Goal: Task Accomplishment & Management: Manage account settings

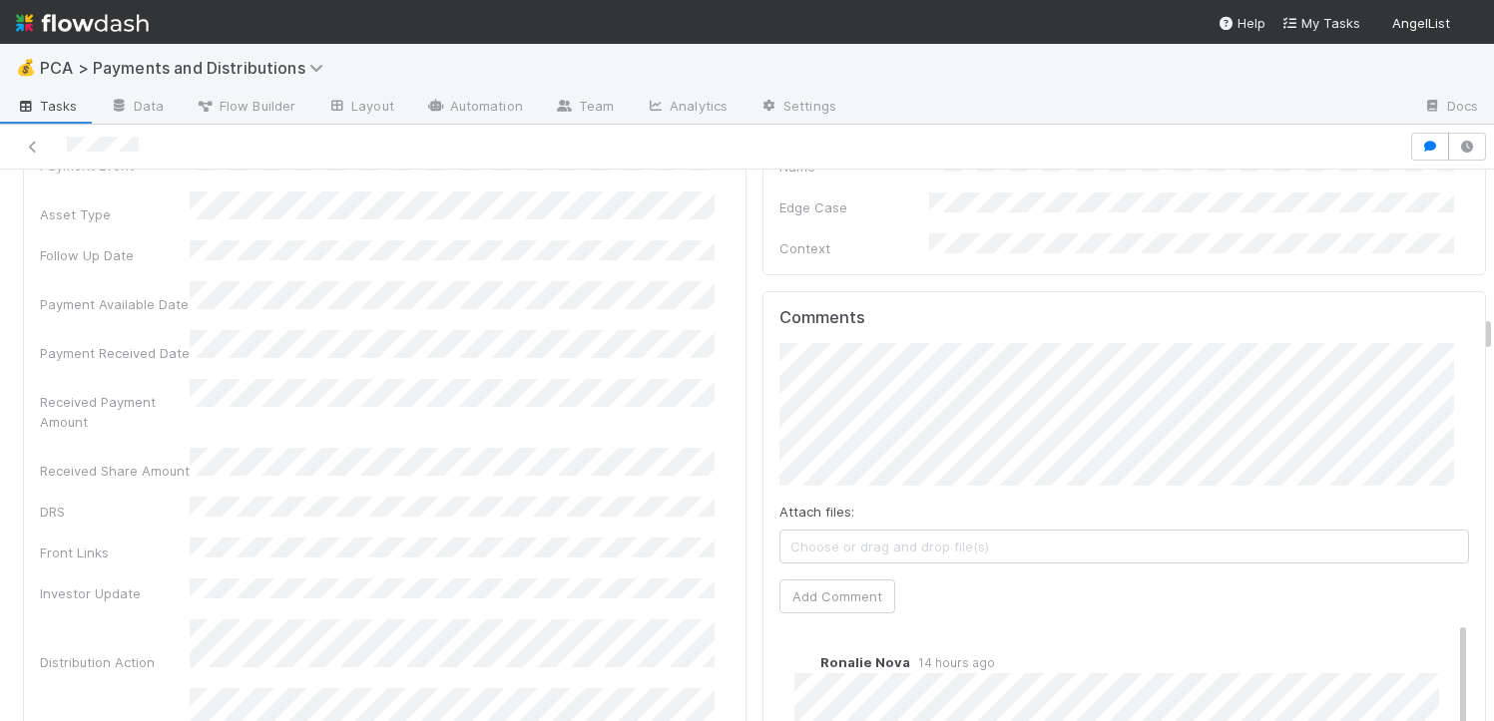
scroll to position [4203, 0]
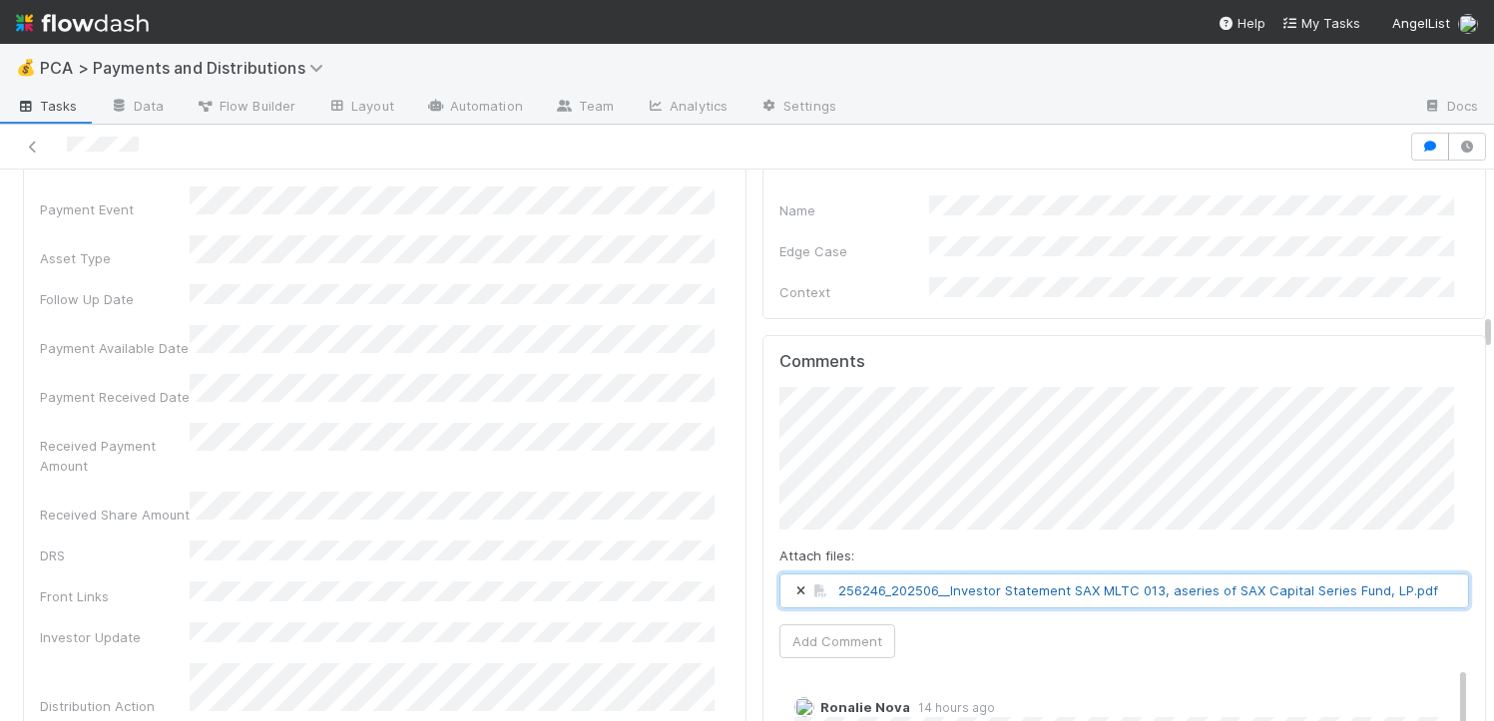
click at [925, 583] on link "256246_202506__Investor Statement SAX MLTC 013, aseries of SAX Capital Series F…" at bounding box center [1138, 591] width 600 height 16
click at [844, 625] on button "Add Comment" at bounding box center [837, 642] width 116 height 34
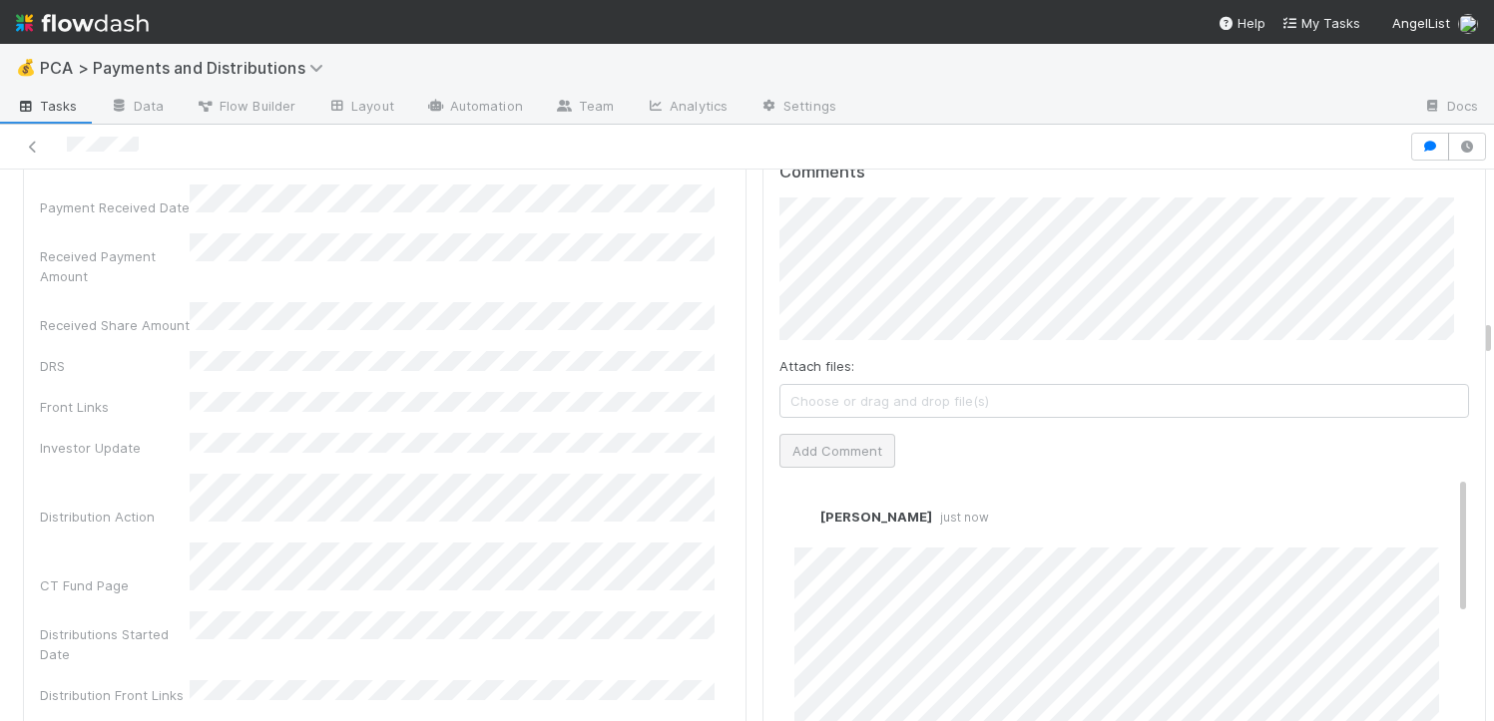
scroll to position [4406, 0]
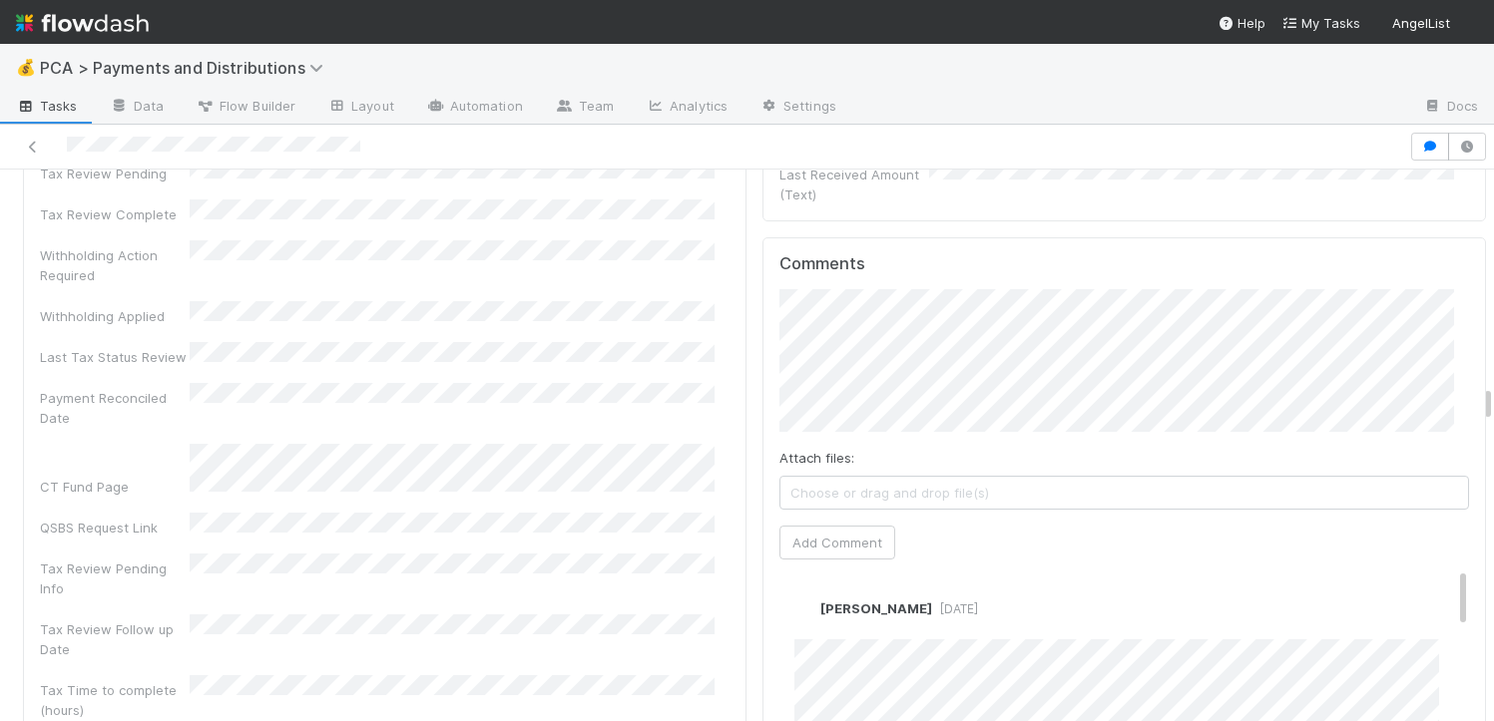
scroll to position [5716, 0]
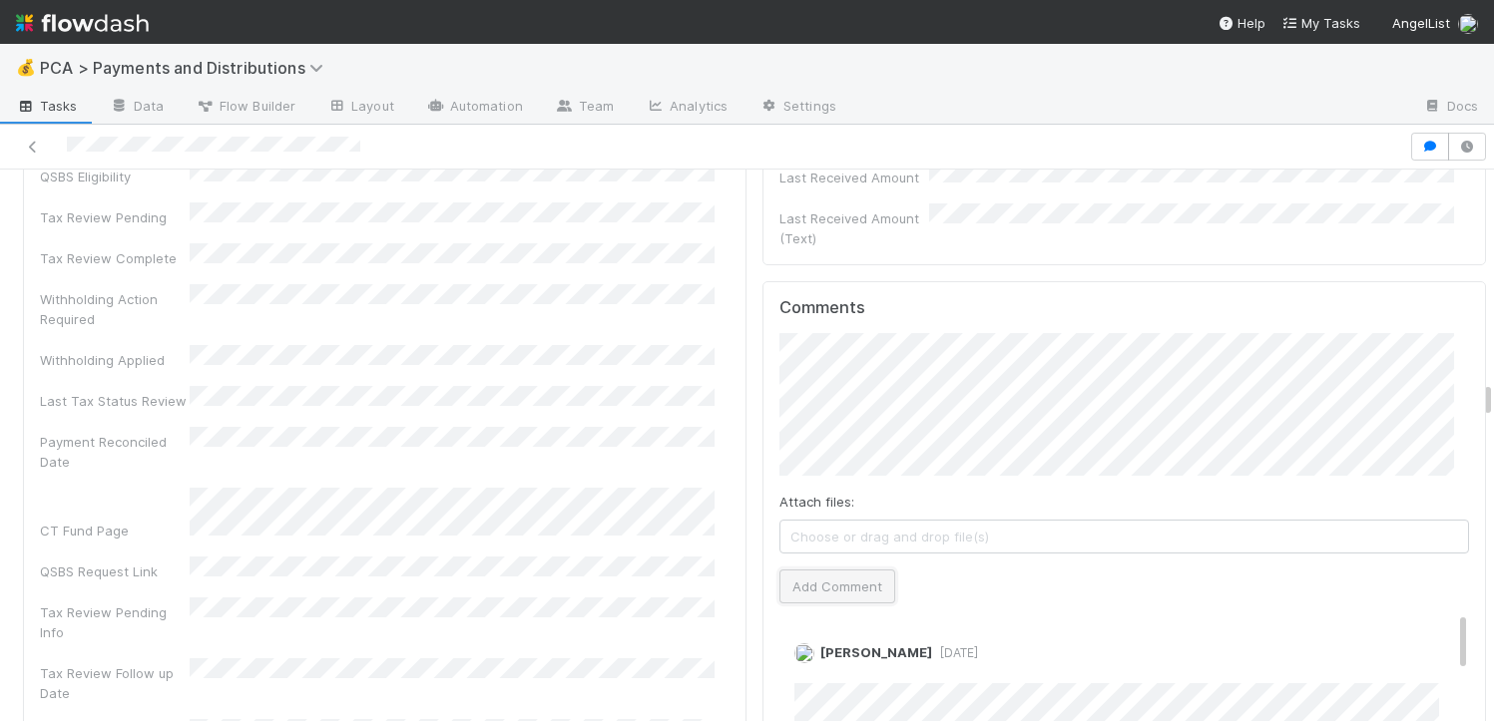
click at [792, 570] on button "Add Comment" at bounding box center [837, 587] width 116 height 34
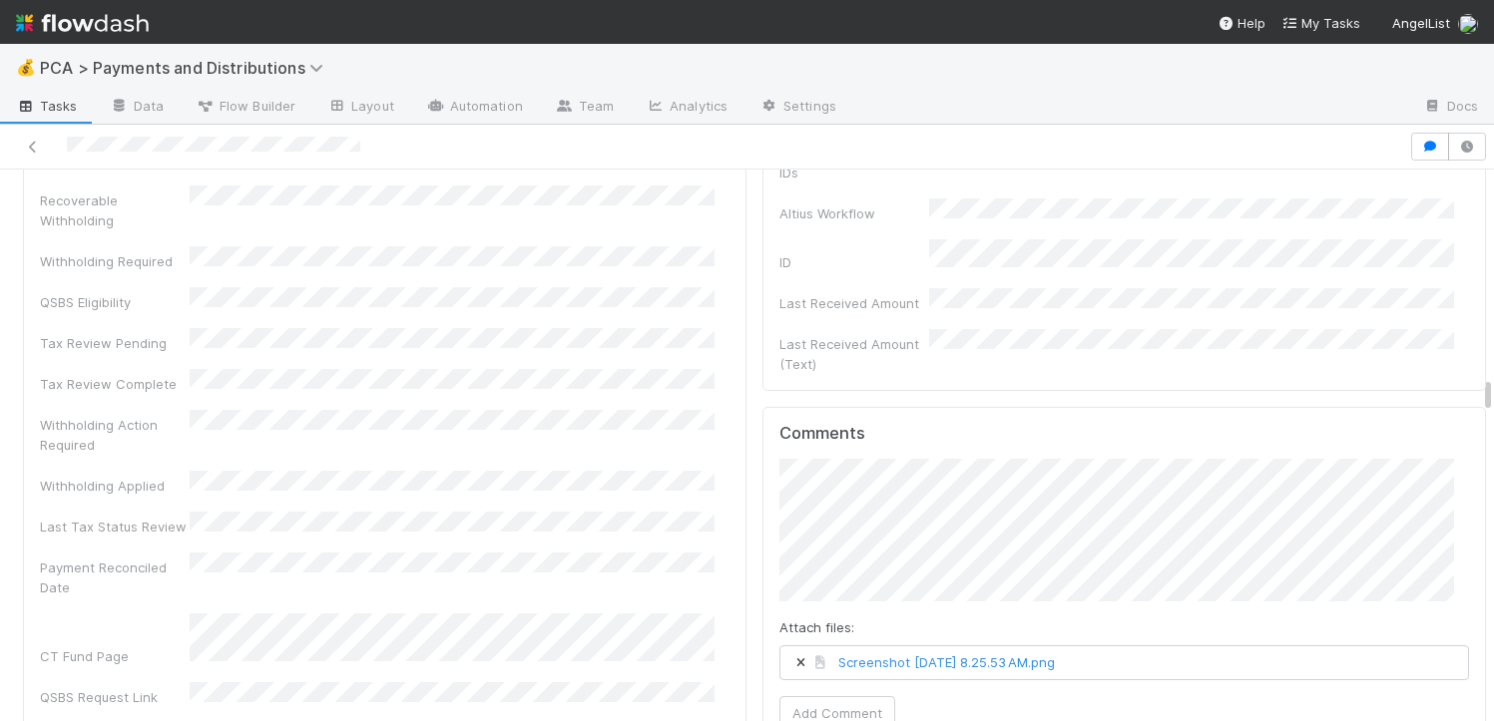
scroll to position [5591, 0]
click at [790, 657] on icon at bounding box center [800, 663] width 20 height 12
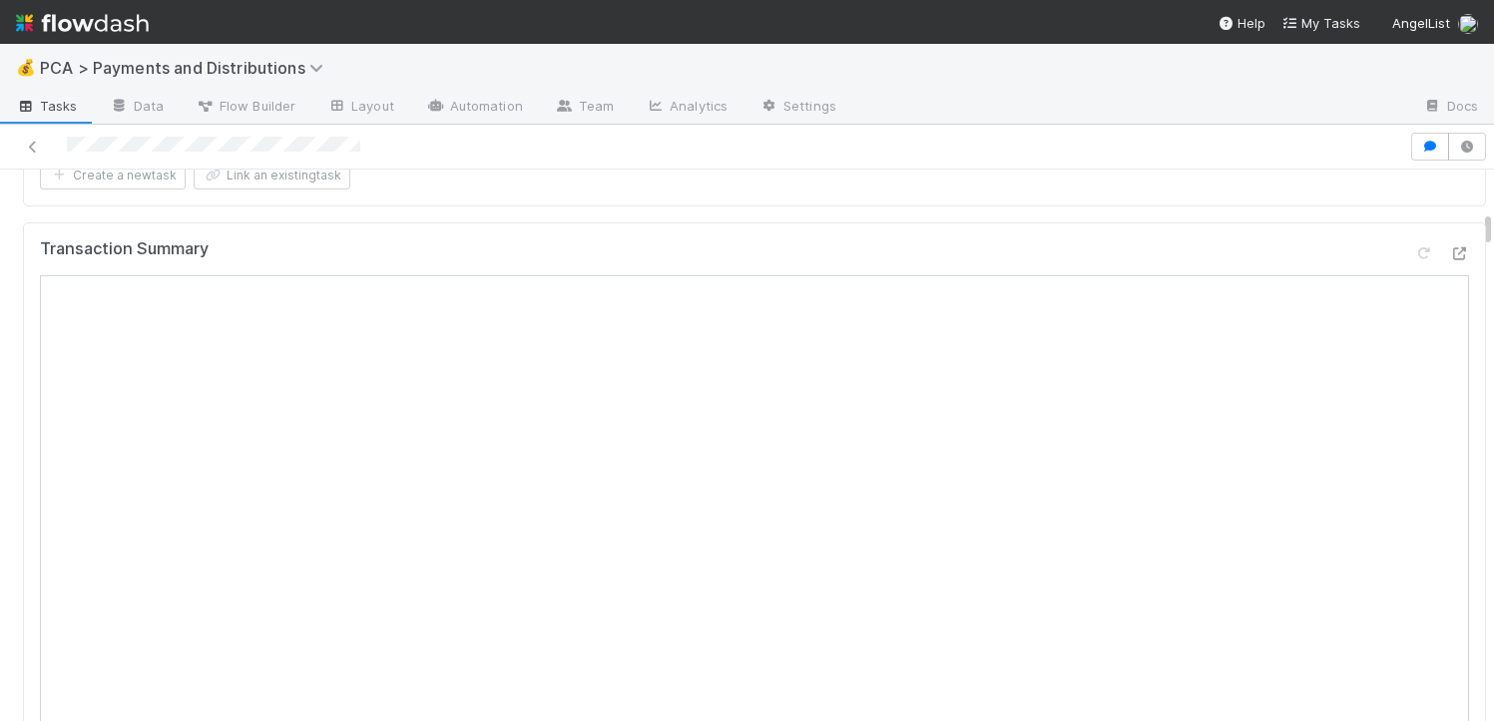
scroll to position [585, 0]
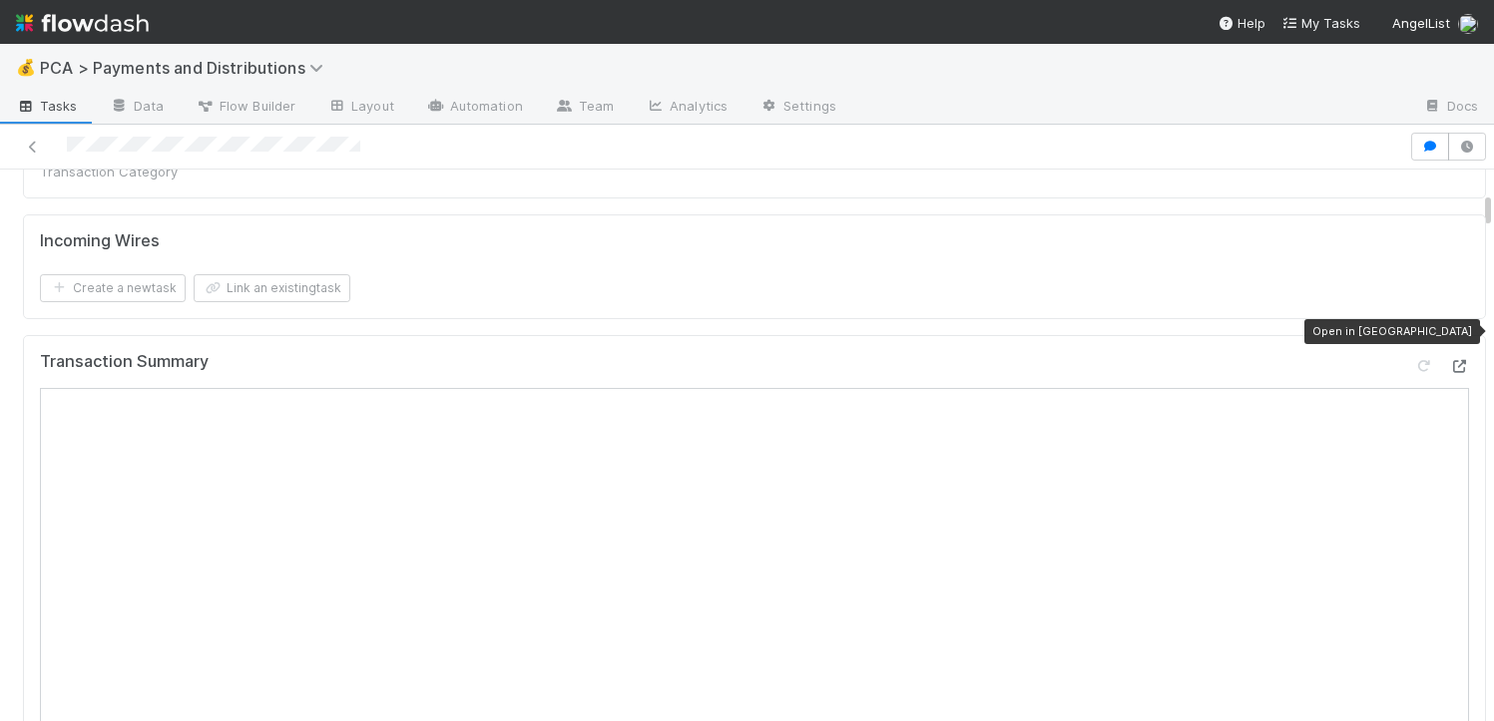
click at [1449, 360] on icon at bounding box center [1459, 366] width 20 height 13
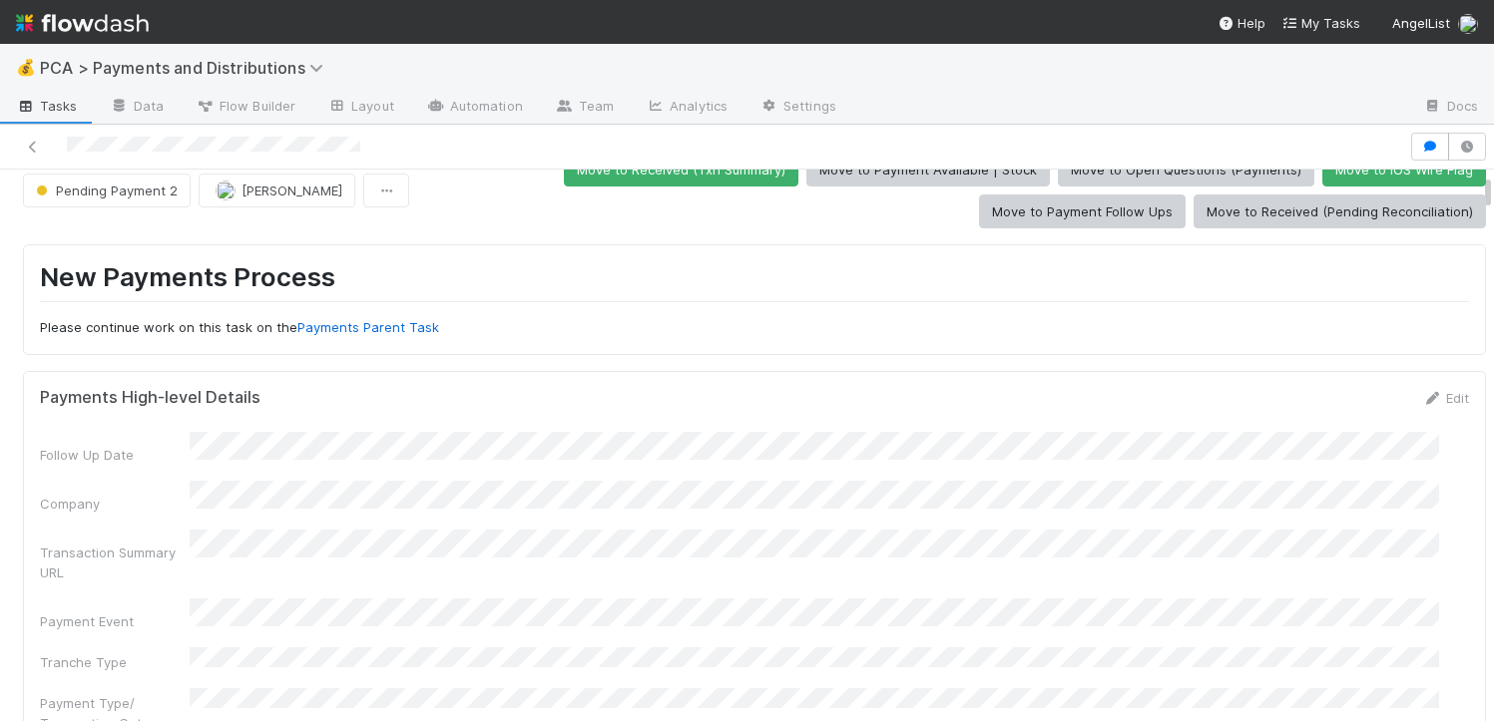
scroll to position [0, 0]
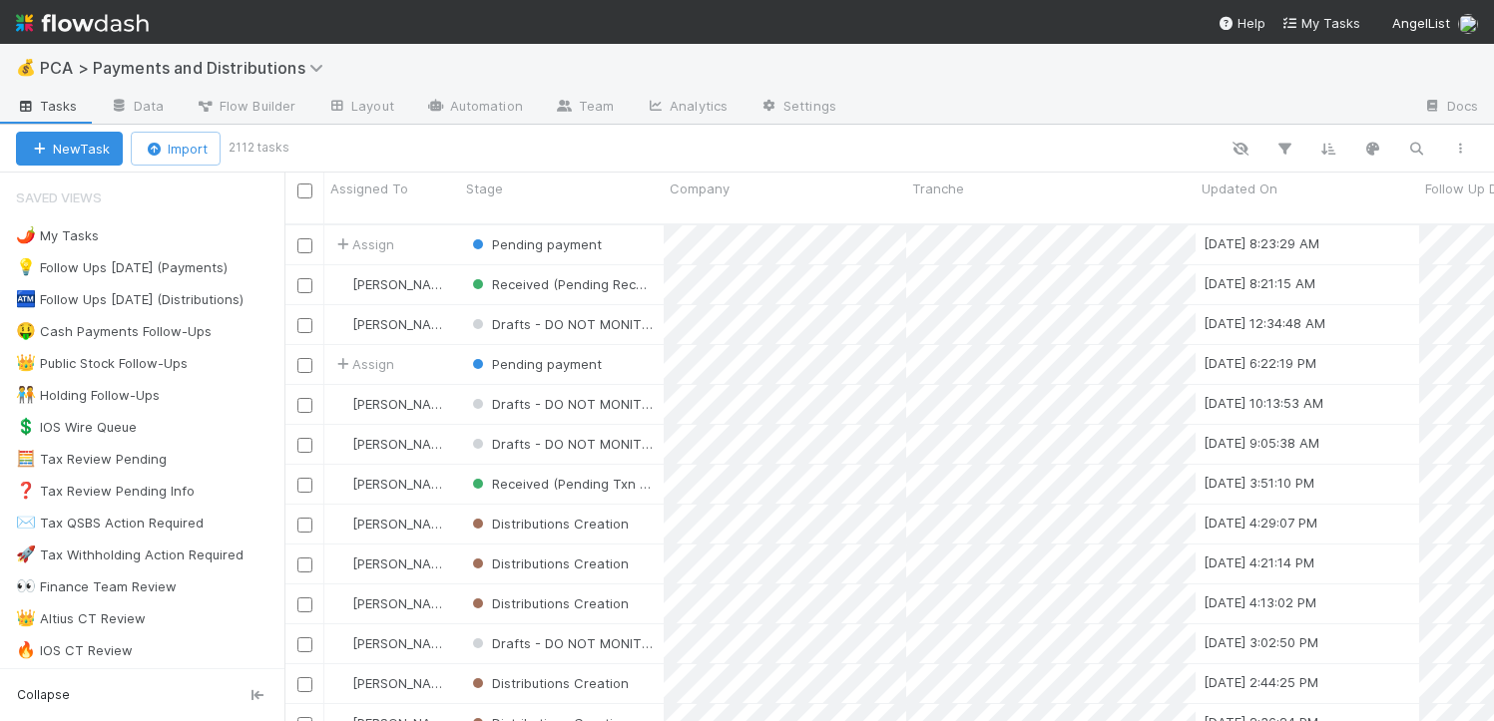
scroll to position [498, 1194]
click at [156, 356] on div "👑 Public Stock Follow-Ups" at bounding box center [102, 363] width 172 height 25
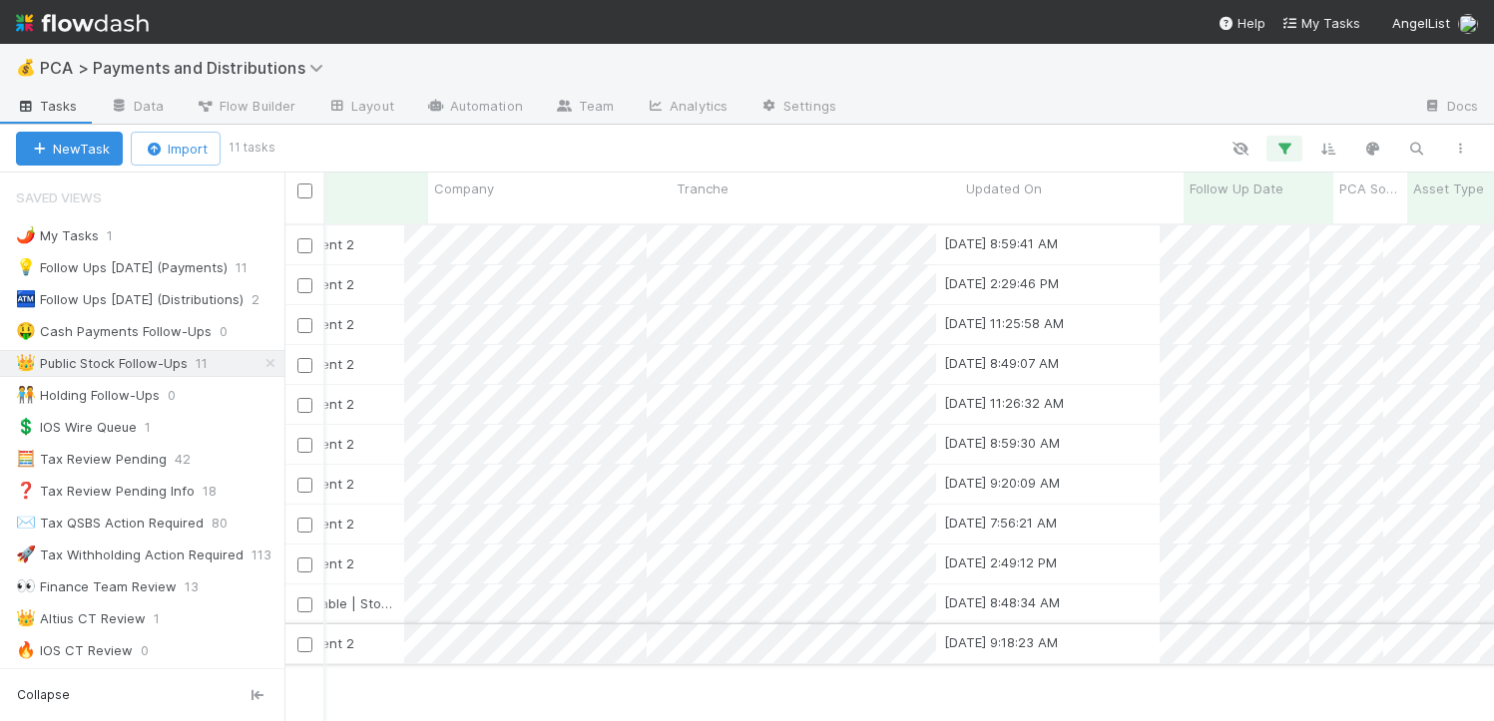
scroll to position [0, 259]
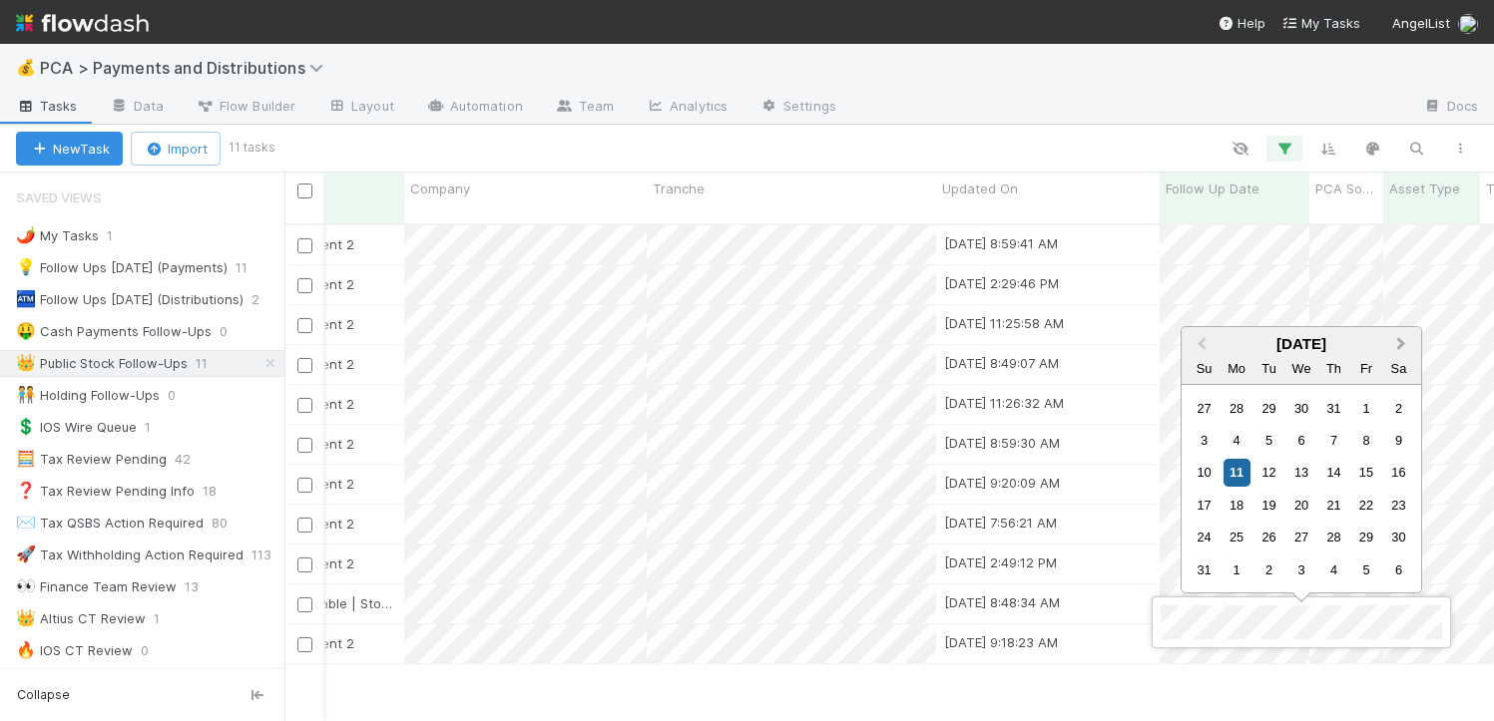
click at [1396, 335] on button "Next Month" at bounding box center [1403, 345] width 32 height 32
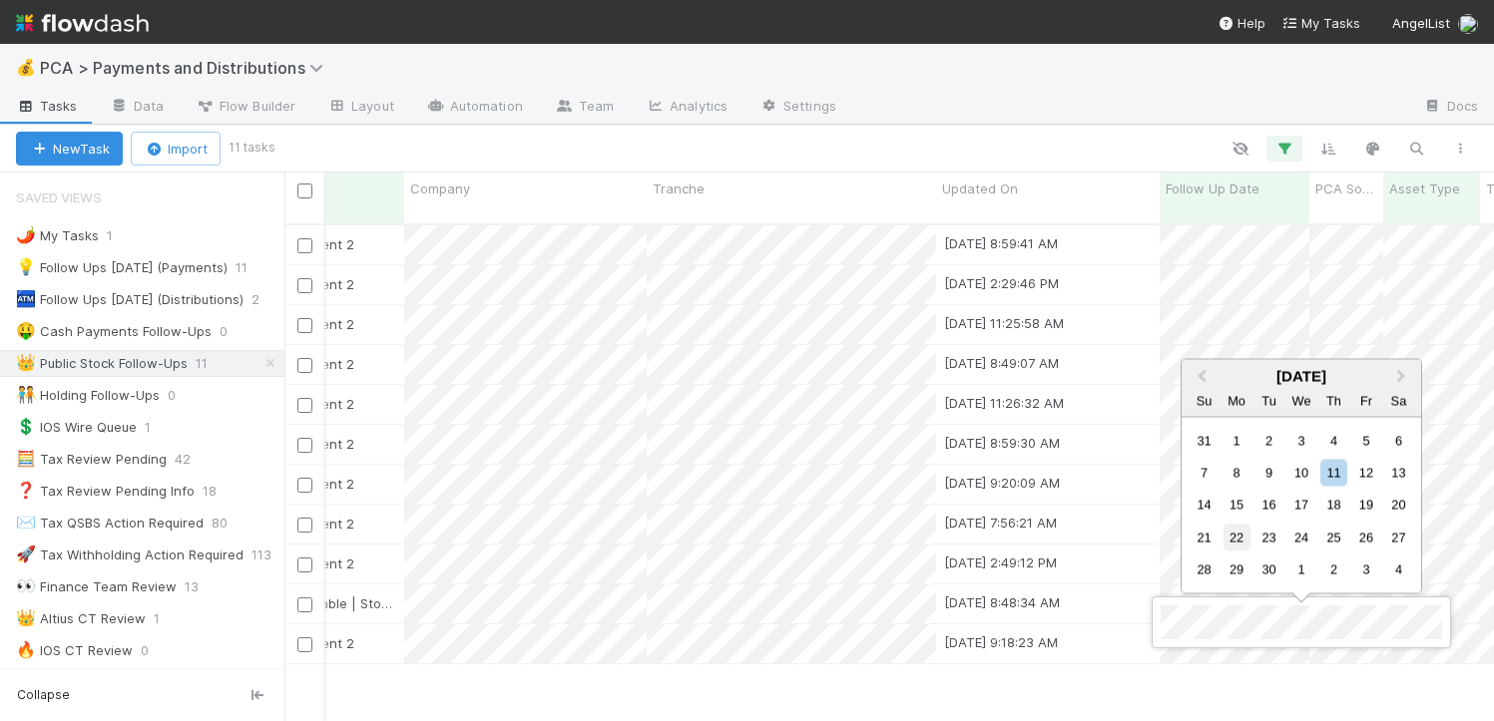
click at [1241, 539] on div "22" at bounding box center [1236, 537] width 27 height 27
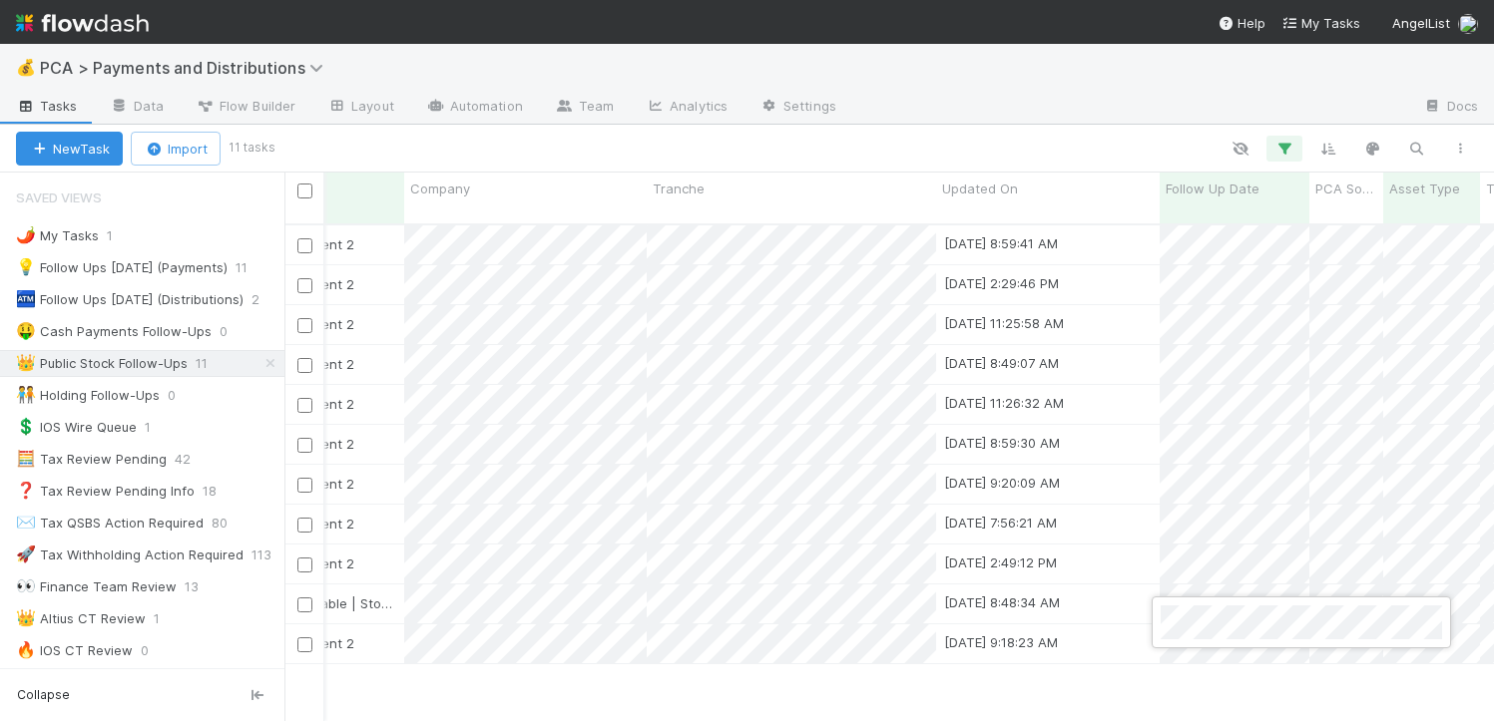
click at [894, 672] on div at bounding box center [747, 360] width 1494 height 721
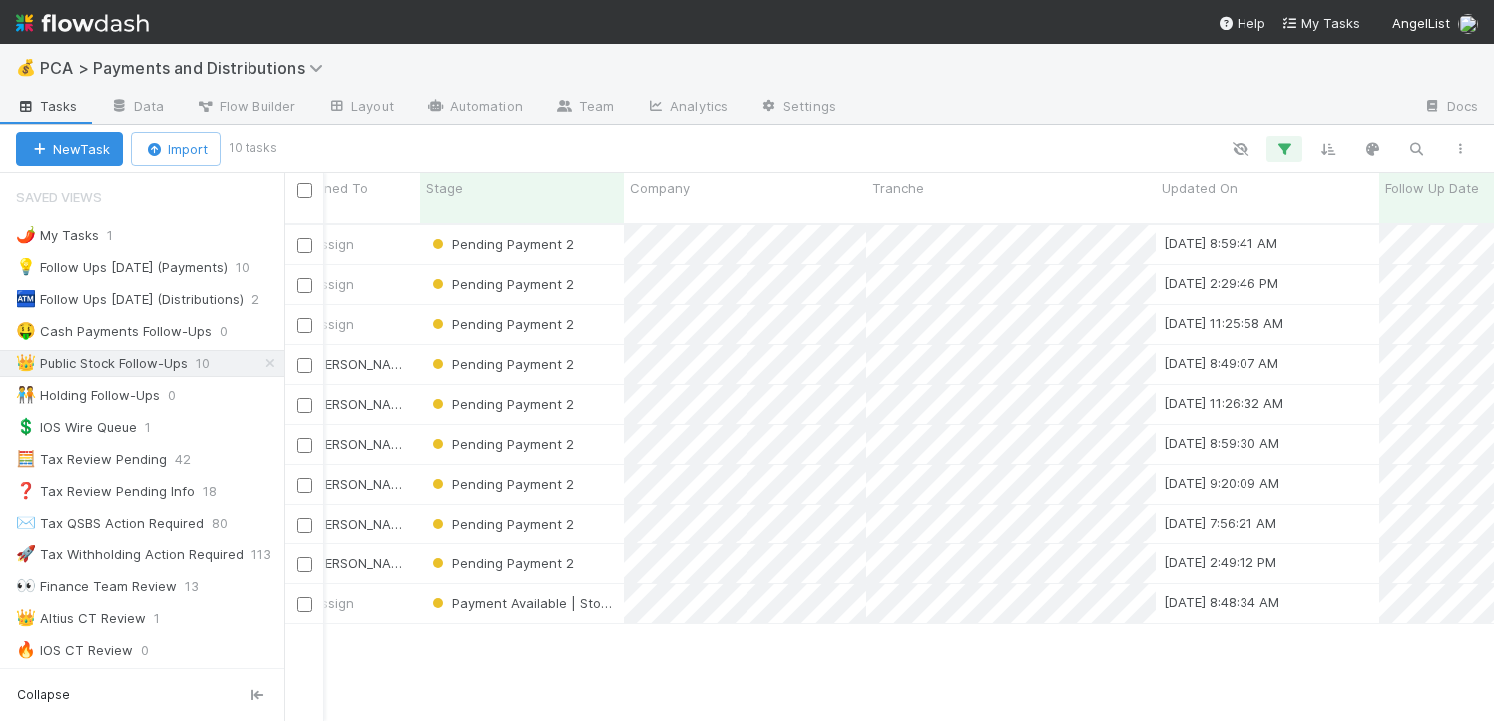
scroll to position [0, 35]
click at [598, 226] on div "Pending Payment 2" at bounding box center [527, 245] width 204 height 39
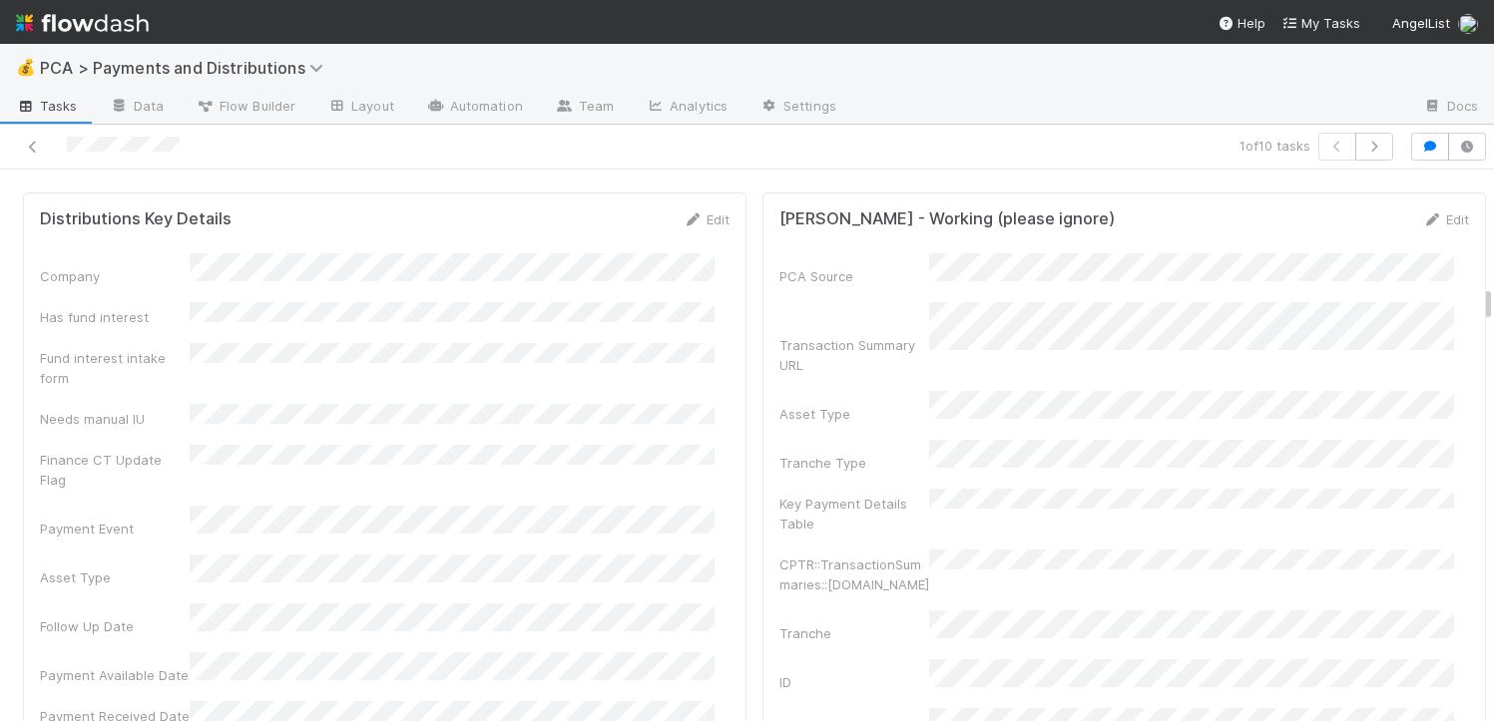
scroll to position [3054, 0]
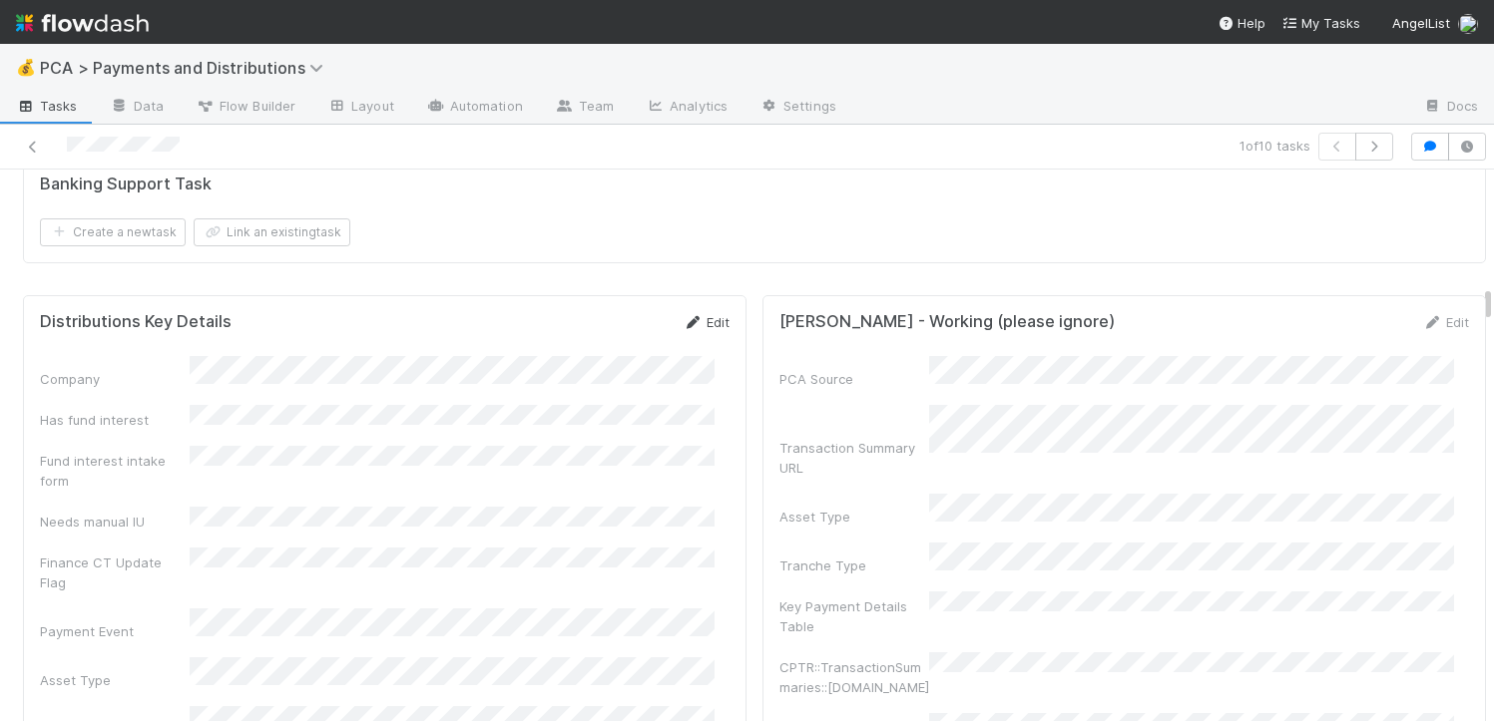
click at [691, 314] on link "Edit" at bounding box center [706, 322] width 47 height 16
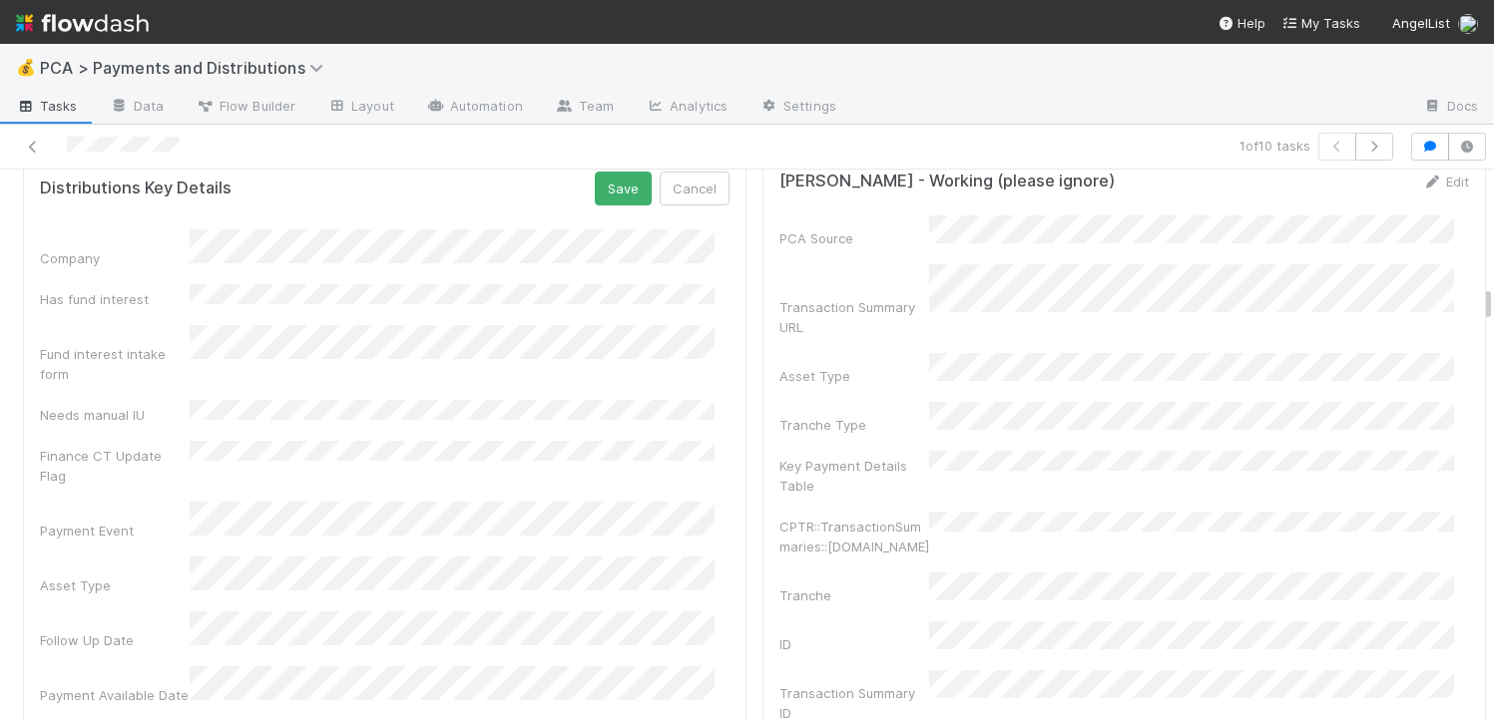
scroll to position [3210, 0]
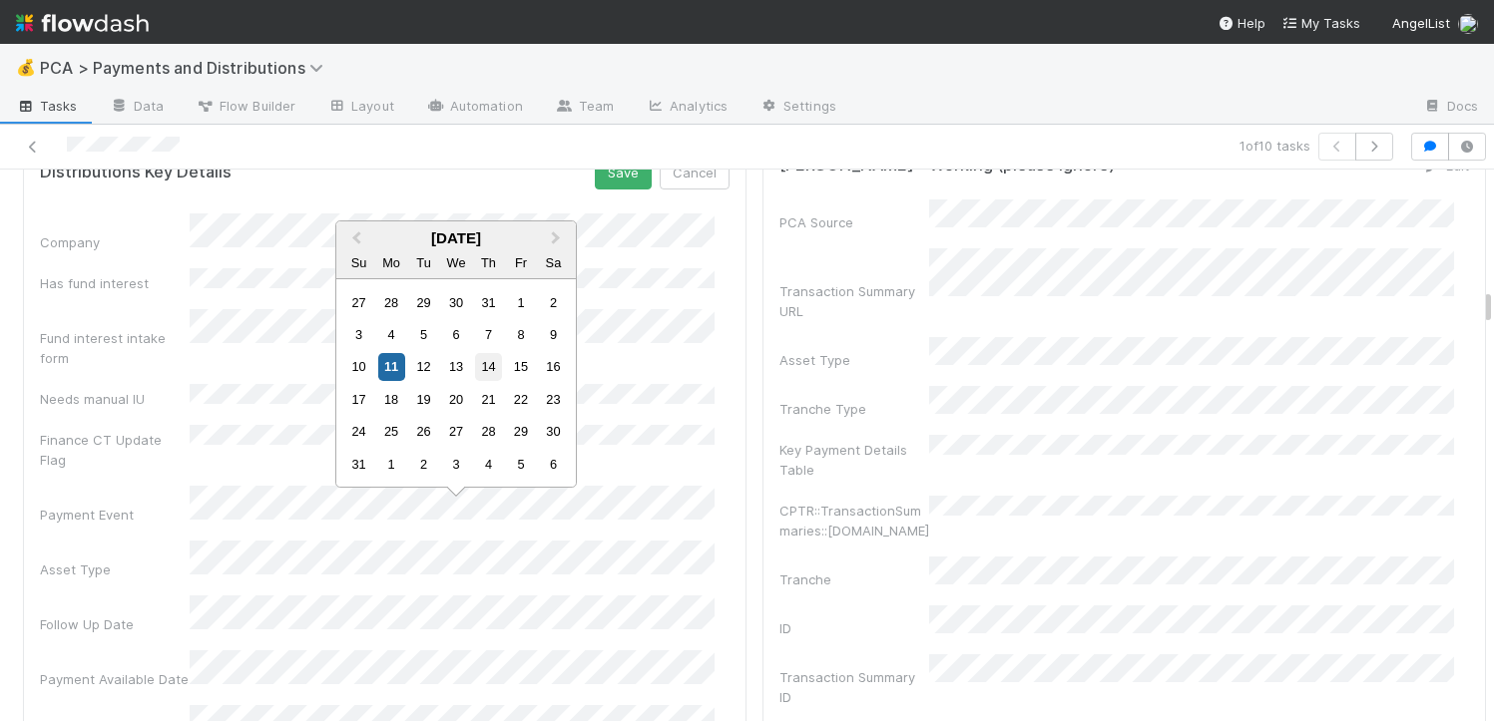
click at [489, 377] on div "14" at bounding box center [488, 366] width 27 height 27
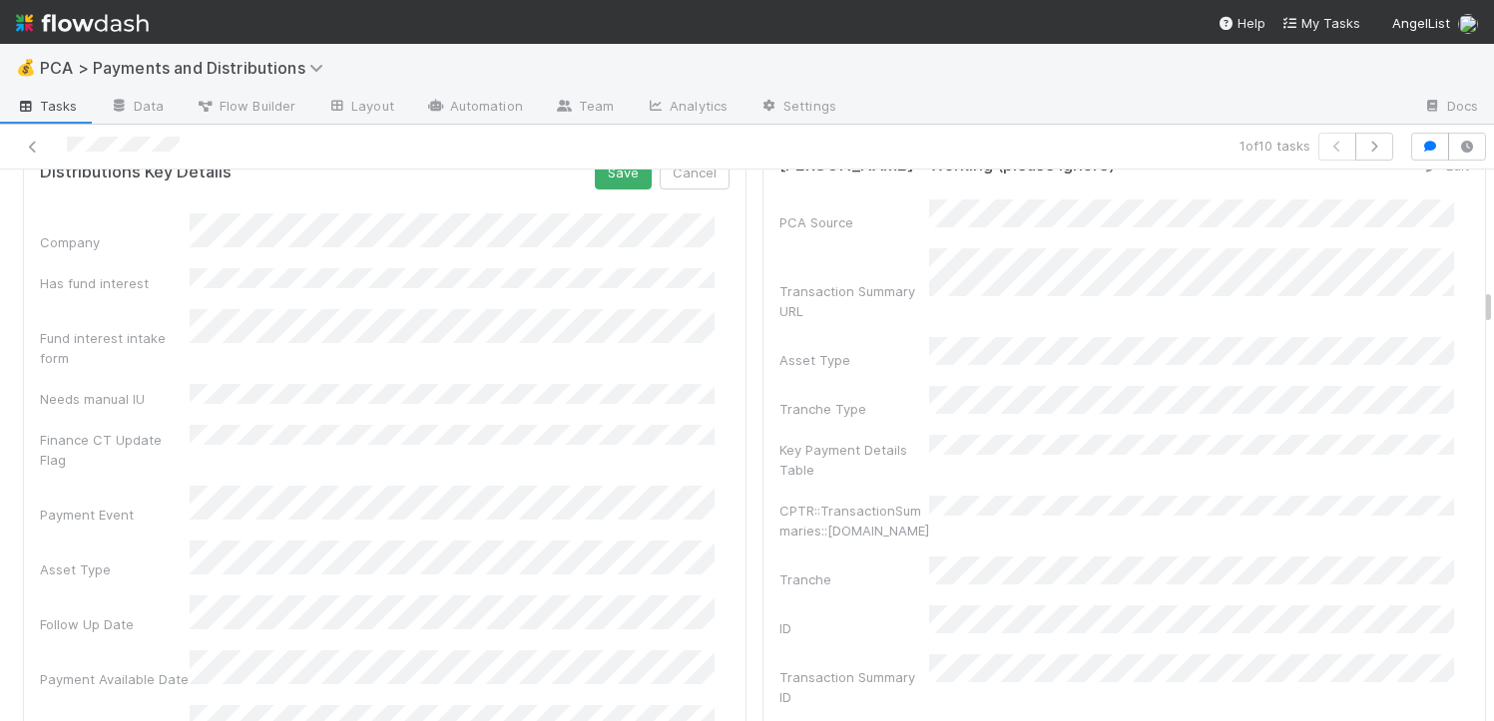
scroll to position [2884, 0]
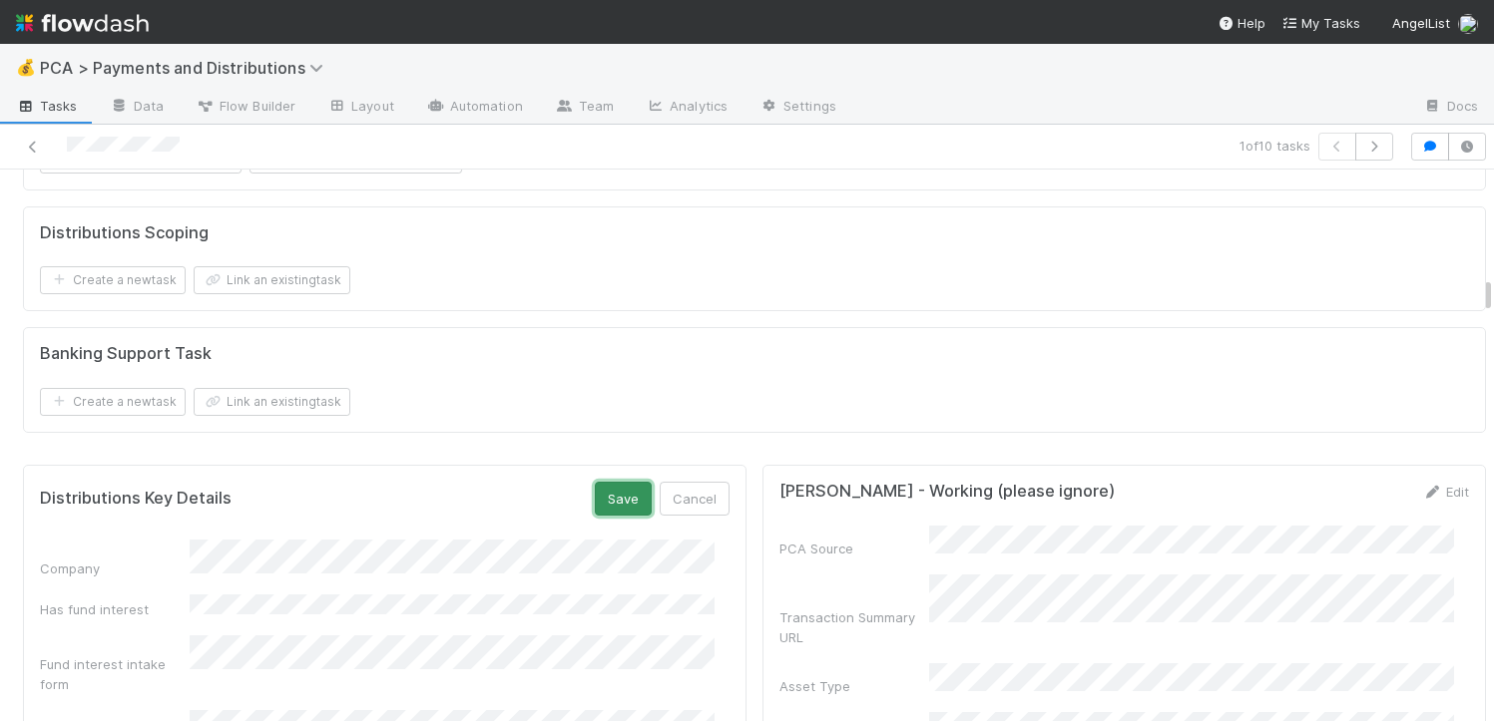
click at [595, 482] on button "Save" at bounding box center [623, 499] width 57 height 34
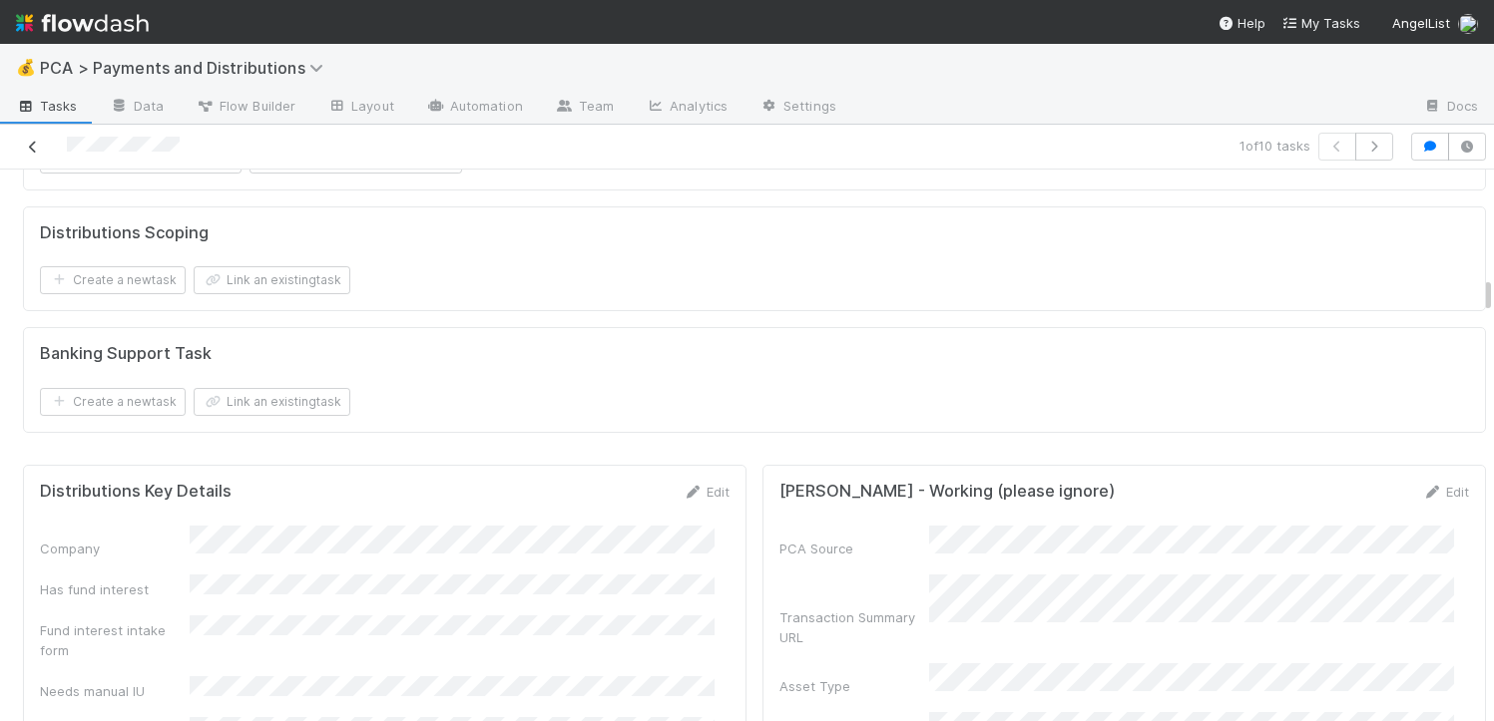
click at [37, 149] on icon at bounding box center [33, 147] width 20 height 13
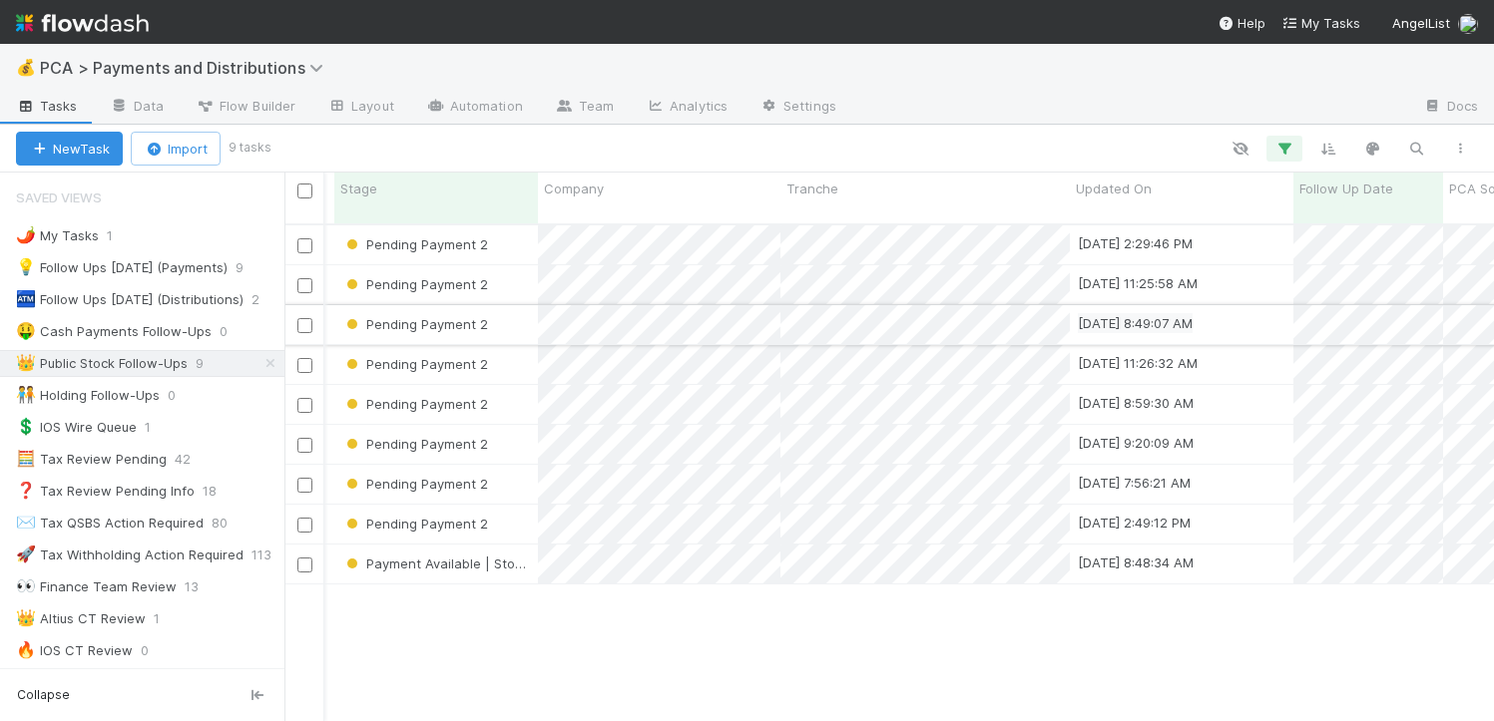
scroll to position [0, 133]
click at [515, 226] on div "Pending Payment 2" at bounding box center [429, 245] width 204 height 39
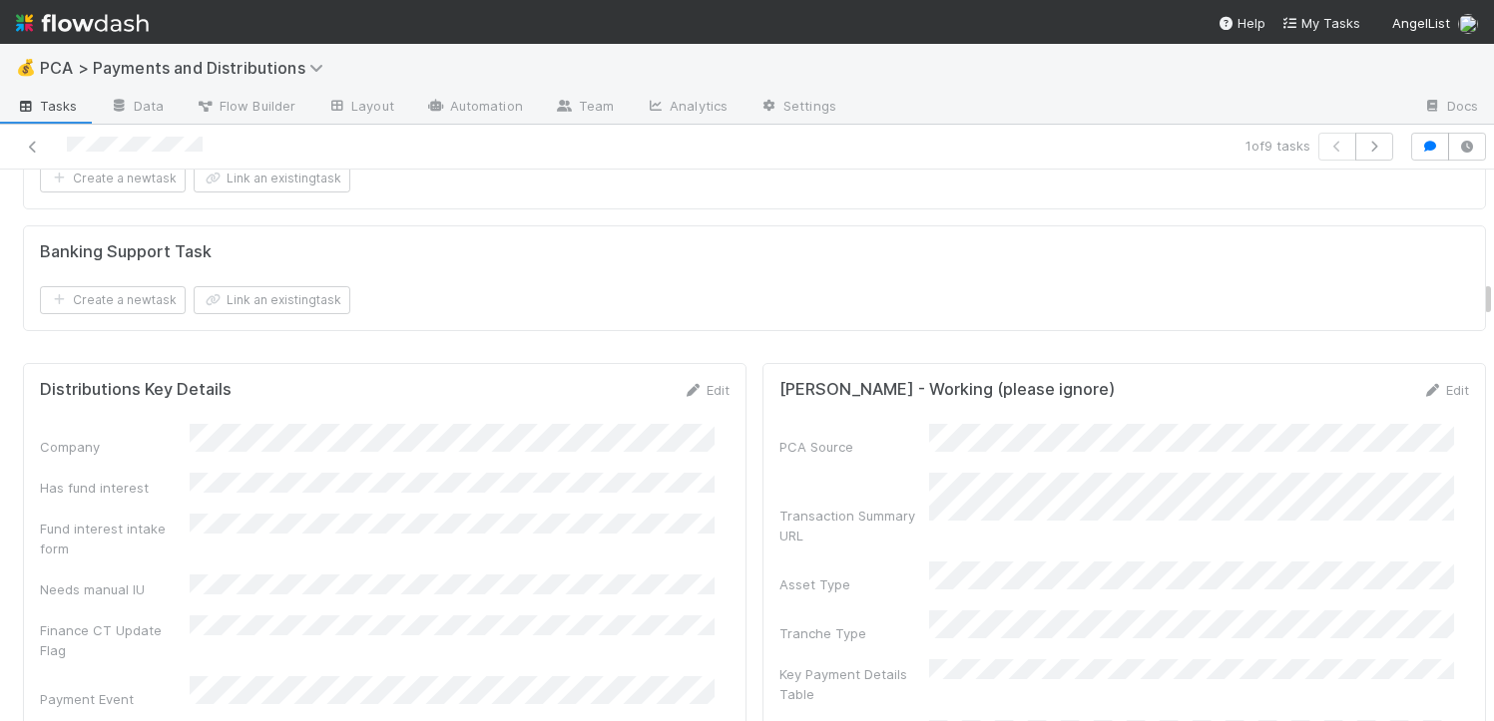
scroll to position [3081, 0]
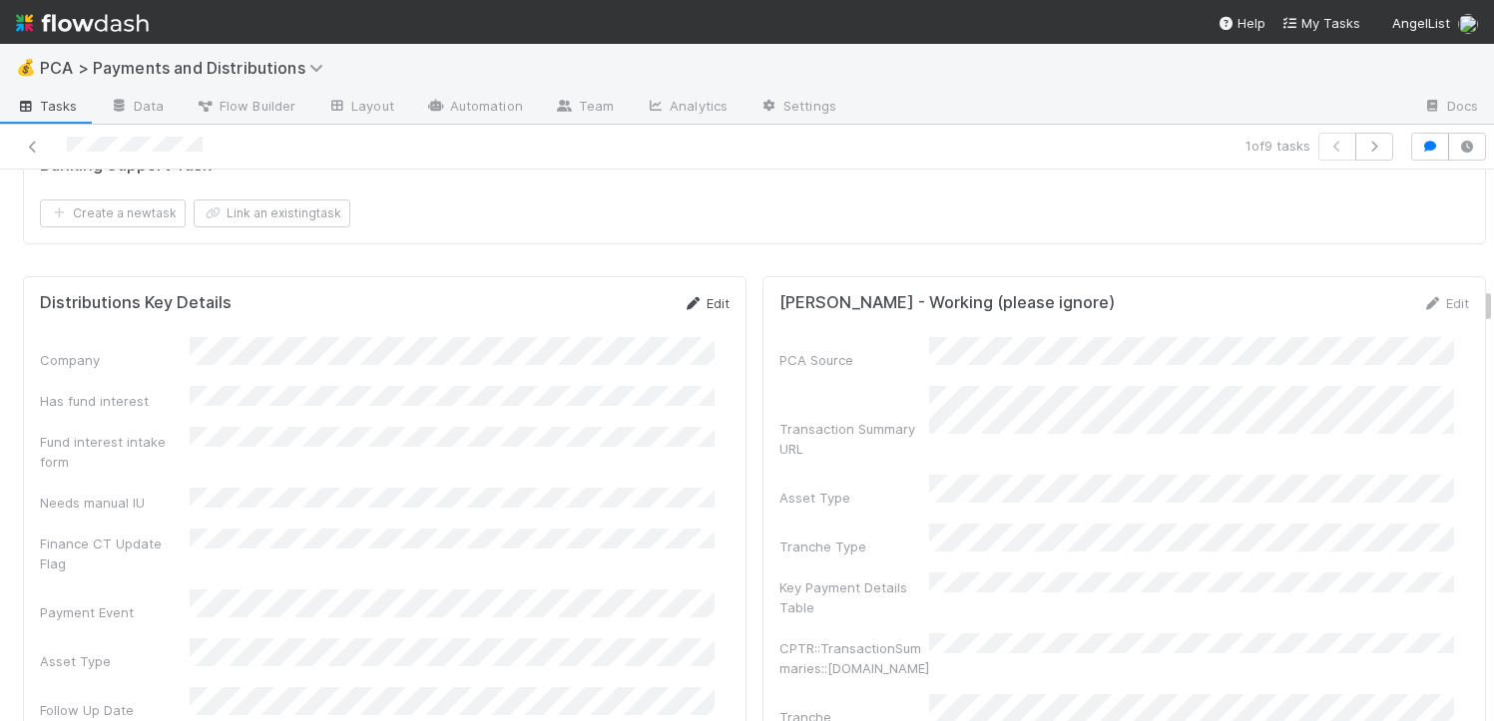
click at [696, 295] on link "Edit" at bounding box center [706, 303] width 47 height 16
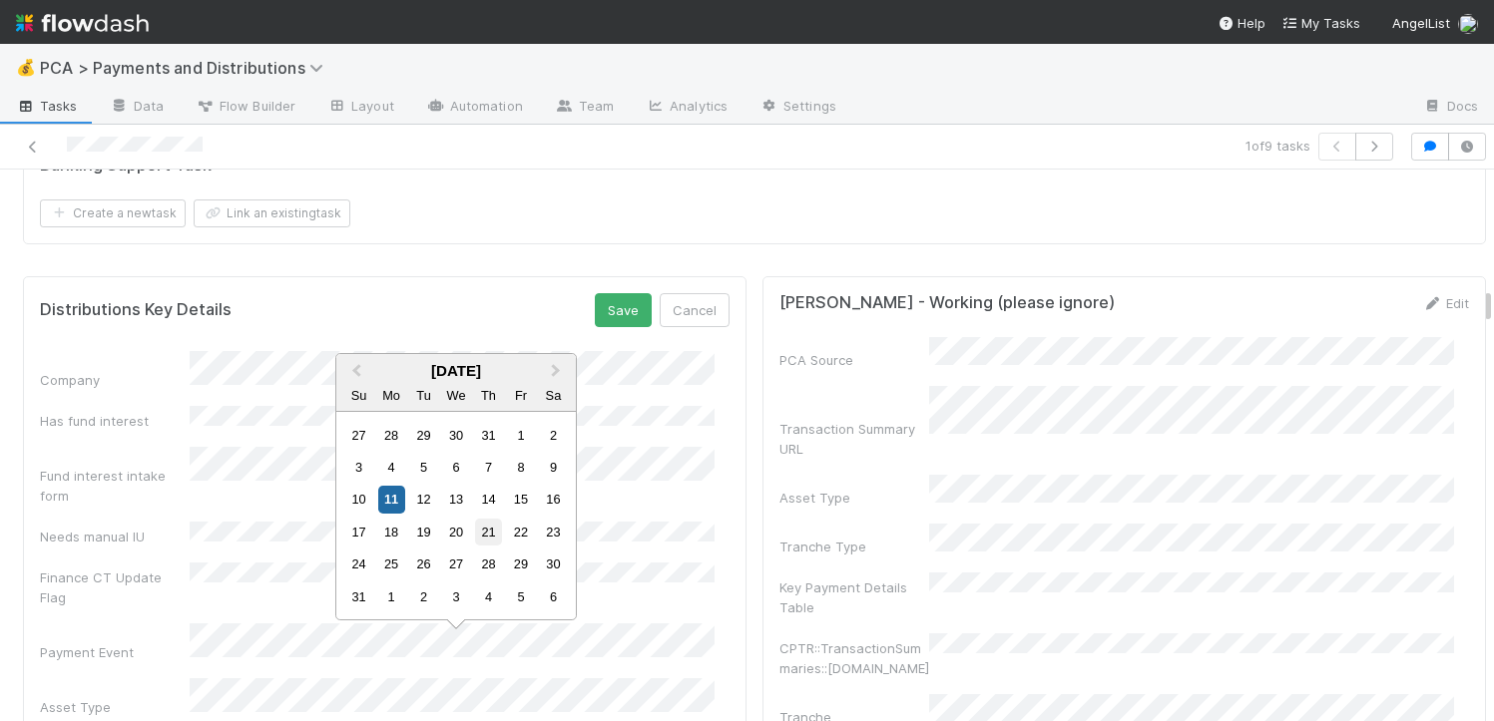
click at [492, 529] on div "21" at bounding box center [488, 532] width 27 height 27
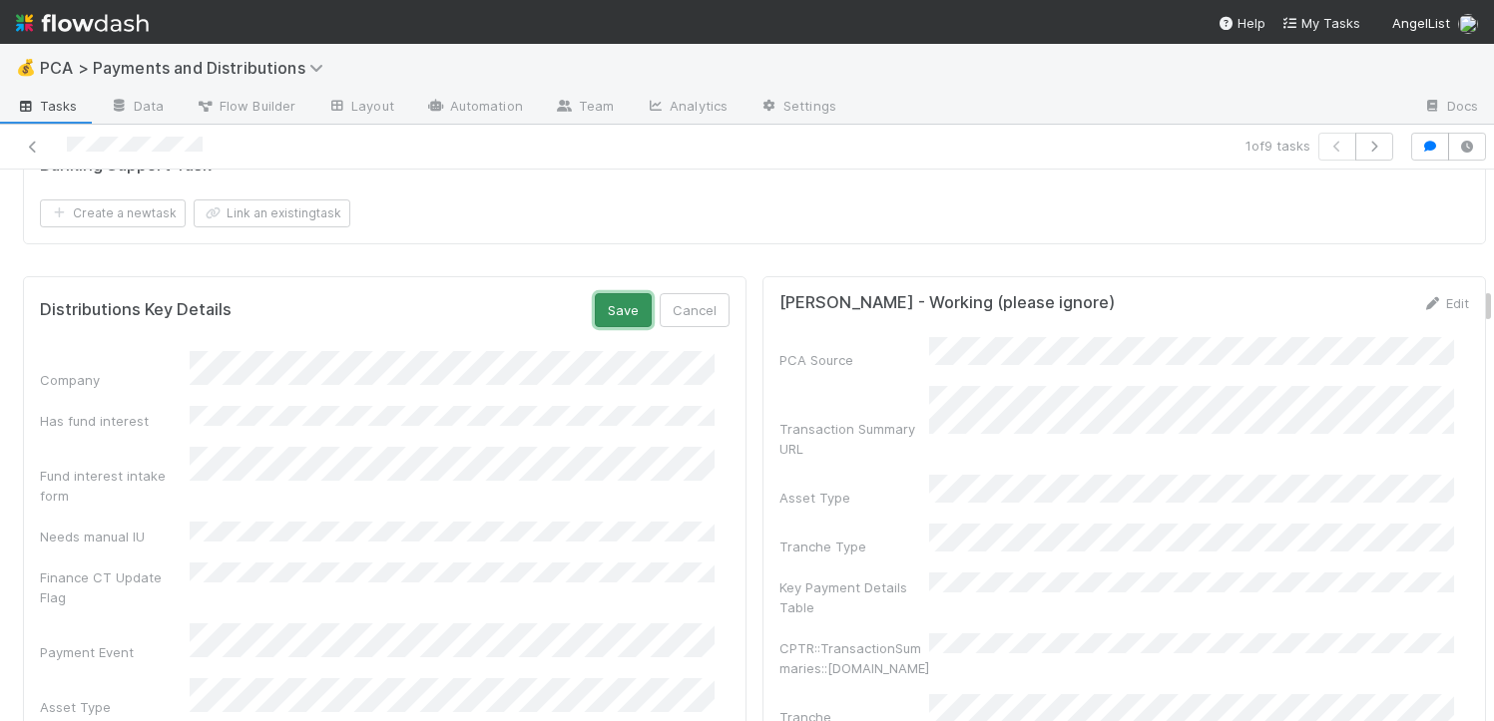
click at [599, 293] on button "Save" at bounding box center [623, 310] width 57 height 34
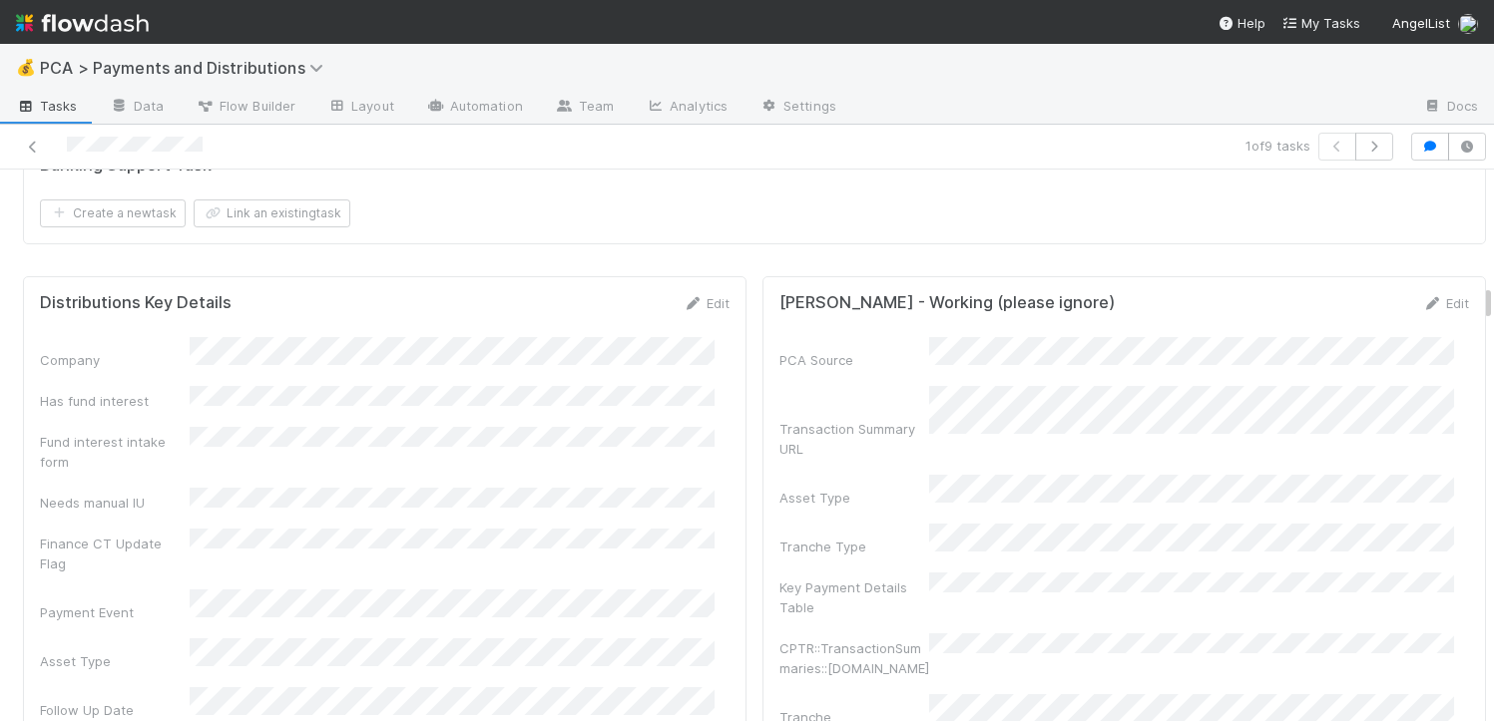
click at [30, 134] on div at bounding box center [358, 147] width 701 height 28
click at [30, 141] on icon at bounding box center [33, 147] width 20 height 13
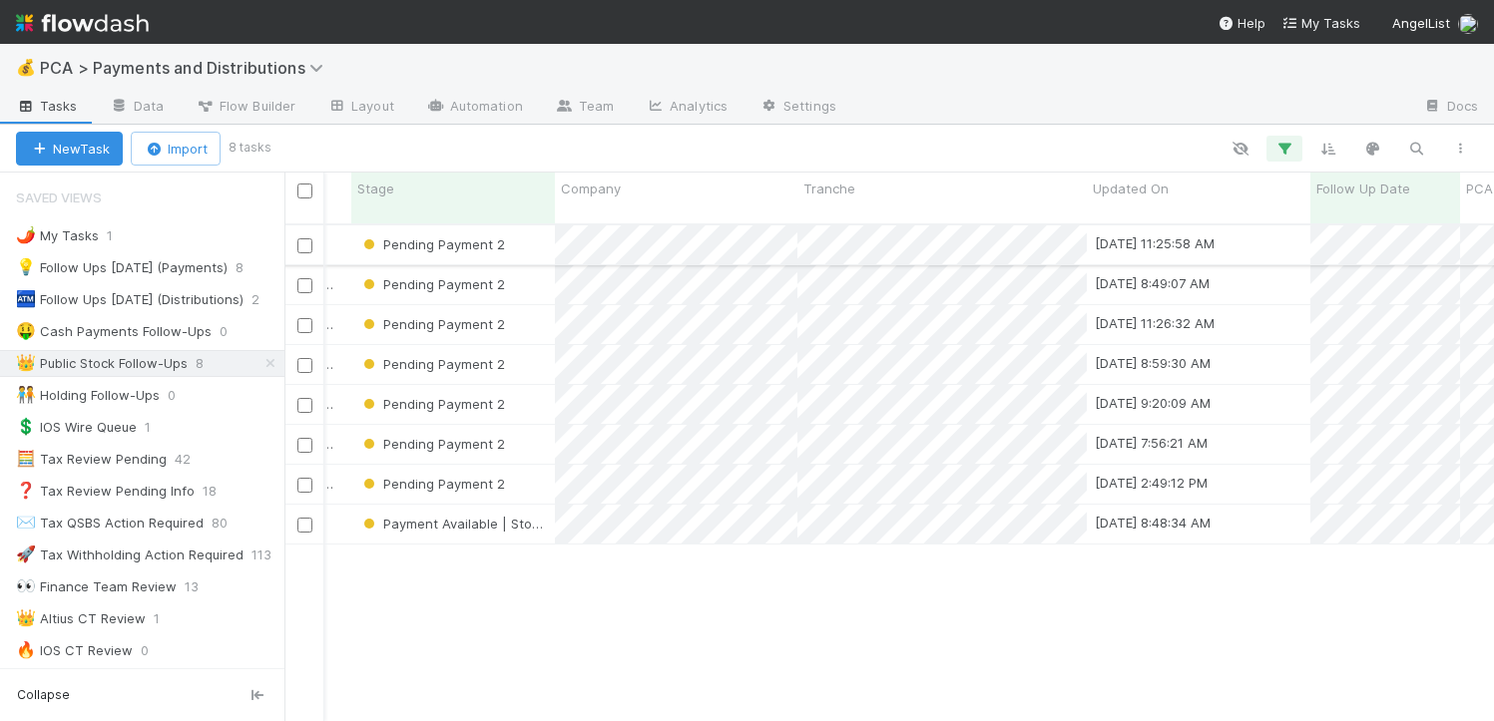
scroll to position [0, 114]
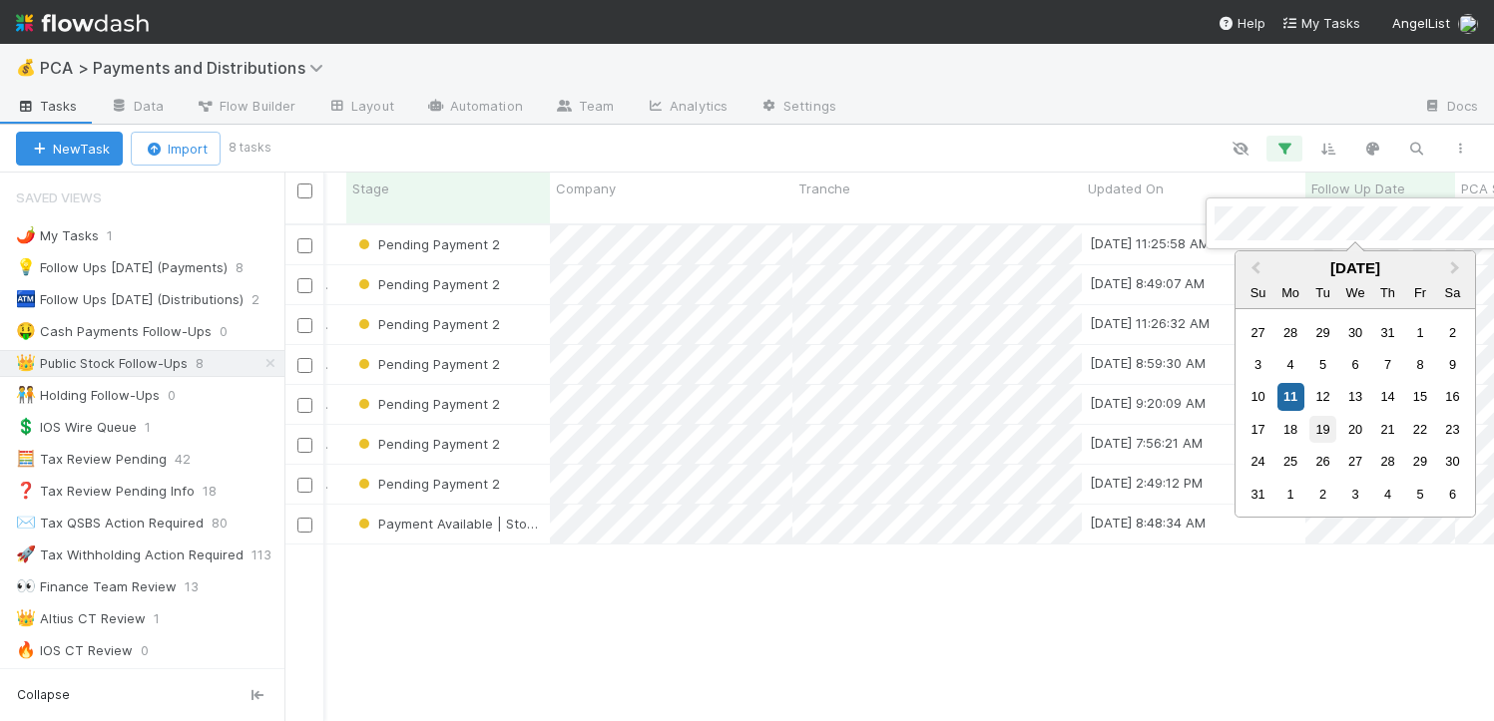
click at [1327, 435] on div "19" at bounding box center [1322, 429] width 27 height 27
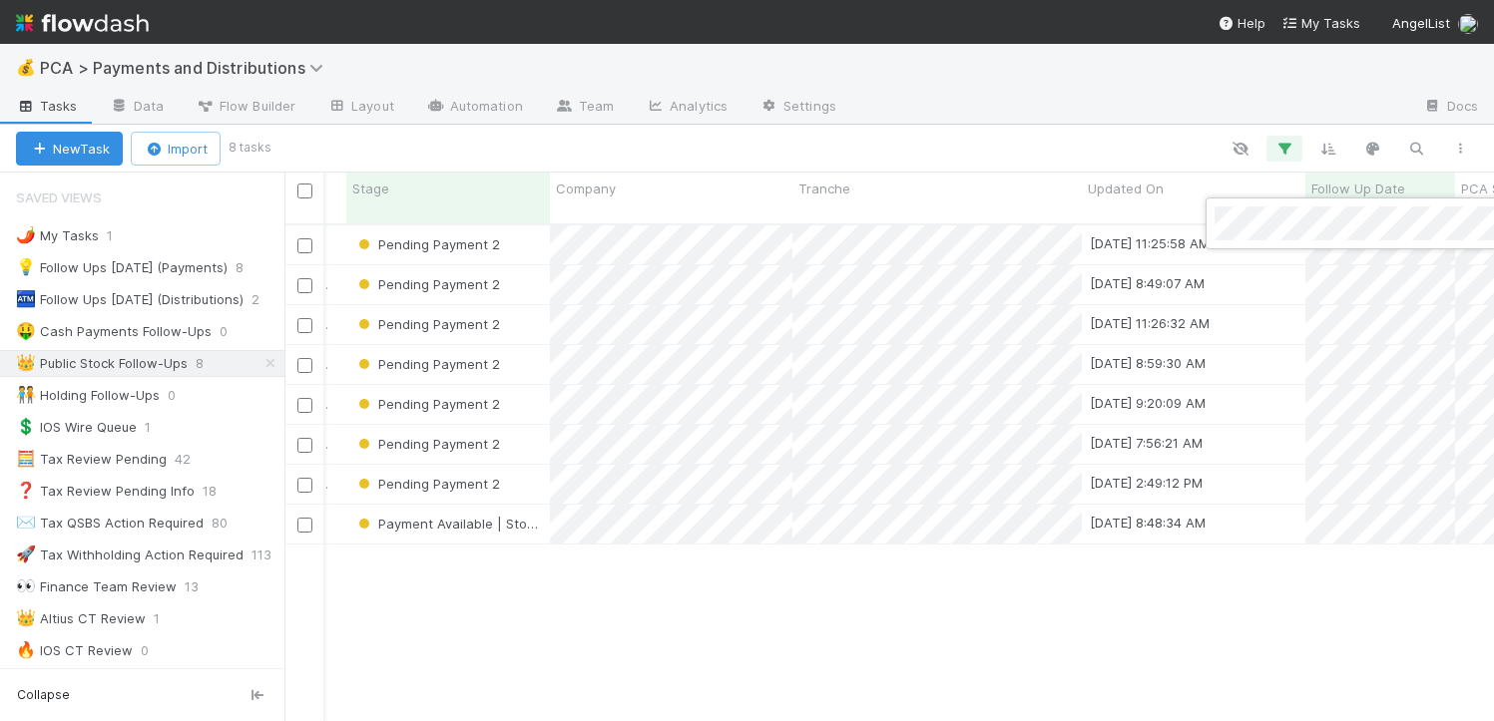
click at [960, 612] on div at bounding box center [747, 360] width 1494 height 721
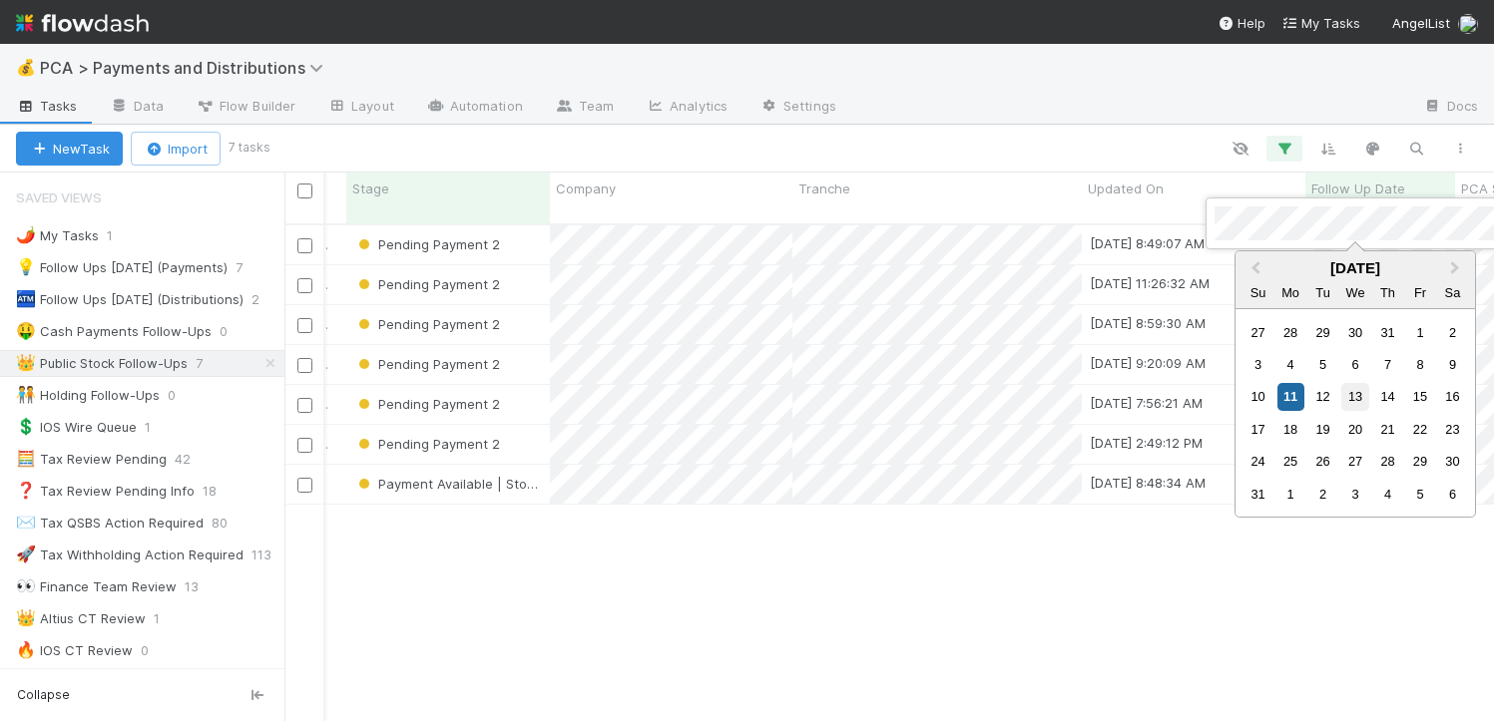
click at [1354, 398] on div "13" at bounding box center [1354, 396] width 27 height 27
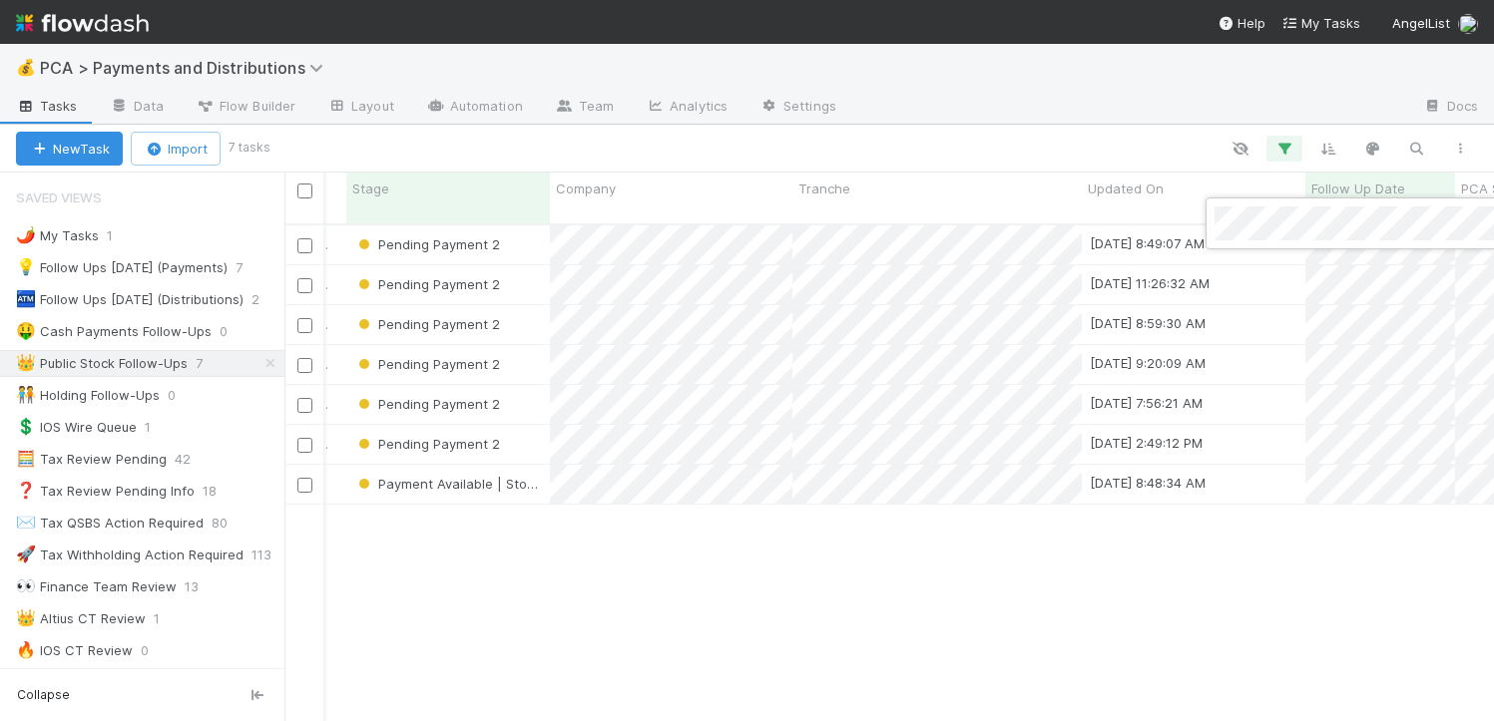
click at [1218, 526] on div at bounding box center [747, 360] width 1494 height 721
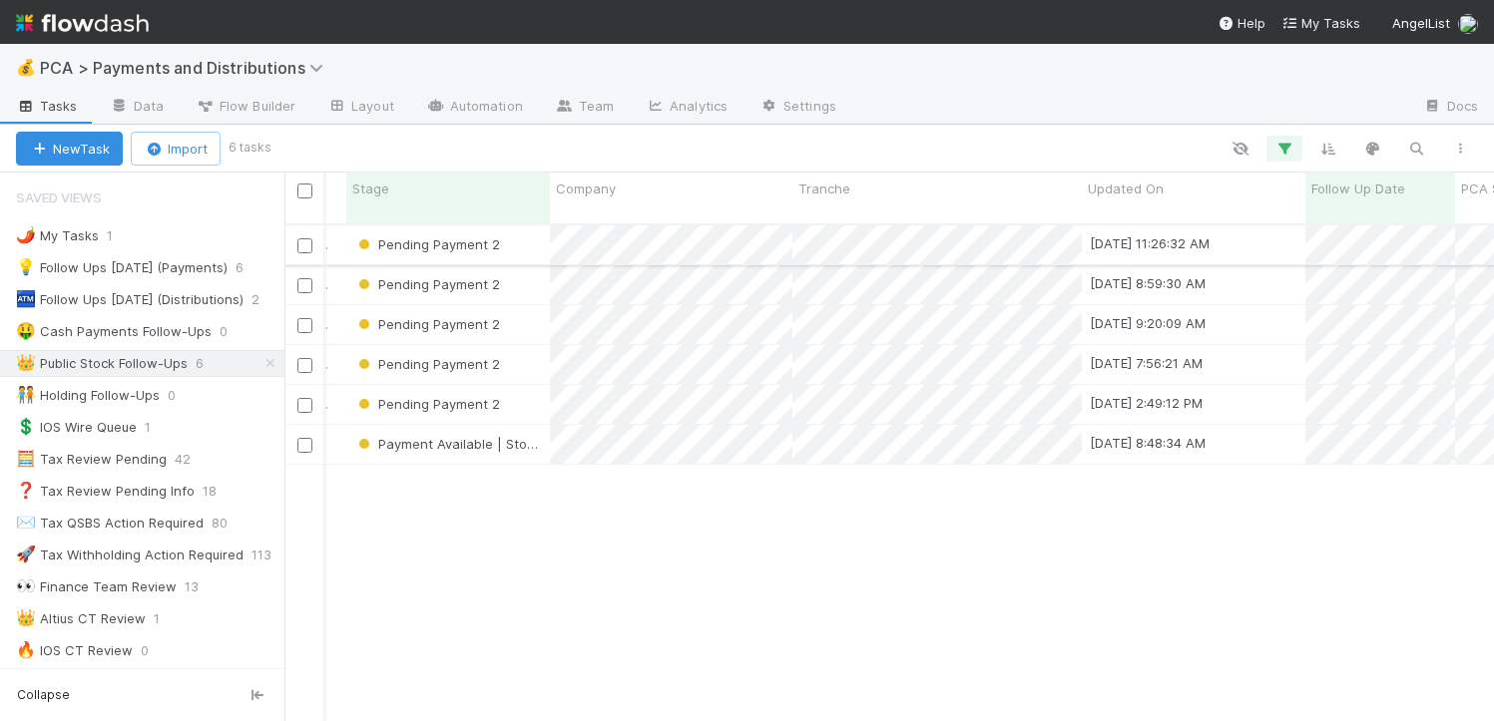
click at [538, 235] on div "Pending Payment 2" at bounding box center [448, 245] width 204 height 39
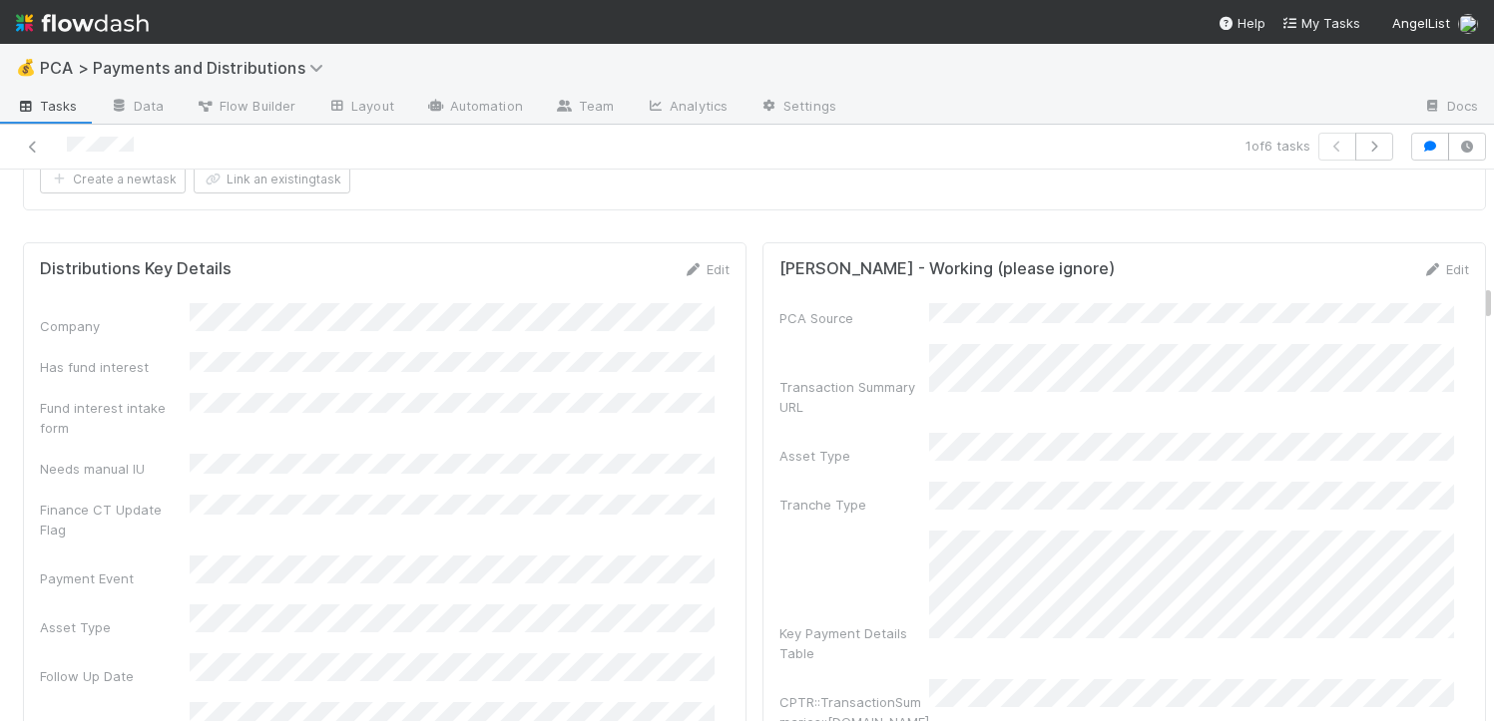
scroll to position [3355, 0]
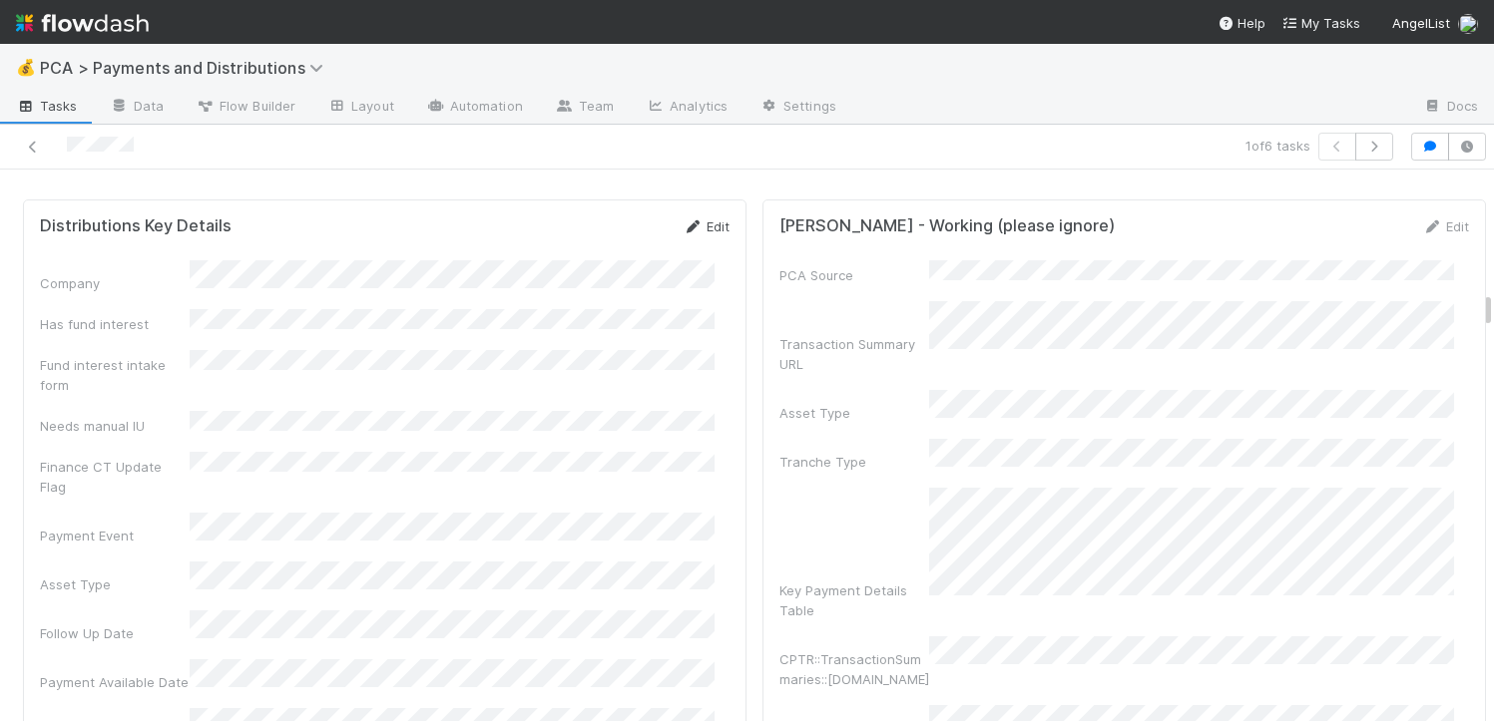
click at [703, 219] on link "Edit" at bounding box center [706, 227] width 47 height 16
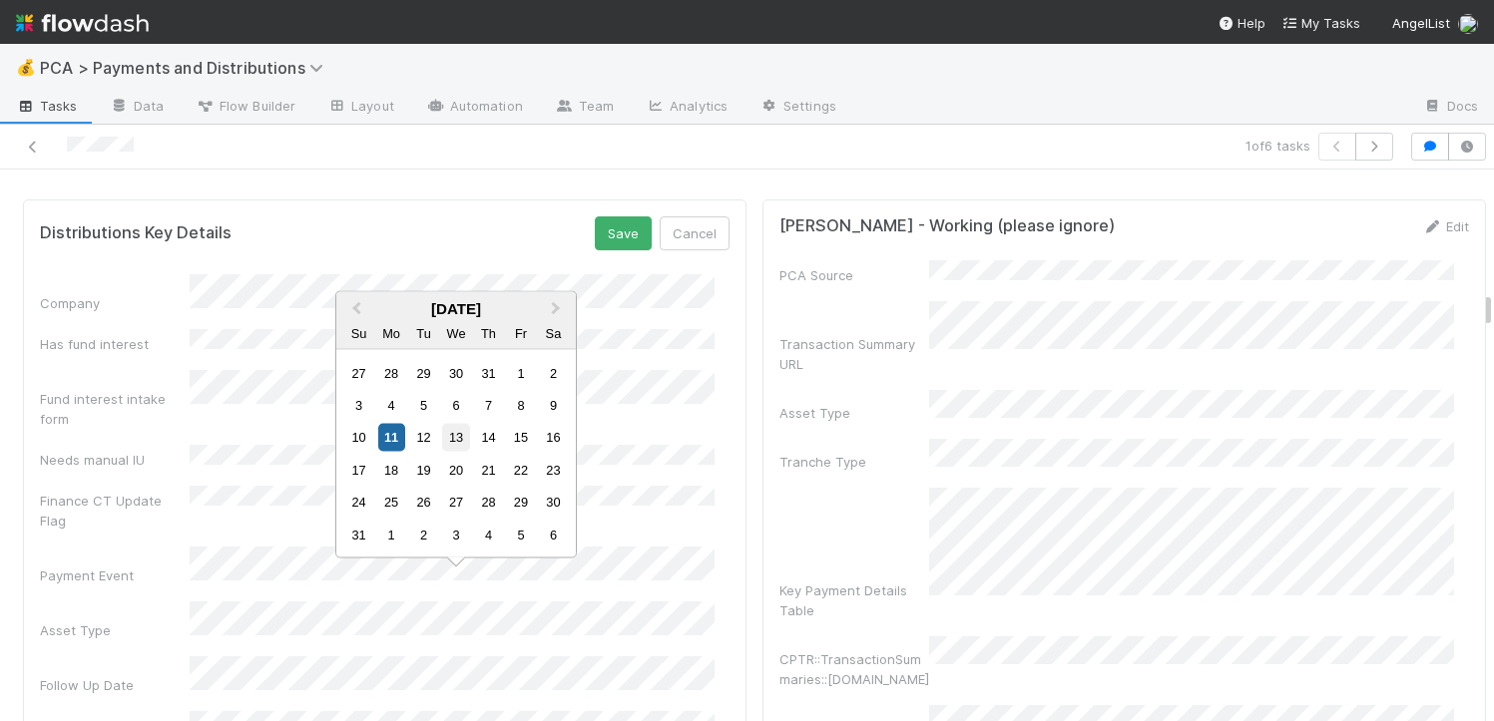
click at [458, 443] on div "13" at bounding box center [455, 437] width 27 height 27
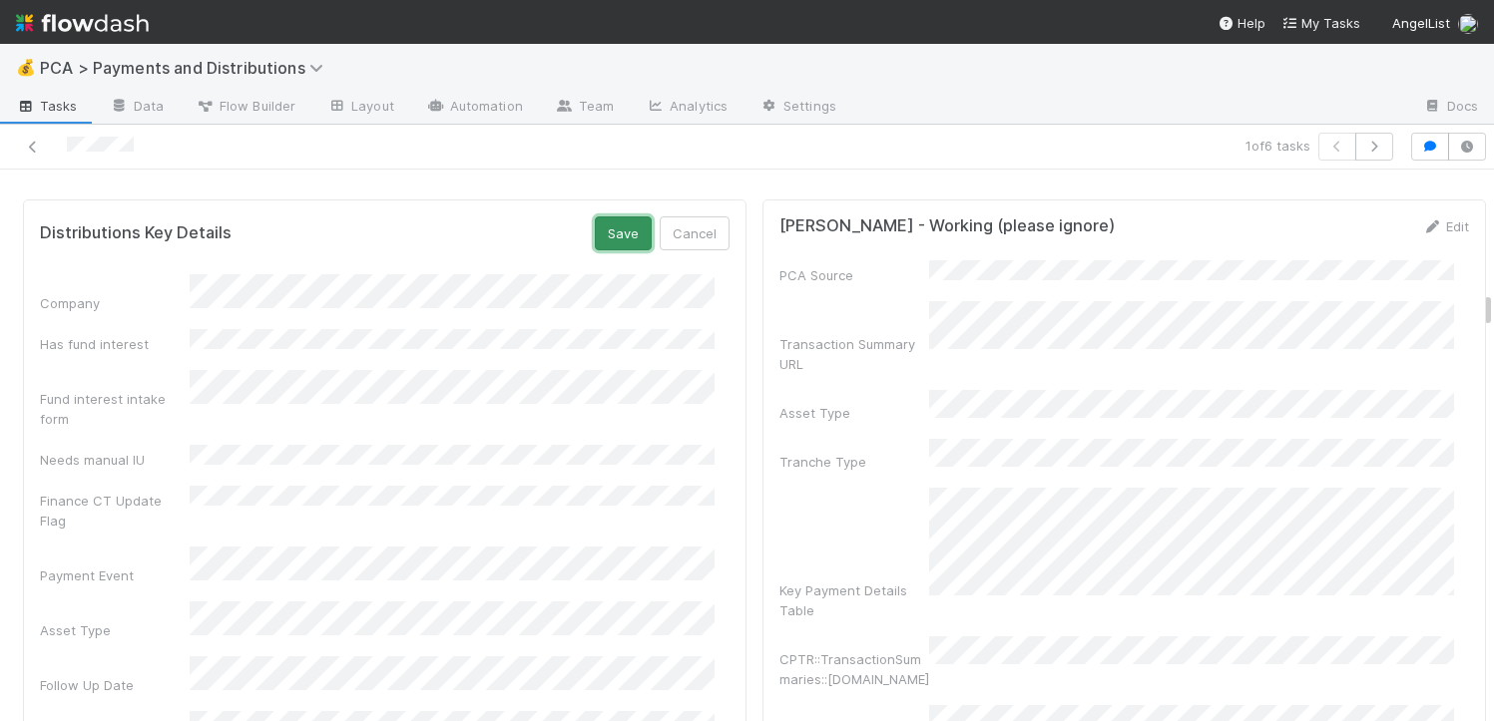
click at [604, 223] on button "Save" at bounding box center [623, 234] width 57 height 34
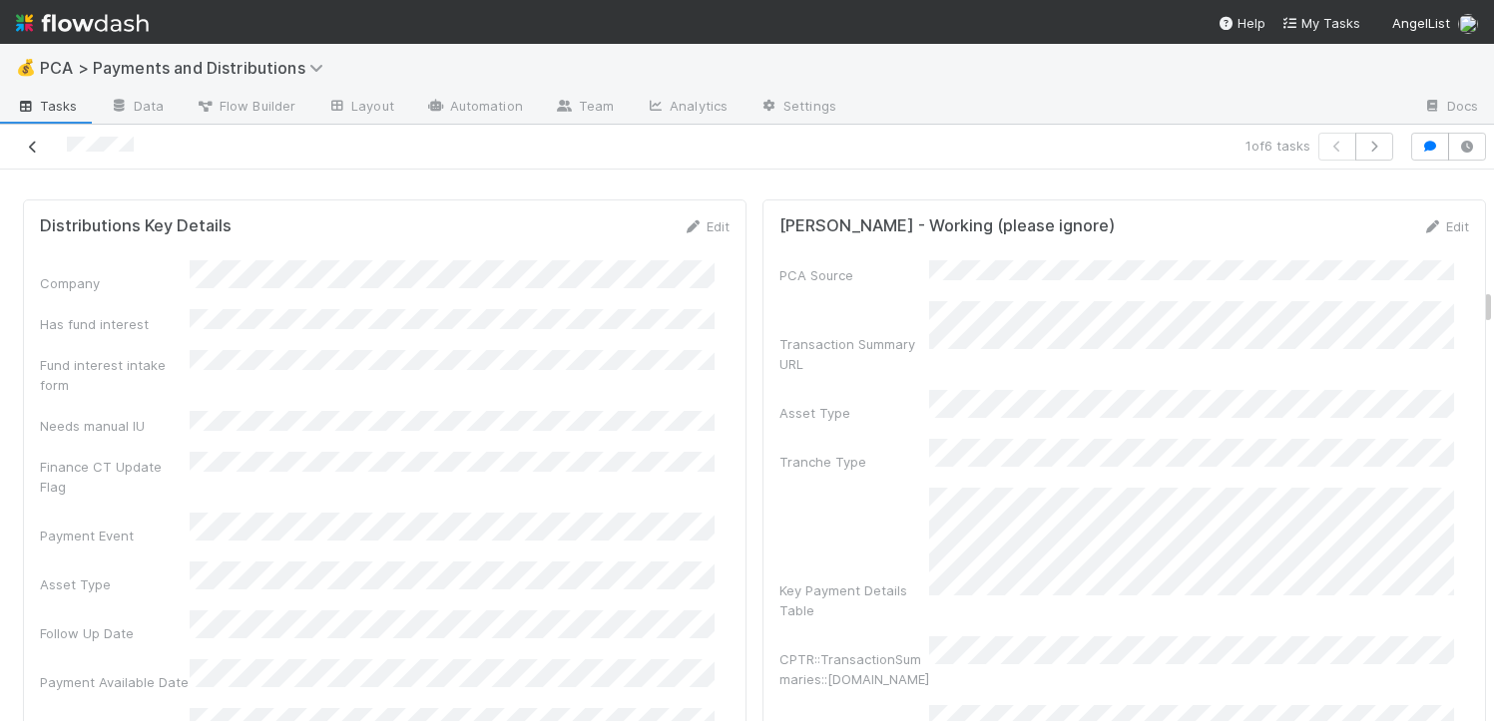
click at [32, 153] on link at bounding box center [33, 147] width 20 height 20
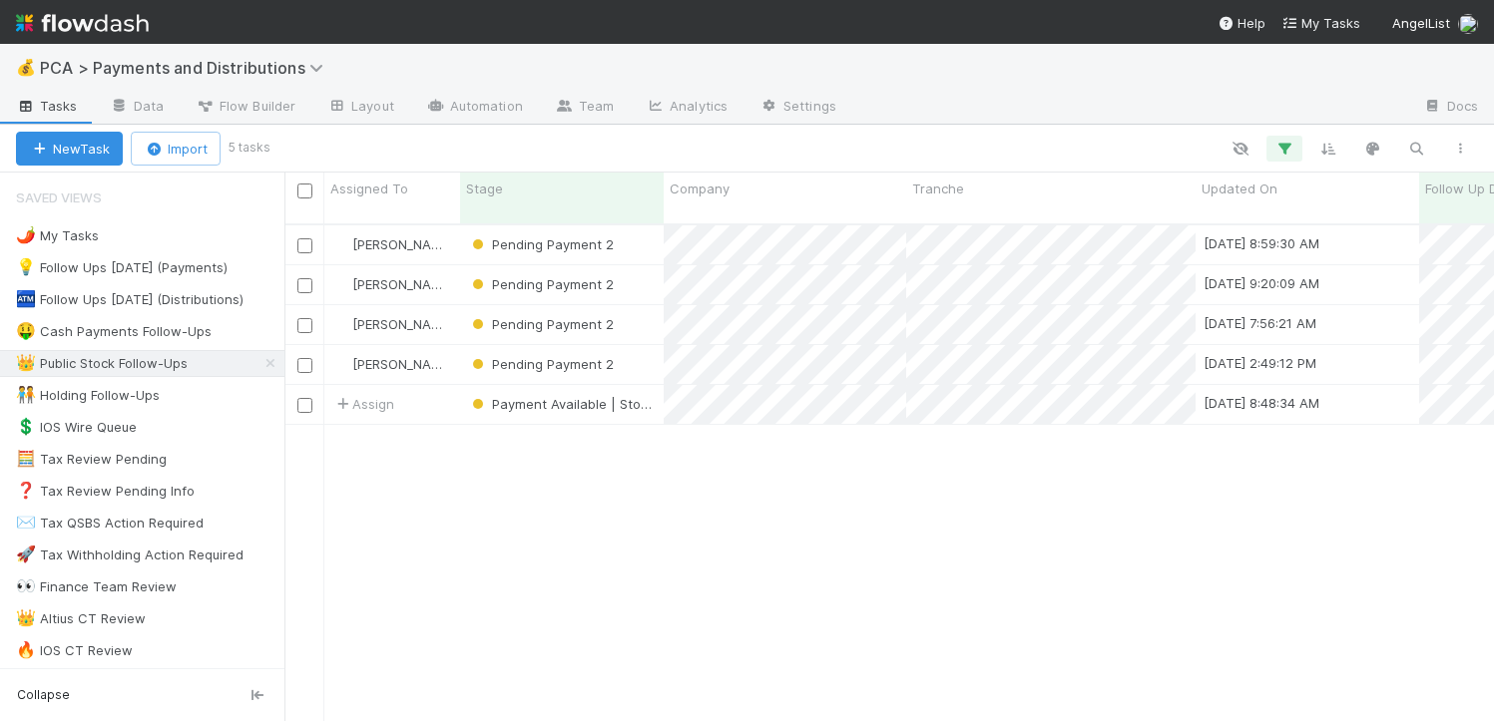
scroll to position [498, 1194]
click at [640, 231] on div "Pending Payment 2" at bounding box center [562, 245] width 204 height 39
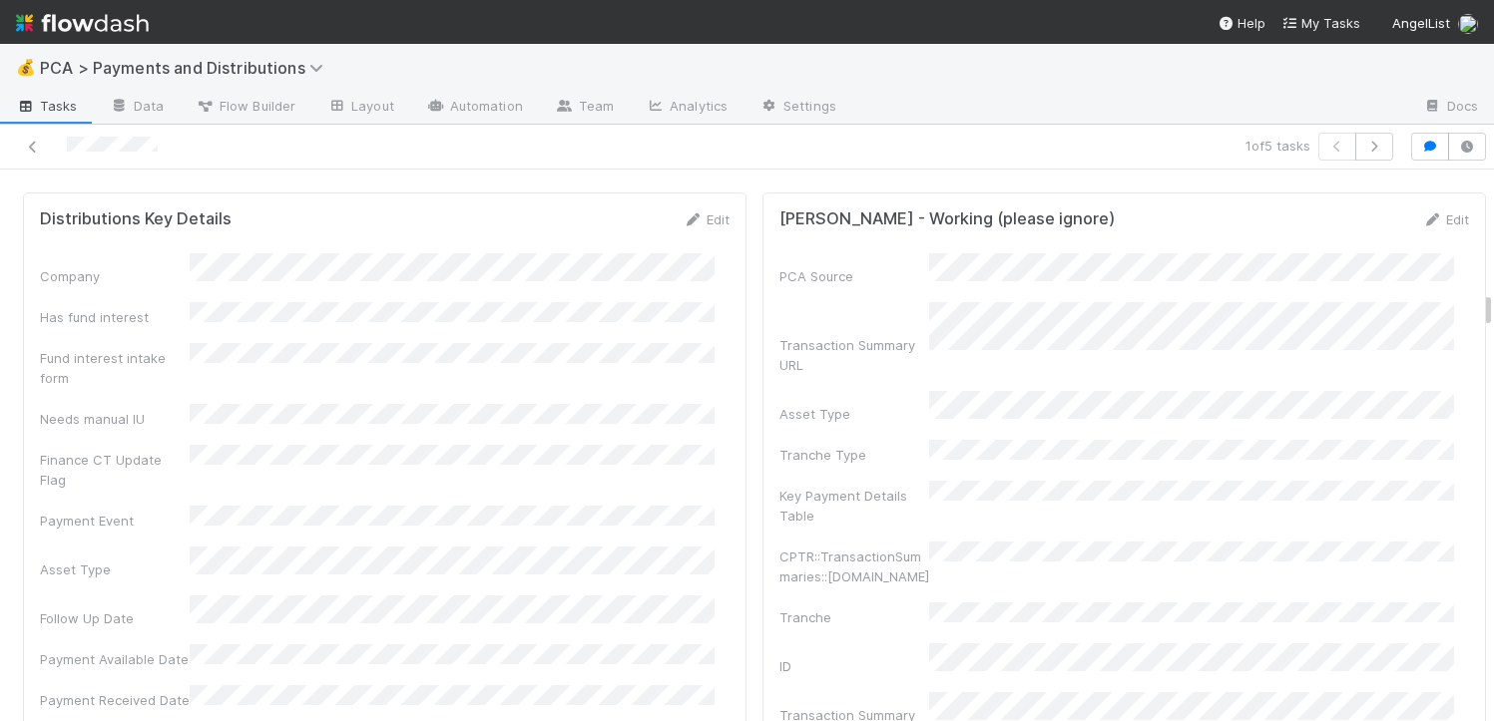
scroll to position [3180, 0]
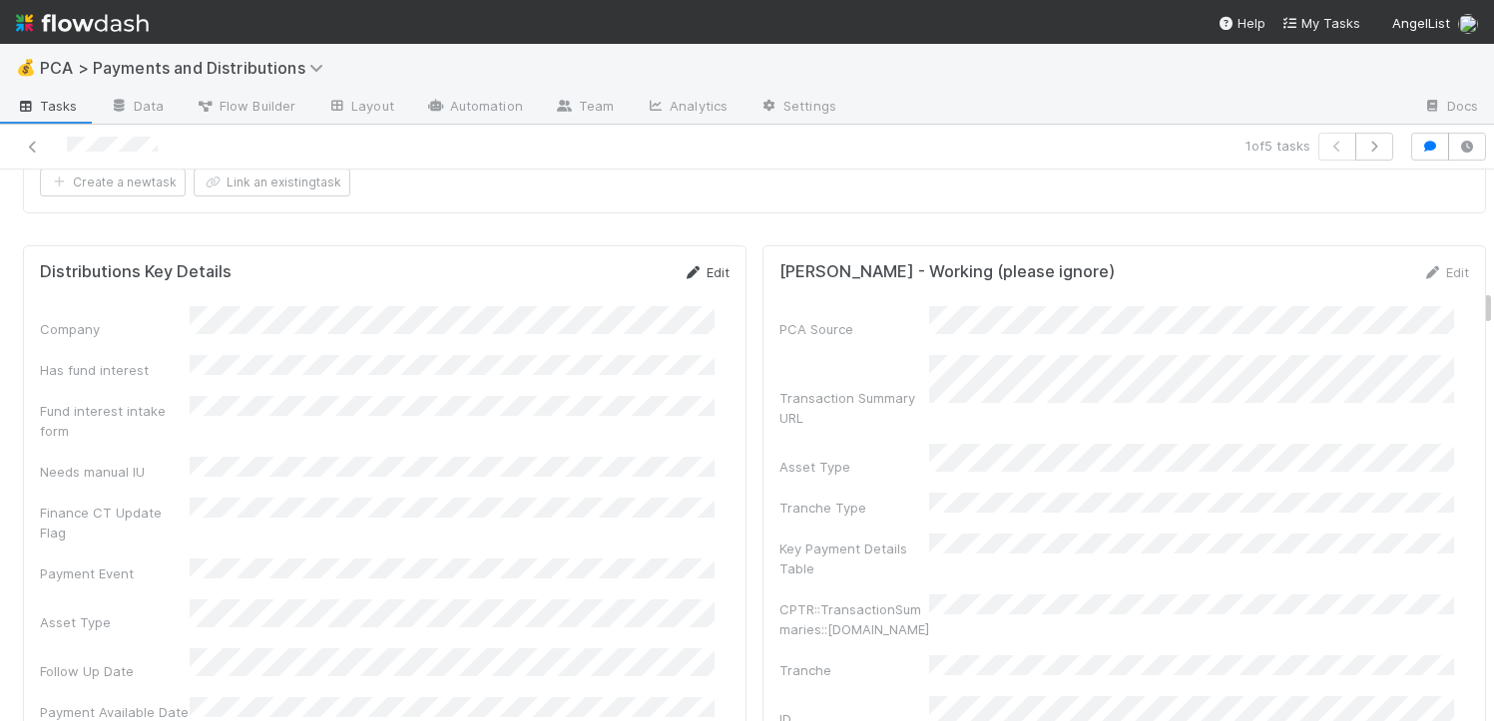
click at [695, 264] on link "Edit" at bounding box center [706, 272] width 47 height 16
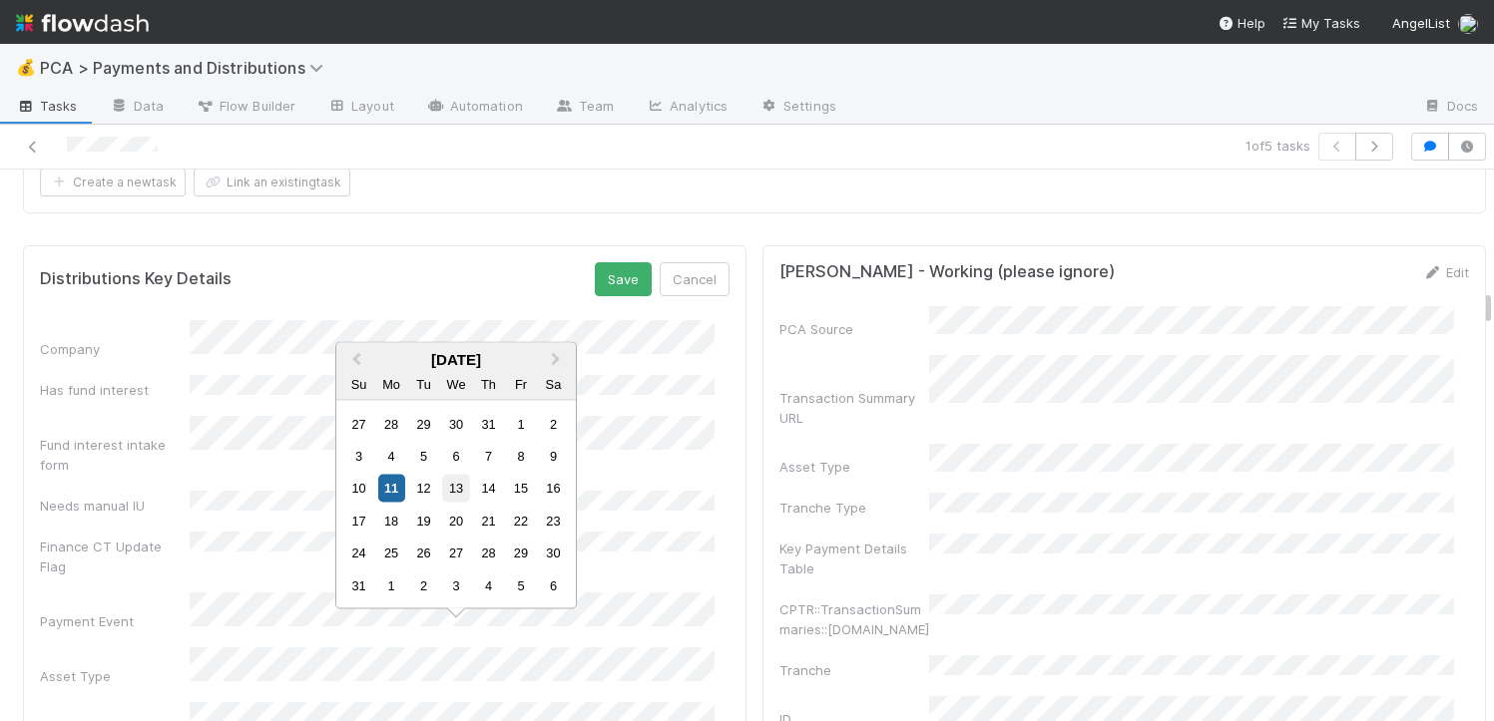
click at [461, 492] on div "13" at bounding box center [455, 488] width 27 height 27
click at [497, 489] on div "14" at bounding box center [488, 488] width 27 height 27
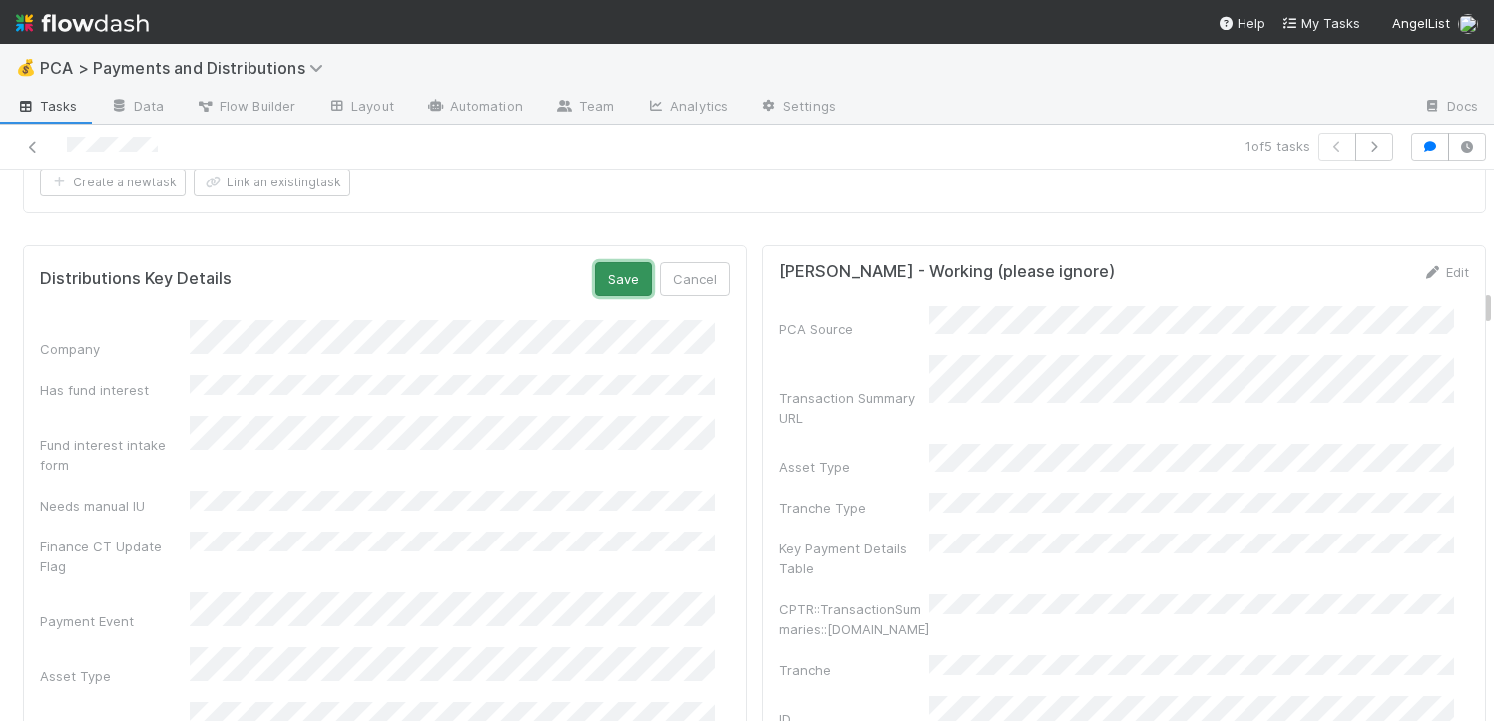
click at [595, 262] on button "Save" at bounding box center [623, 279] width 57 height 34
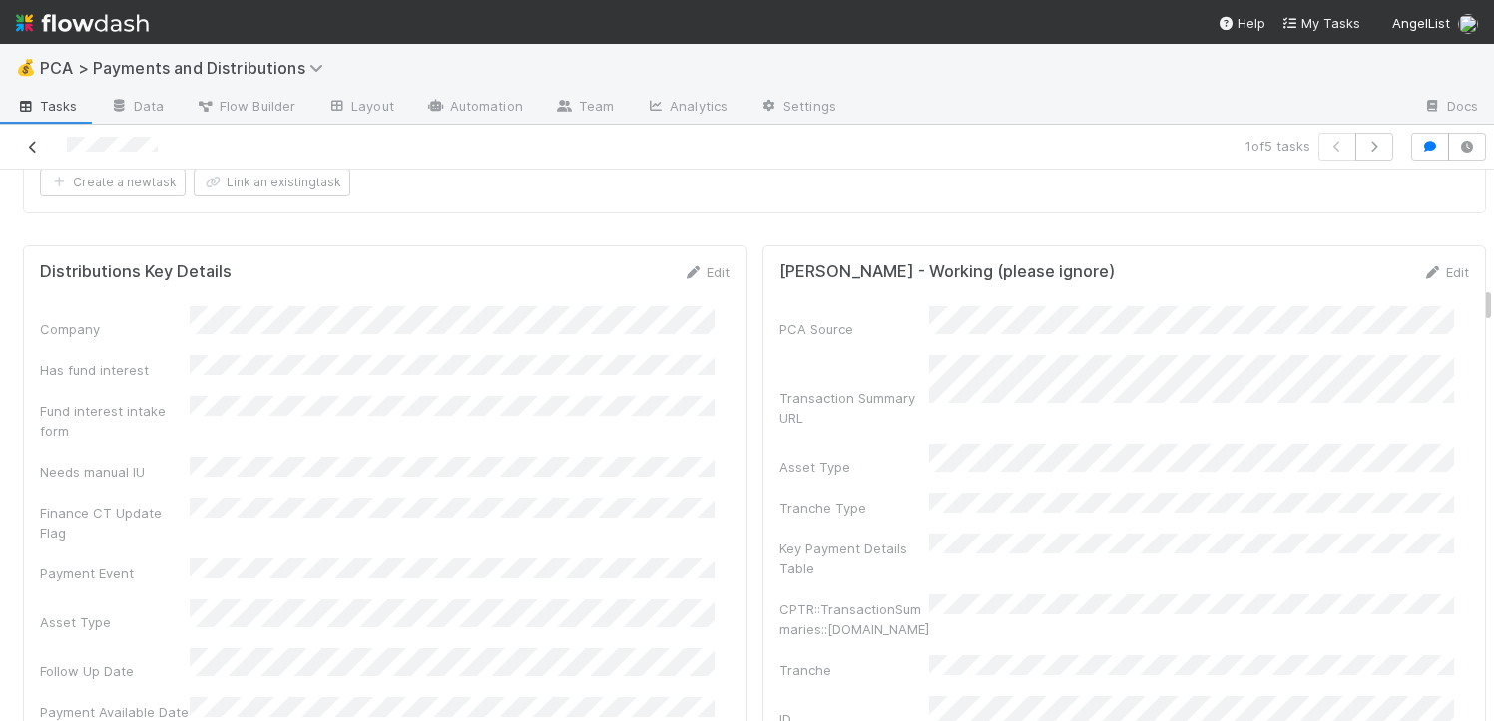
click at [41, 154] on link at bounding box center [33, 147] width 20 height 20
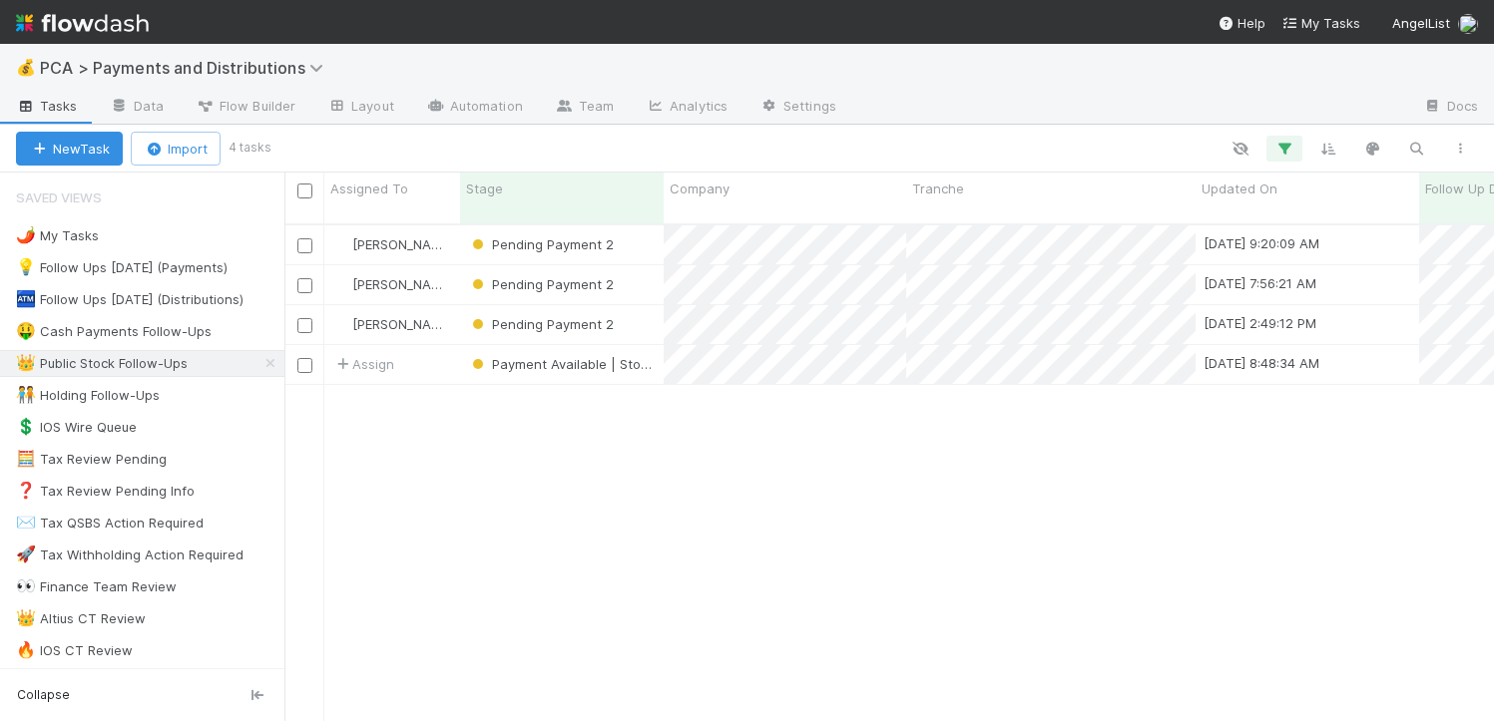
scroll to position [498, 1194]
click at [628, 269] on div "Pending Payment 2" at bounding box center [562, 284] width 204 height 39
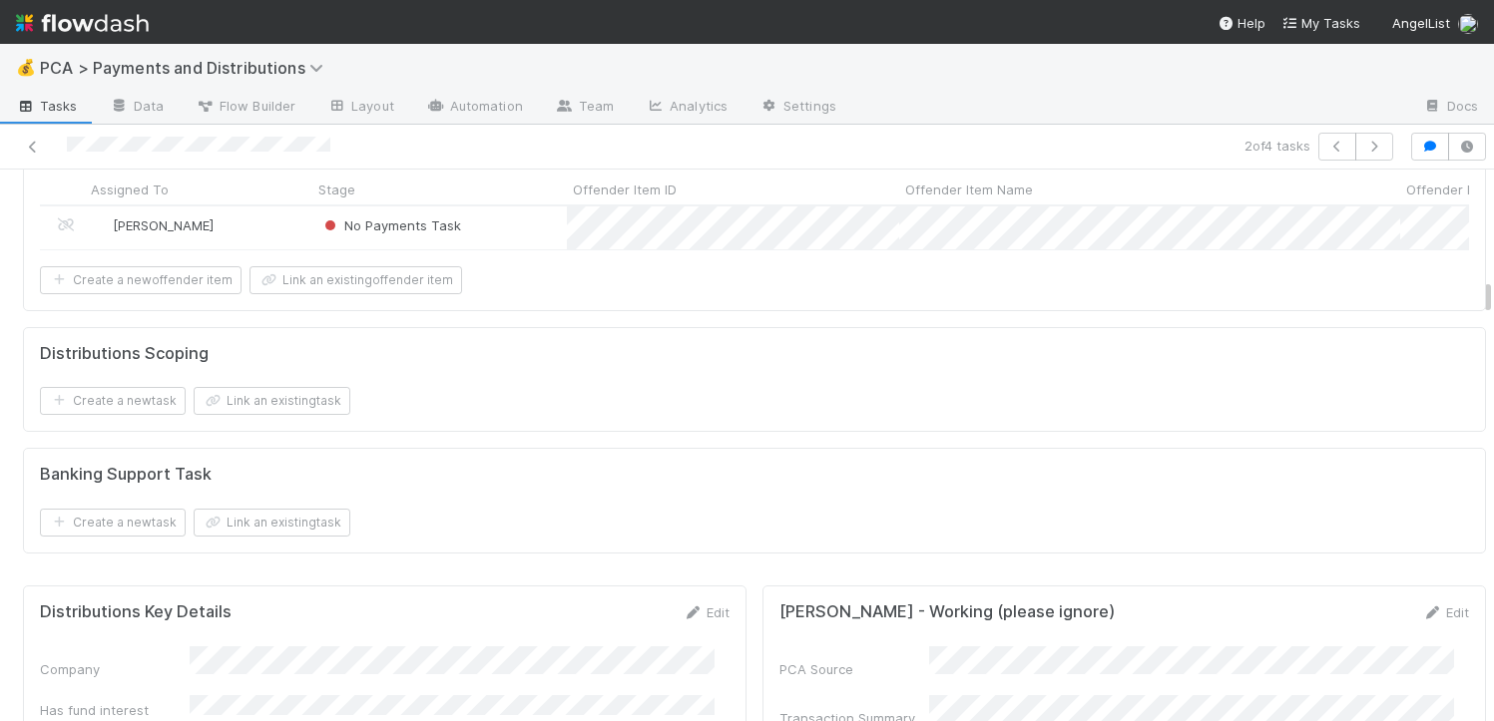
scroll to position [3147, 0]
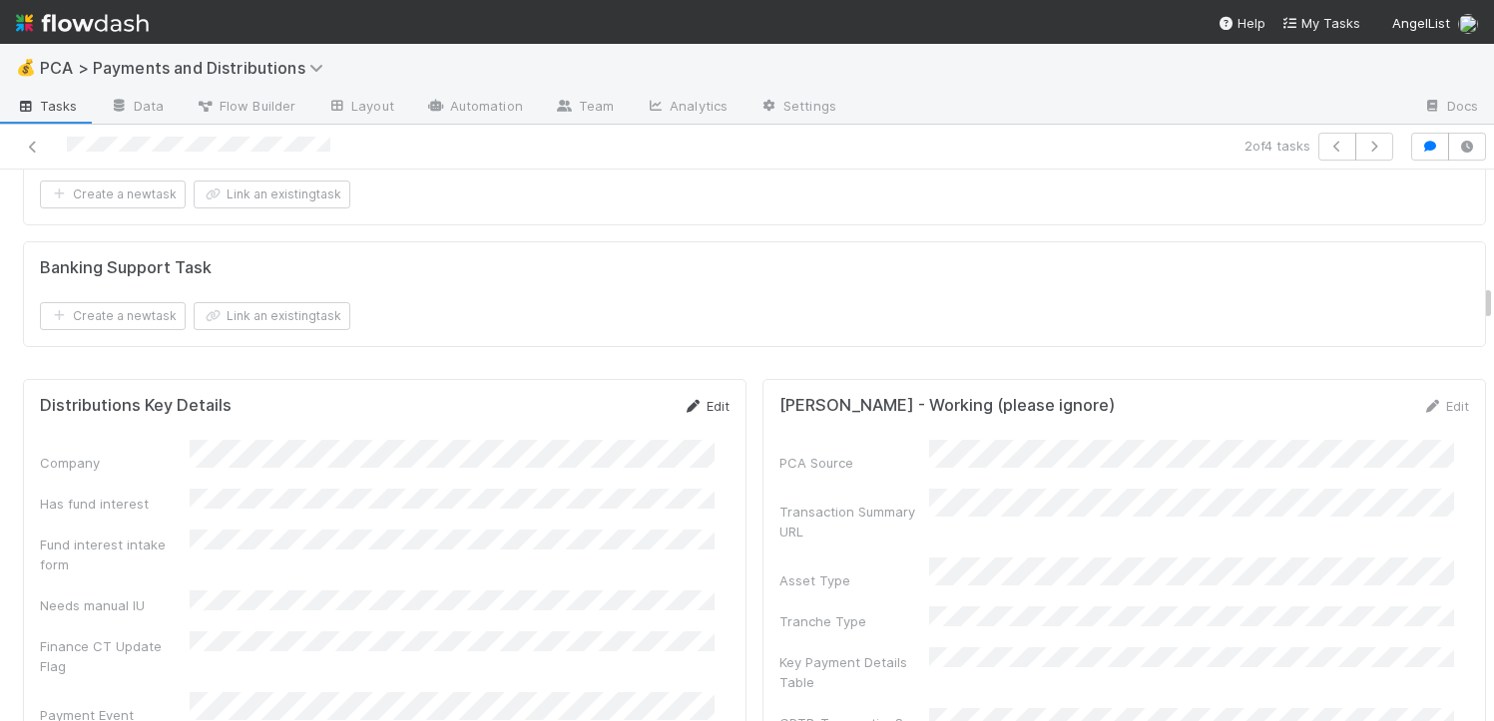
click at [683, 406] on icon at bounding box center [693, 406] width 20 height 13
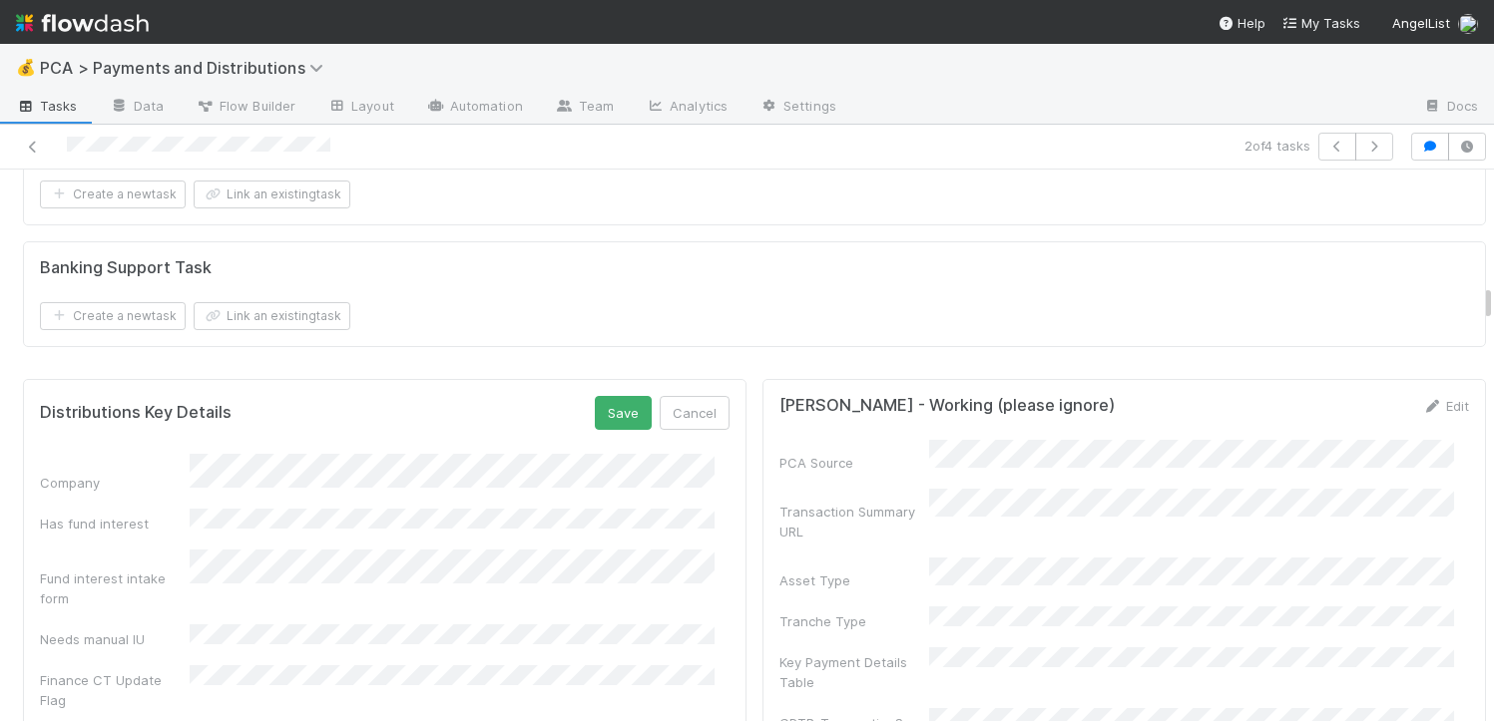
scroll to position [3559, 0]
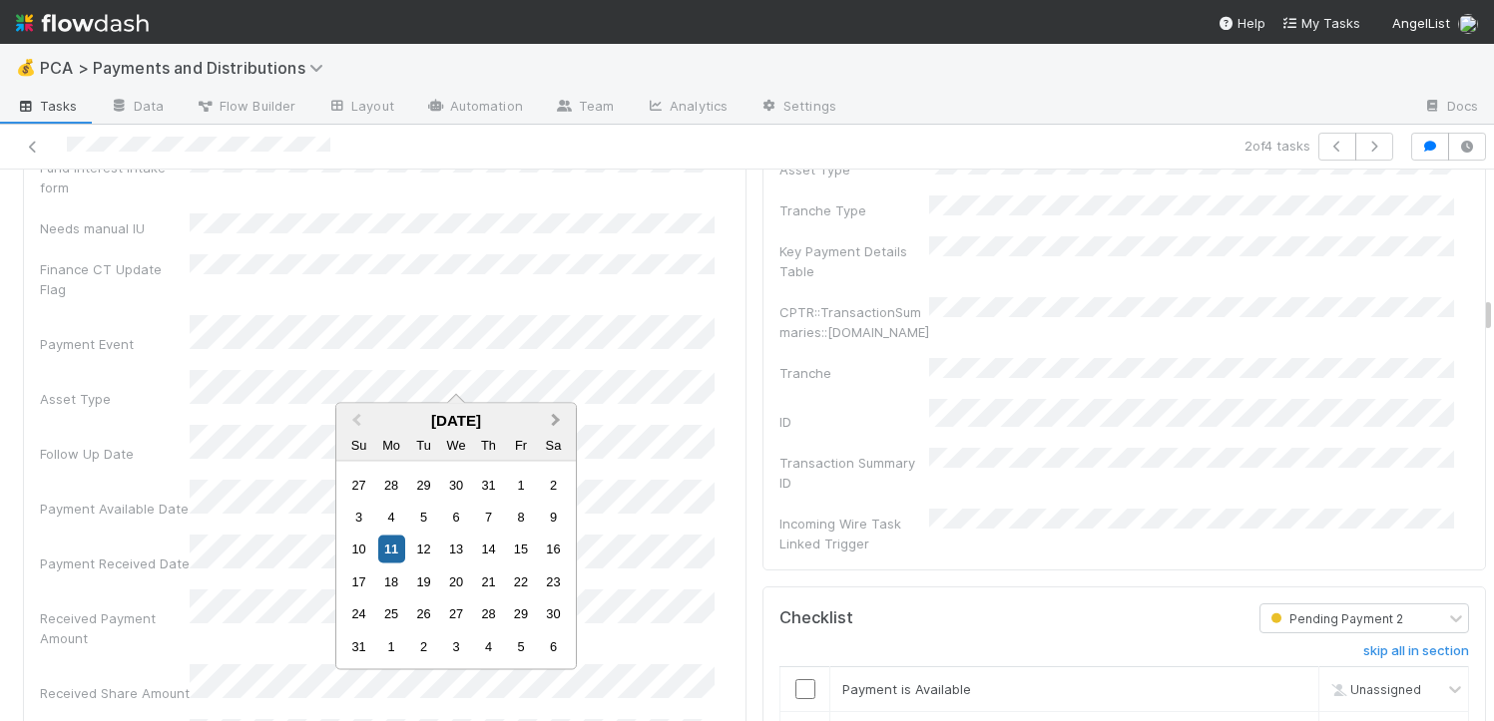
click at [546, 428] on button "Next Month" at bounding box center [558, 422] width 32 height 32
click at [391, 585] on div "22" at bounding box center [391, 581] width 27 height 27
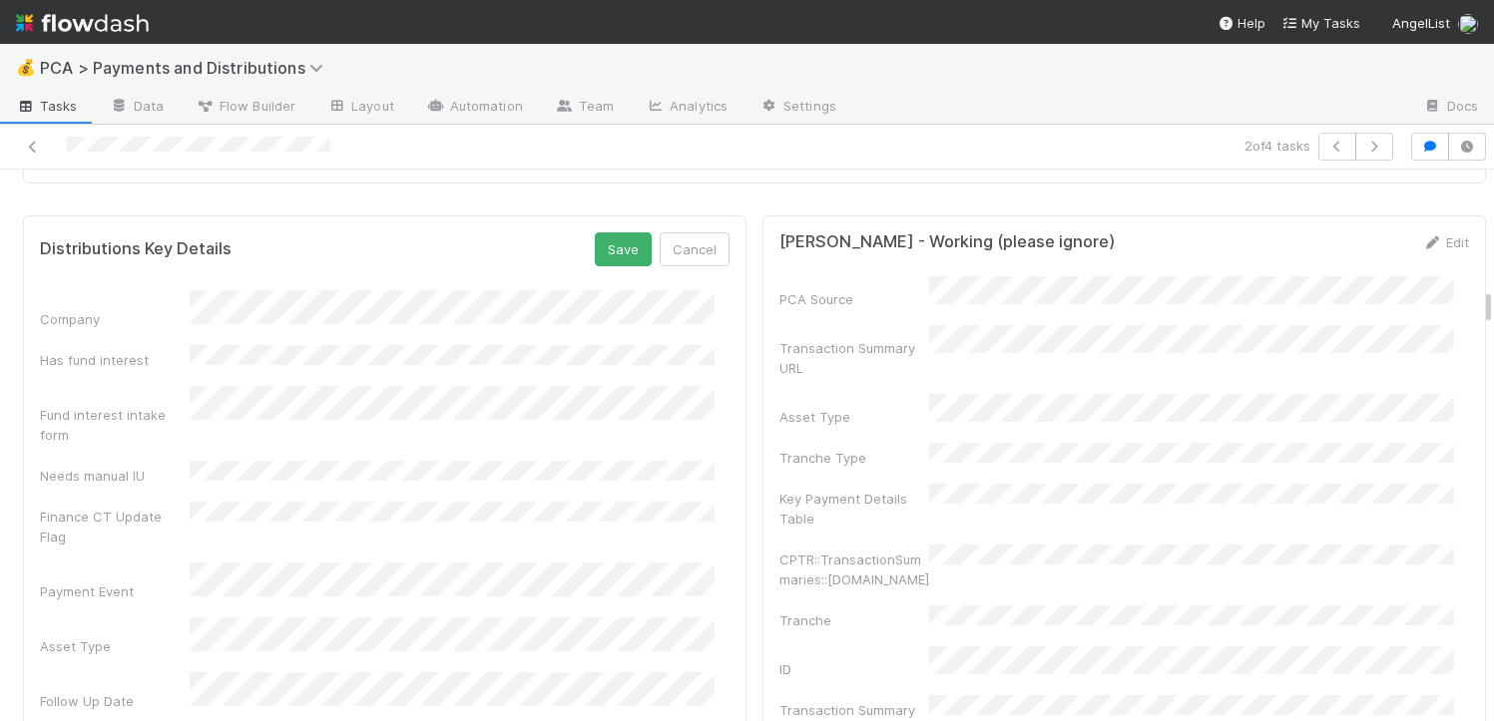
scroll to position [3197, 0]
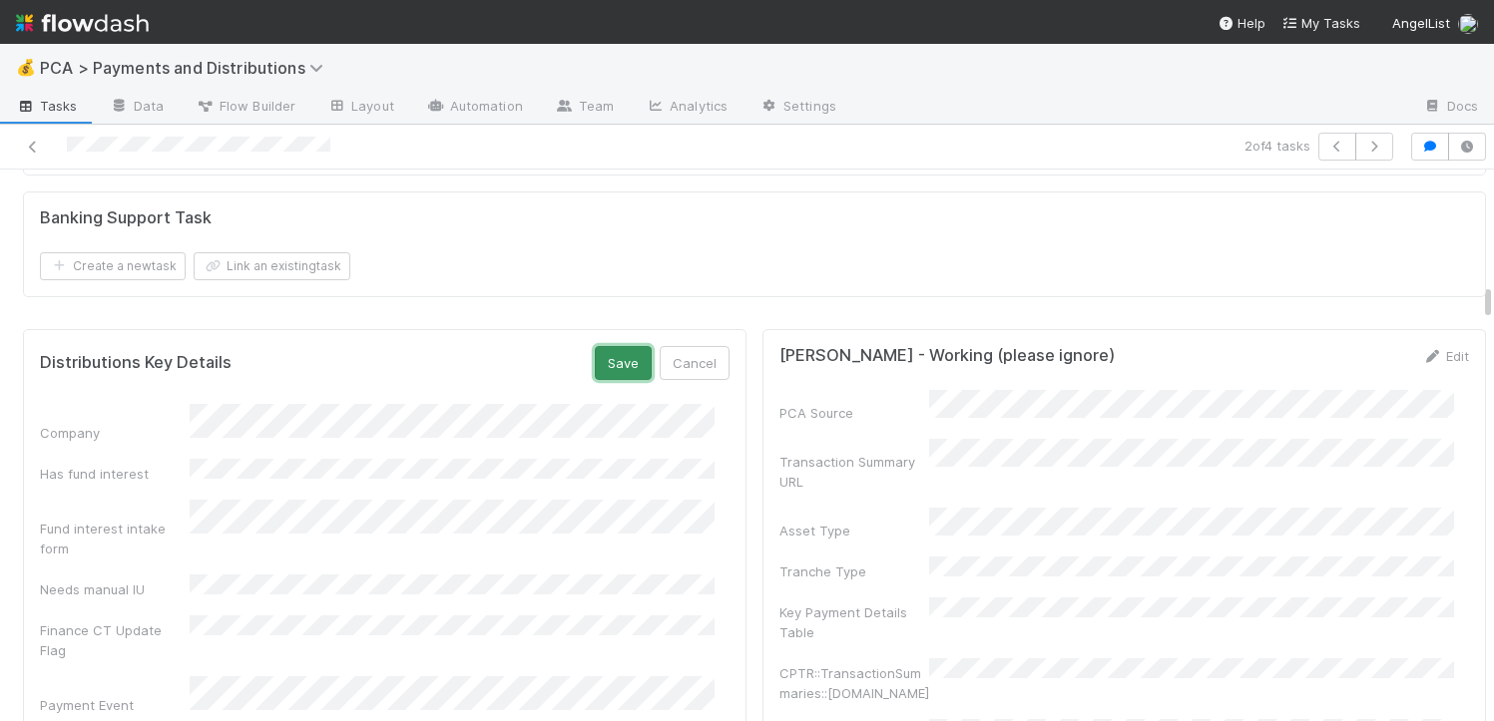
click at [605, 351] on button "Save" at bounding box center [623, 363] width 57 height 34
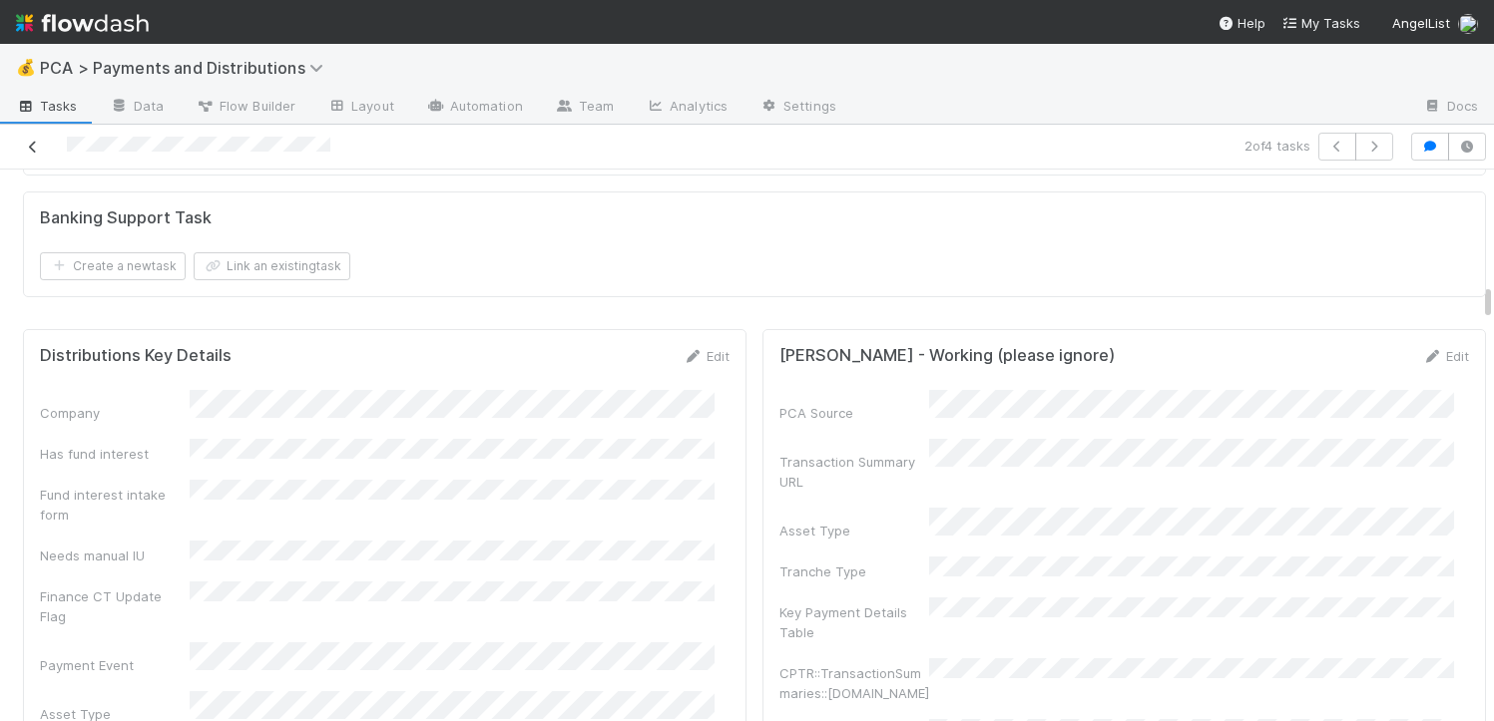
click at [32, 148] on icon at bounding box center [33, 147] width 20 height 13
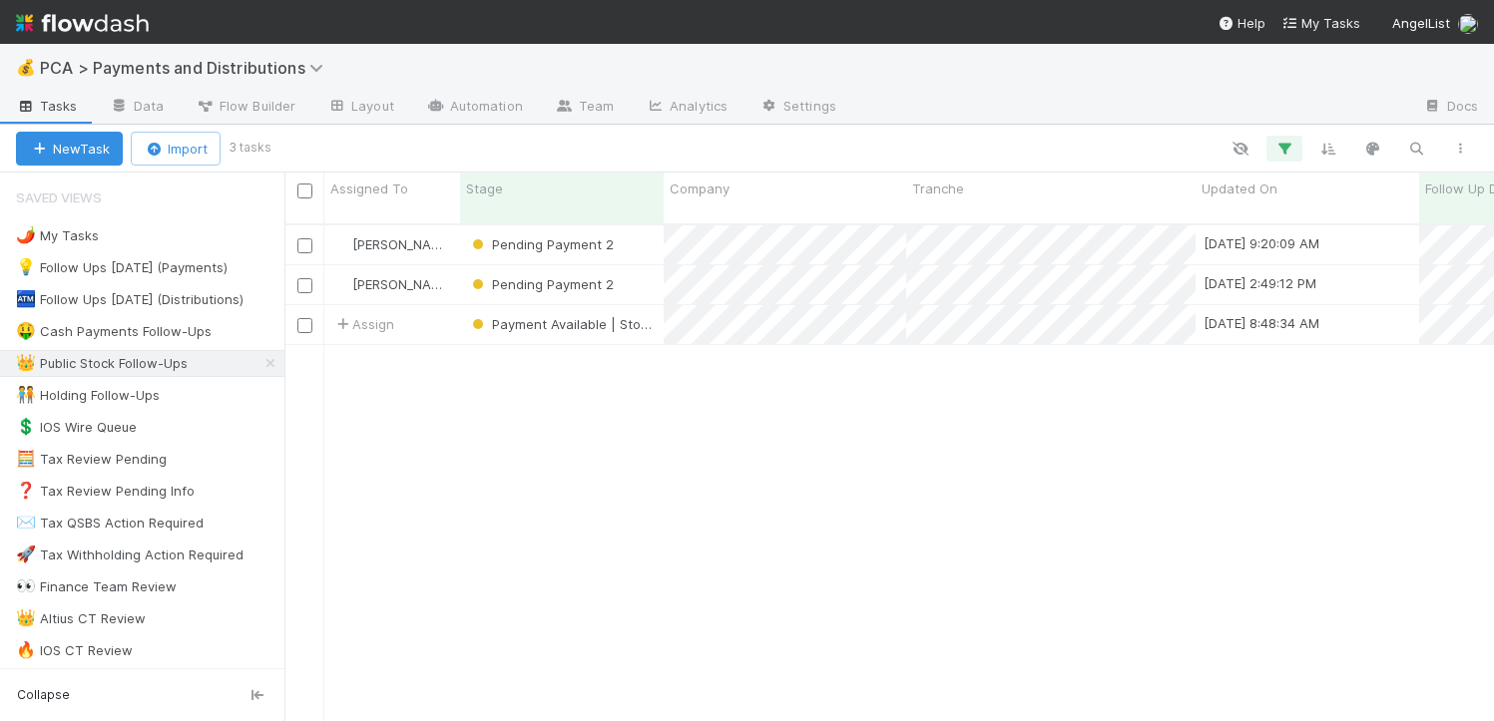
scroll to position [498, 1194]
click at [657, 307] on div "Payment Available | Stock" at bounding box center [562, 324] width 204 height 39
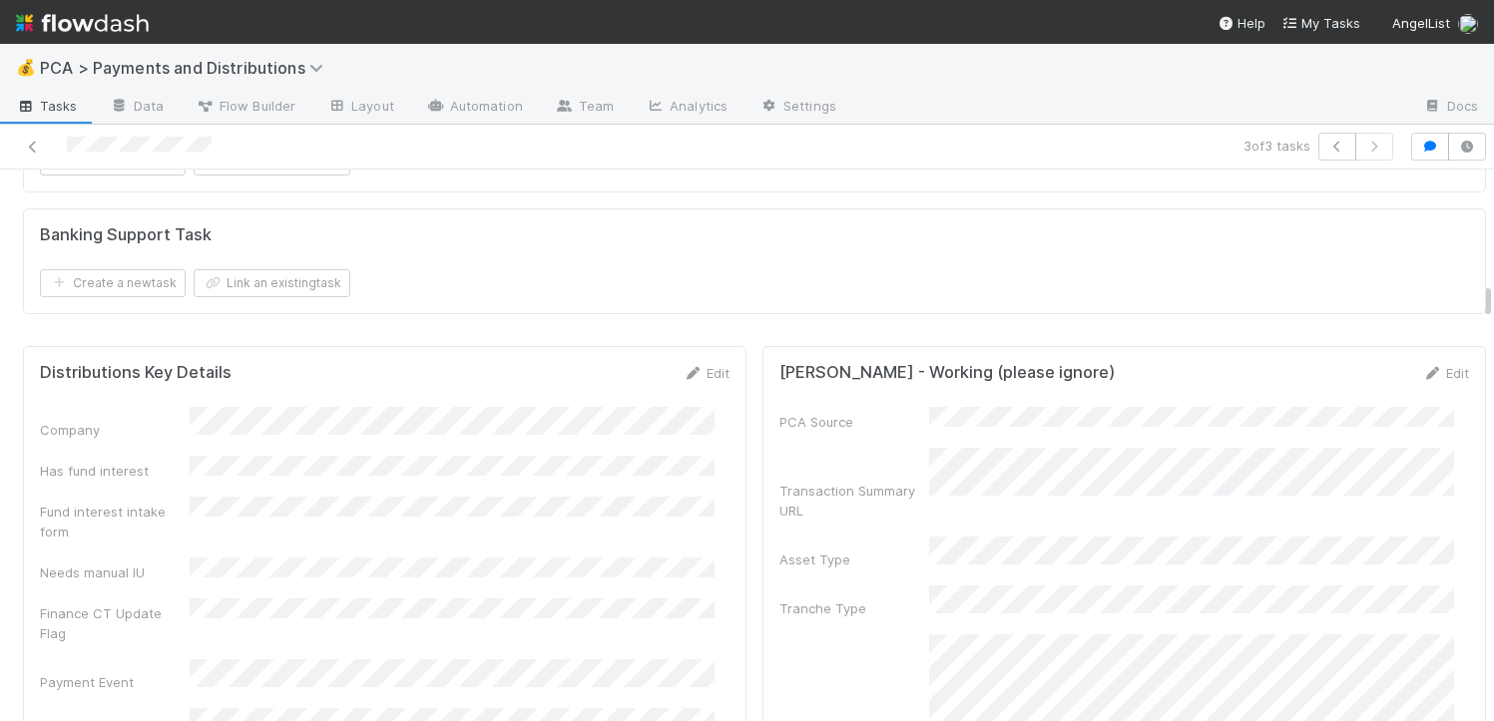
scroll to position [3132, 0]
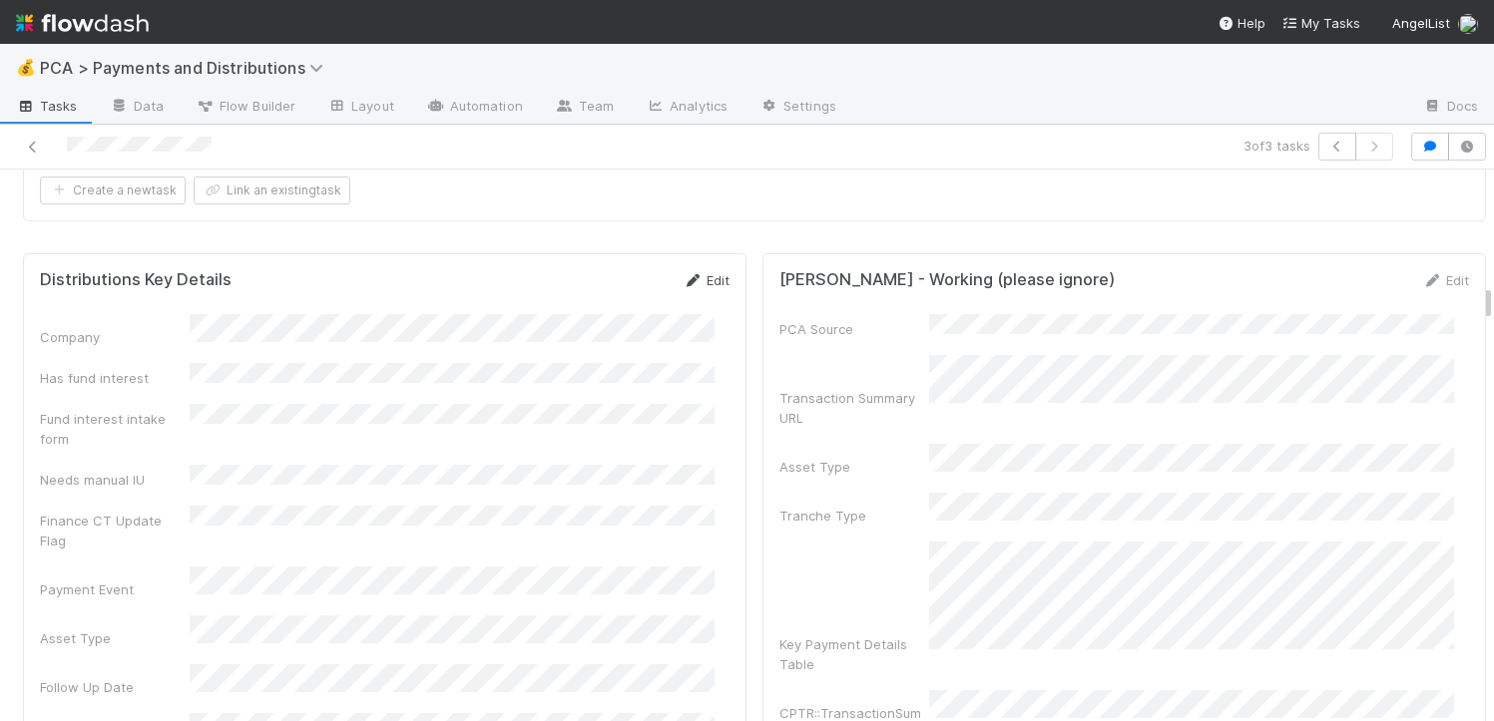
click at [703, 272] on link "Edit" at bounding box center [706, 280] width 47 height 16
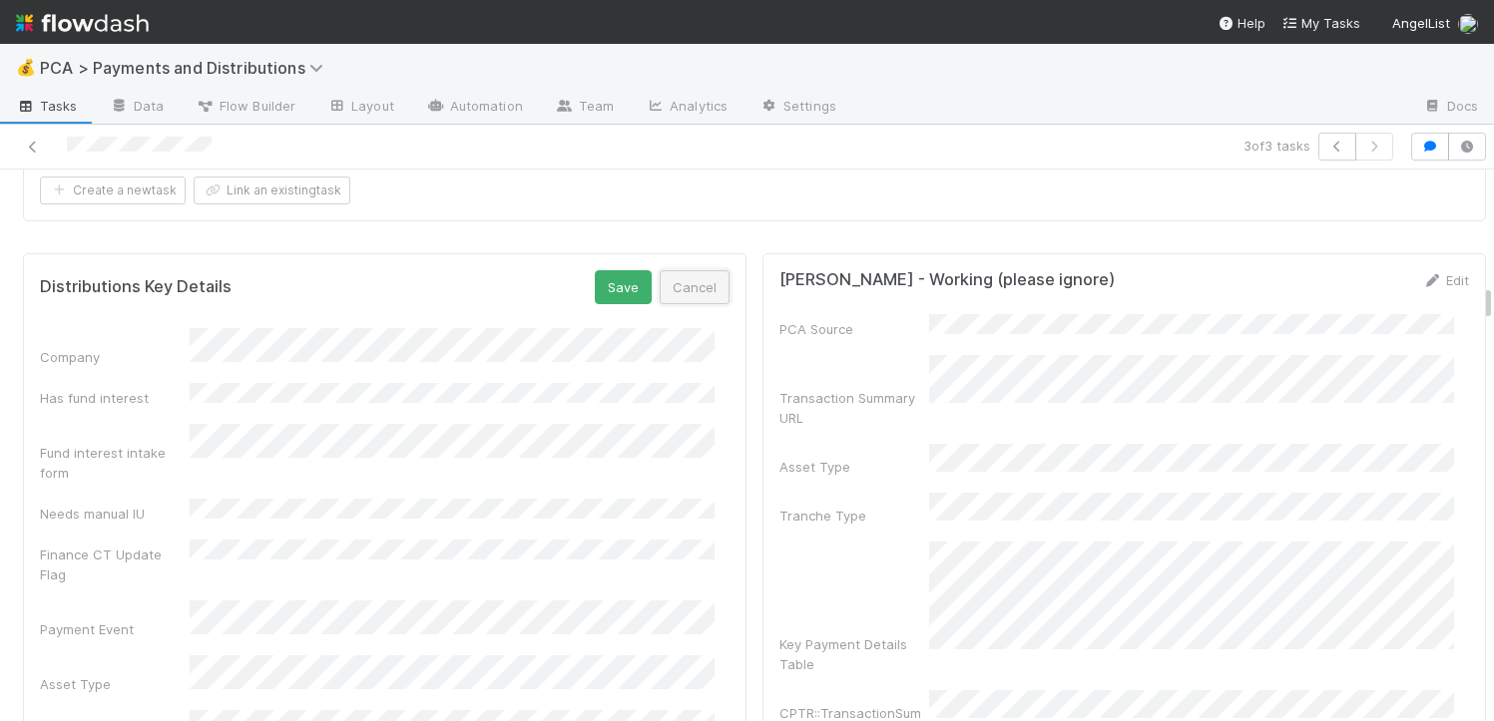
click at [688, 270] on button "Cancel" at bounding box center [695, 287] width 70 height 34
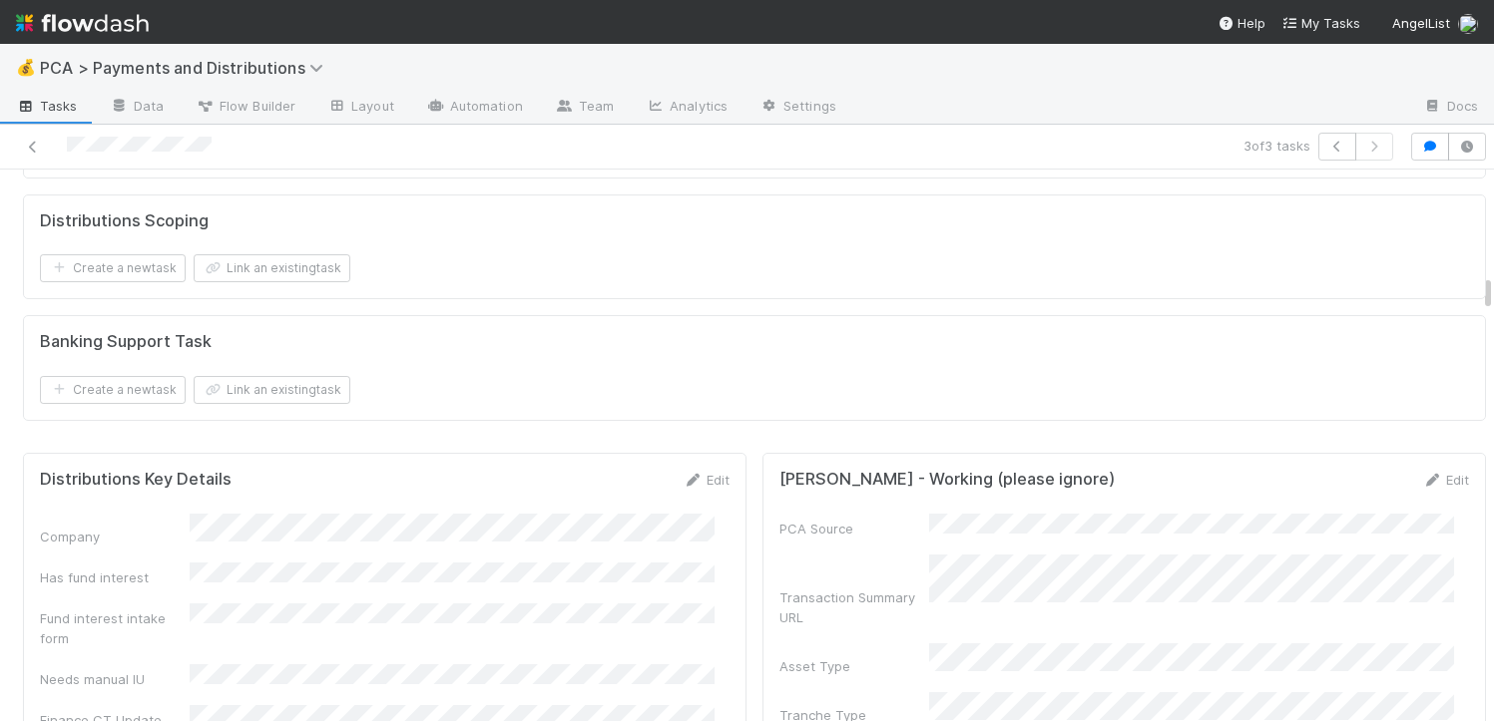
scroll to position [2789, 0]
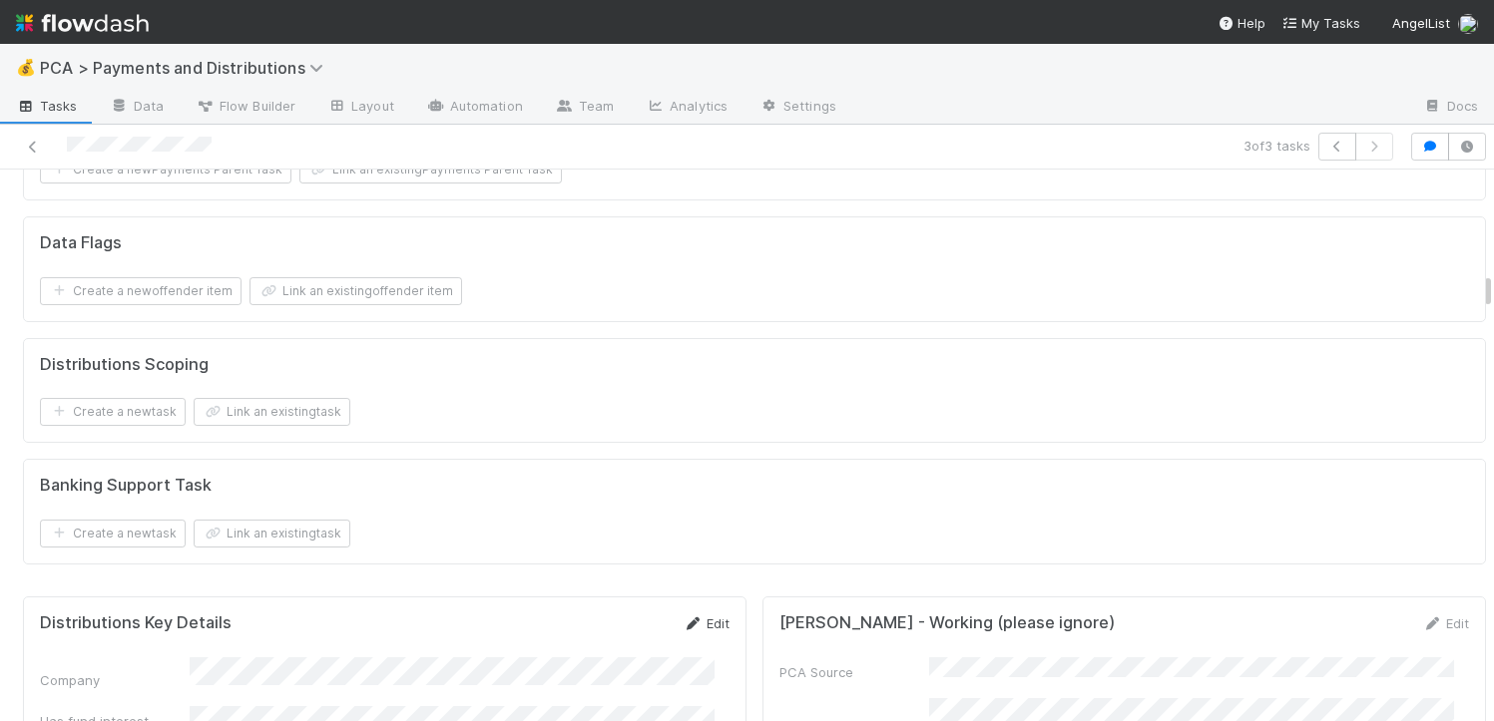
click at [691, 616] on link "Edit" at bounding box center [706, 624] width 47 height 16
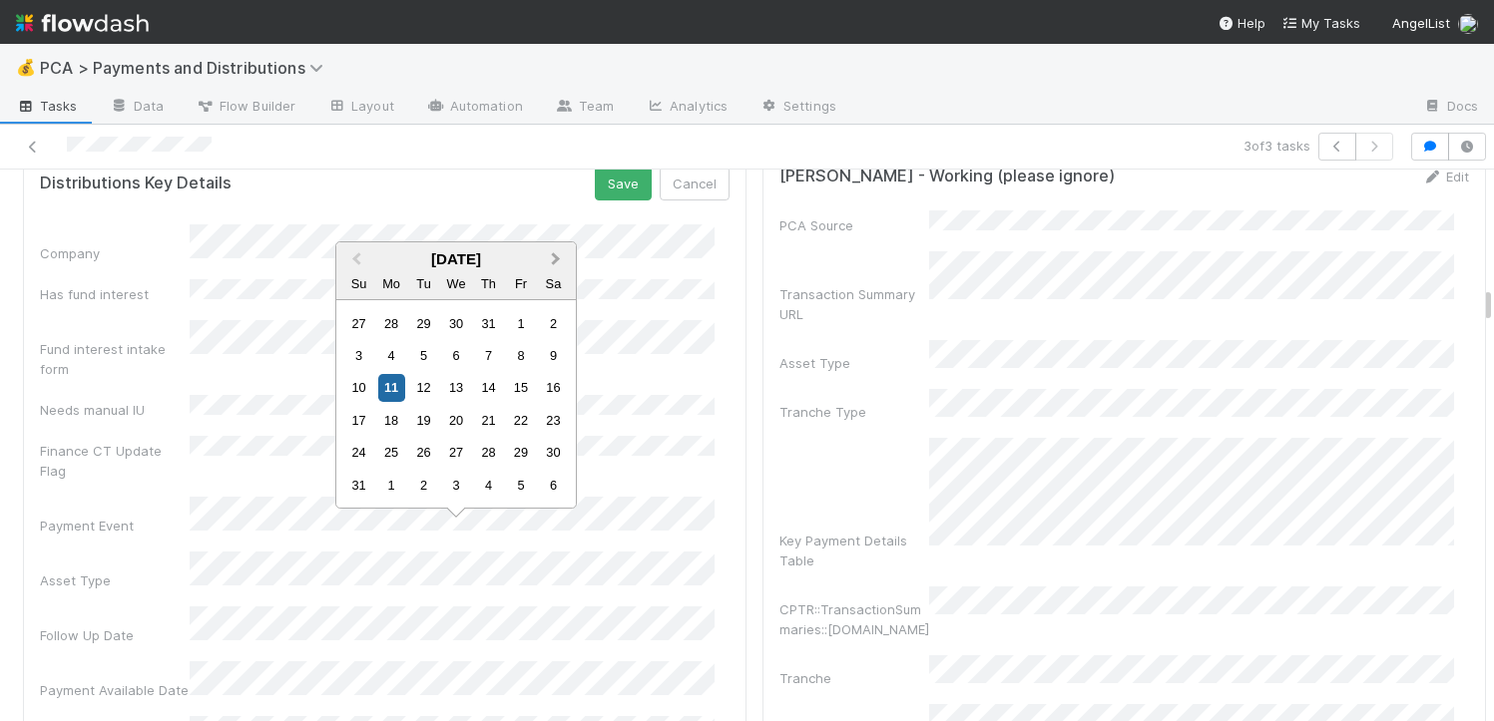
click at [556, 253] on span "Next Month" at bounding box center [556, 259] width 0 height 23
click at [543, 273] on button "Next Month" at bounding box center [558, 260] width 32 height 32
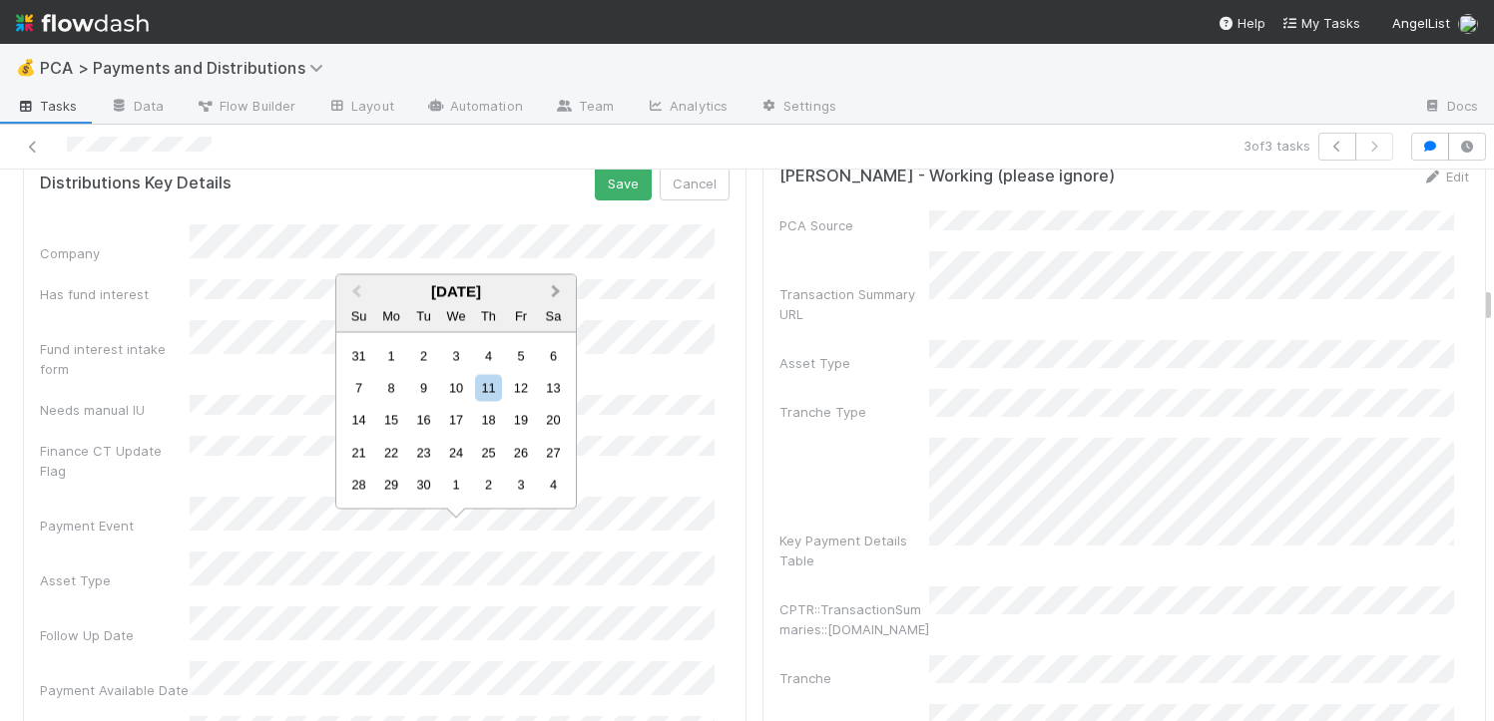
click at [543, 274] on div "September 2025 Previous Month Next Month September 2025 Su Mo Tu We Th Fr Sa 31…" at bounding box center [455, 392] width 241 height 236
click at [557, 282] on button "Next Month" at bounding box center [558, 293] width 32 height 32
click at [402, 388] on div "6" at bounding box center [391, 388] width 27 height 27
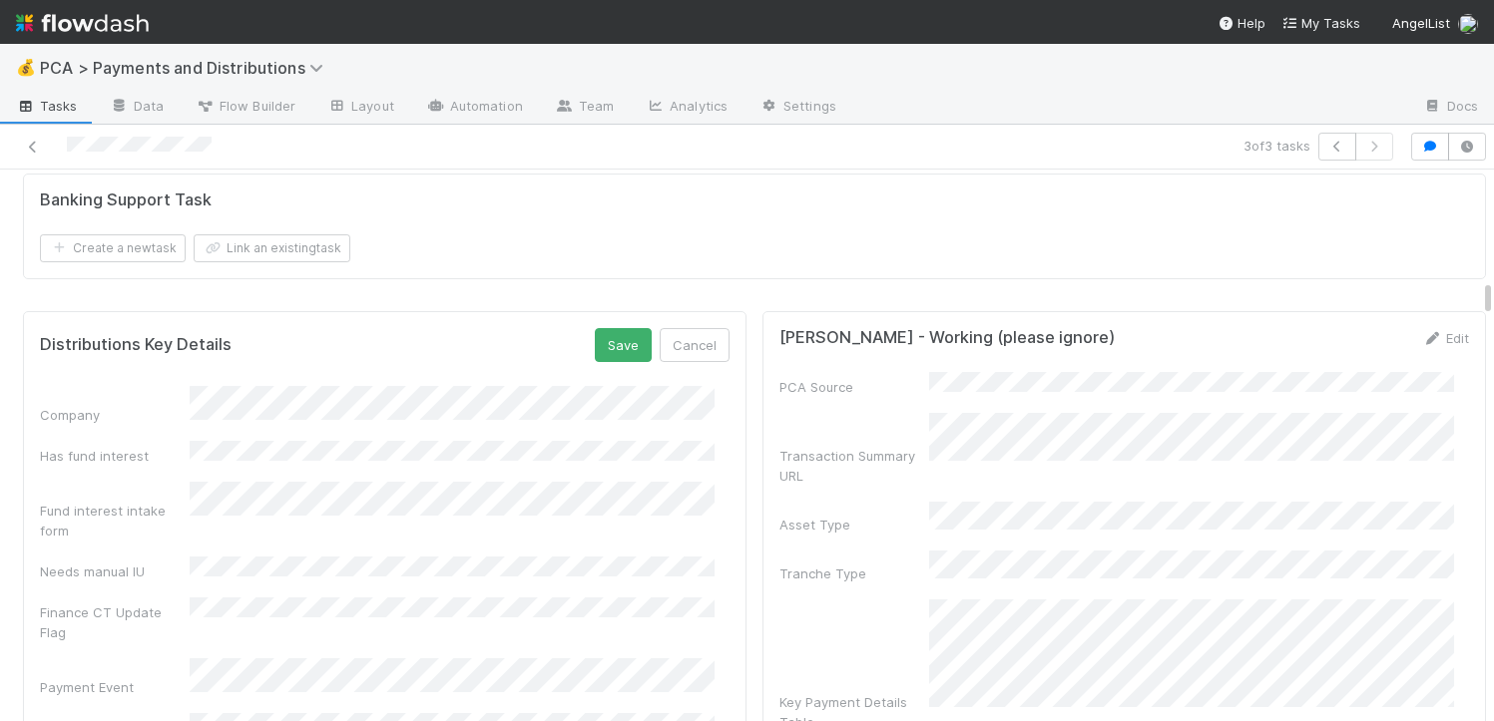
scroll to position [3059, 0]
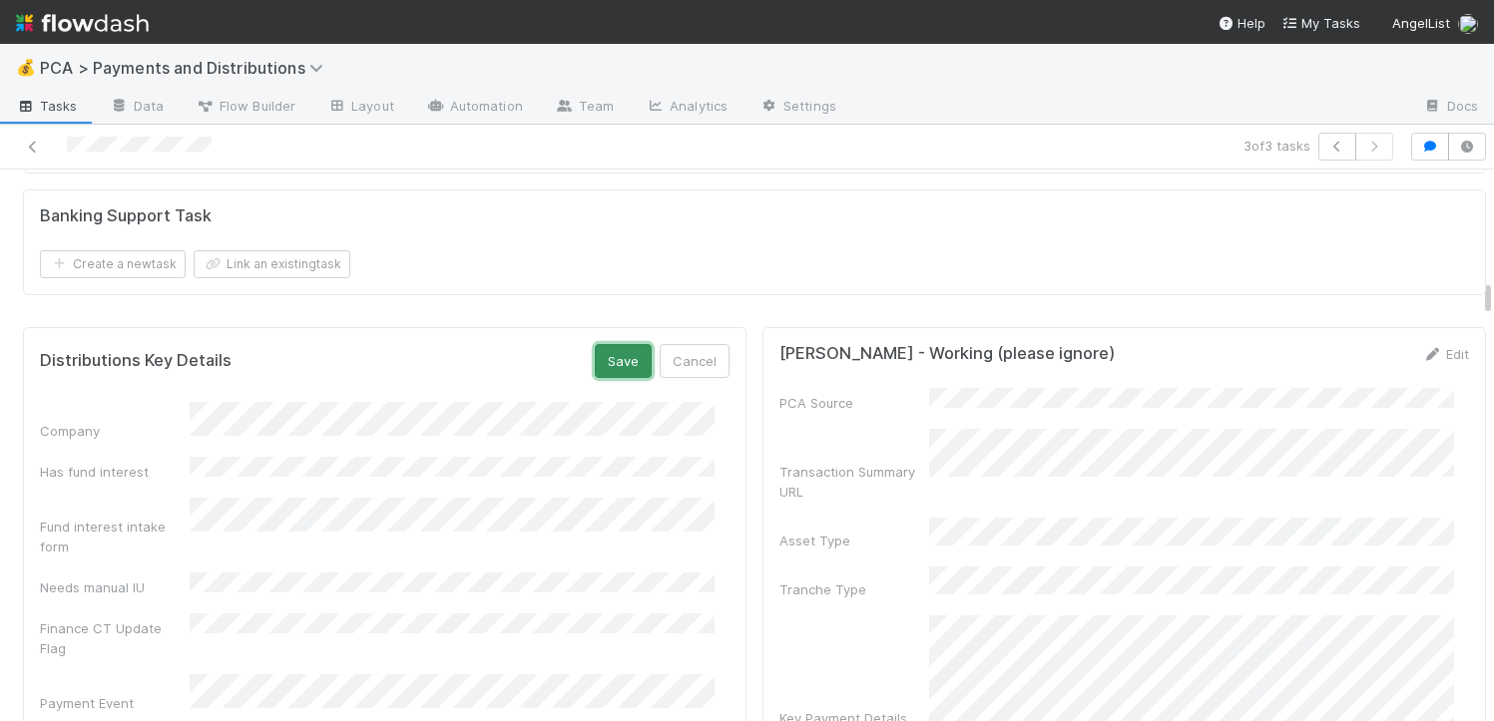
click at [606, 344] on button "Save" at bounding box center [623, 361] width 57 height 34
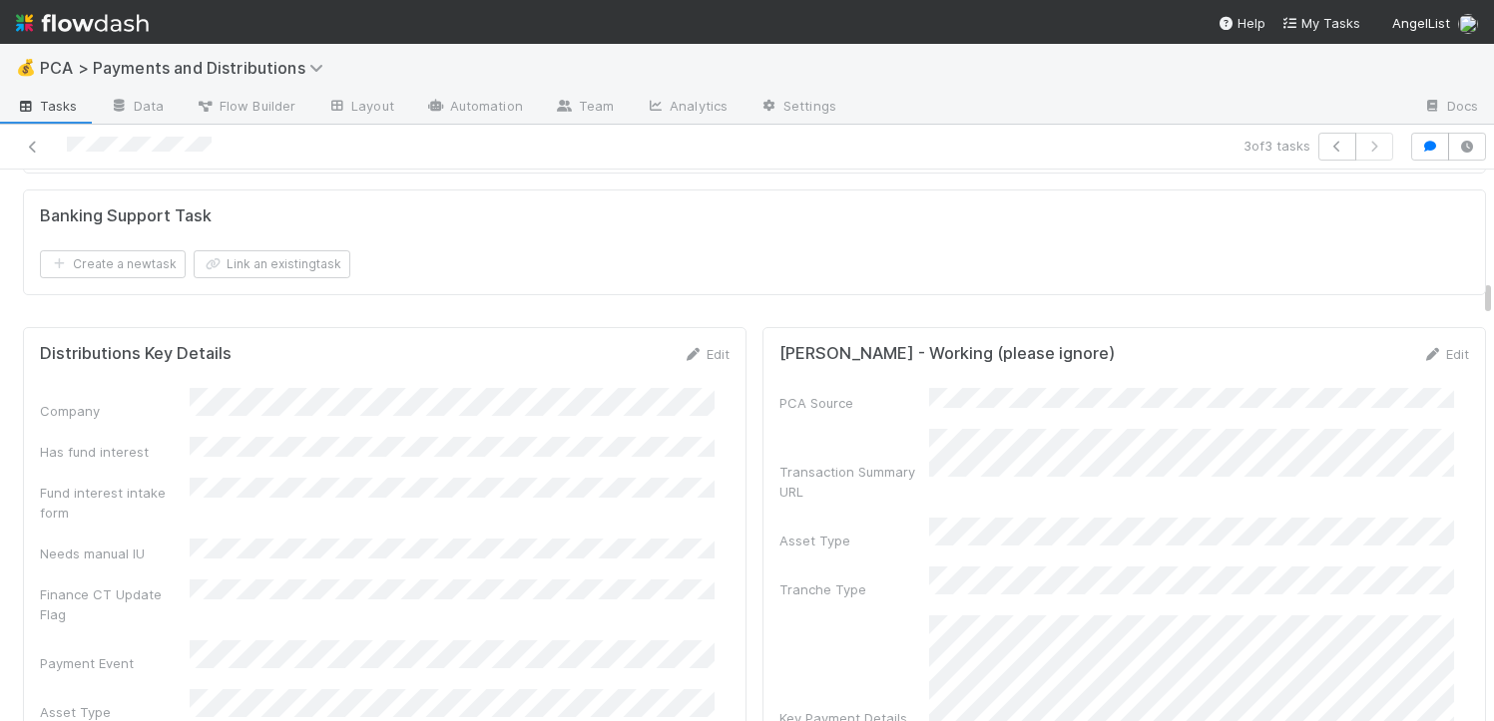
click at [44, 154] on div at bounding box center [358, 147] width 701 height 28
click at [33, 150] on icon at bounding box center [33, 147] width 20 height 13
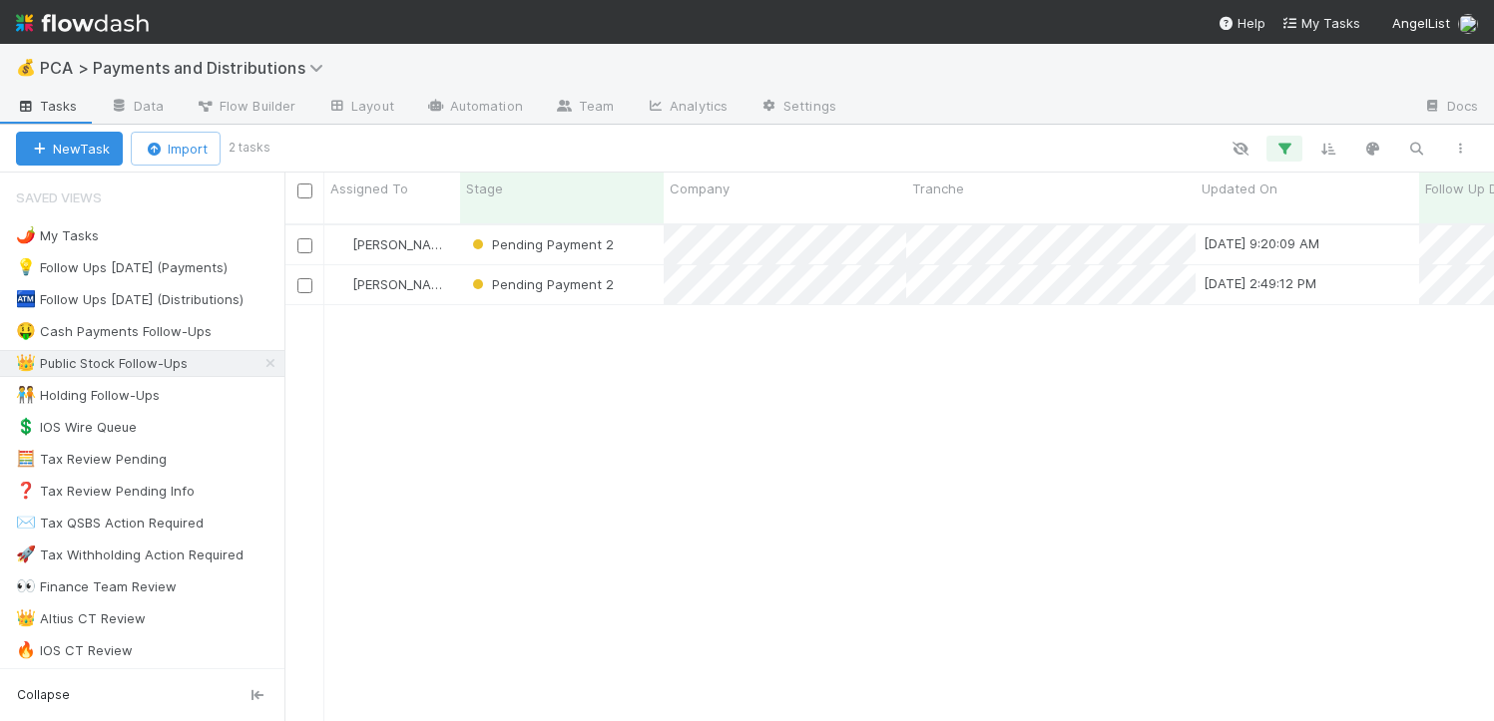
scroll to position [498, 1194]
click at [638, 265] on div "Pending Payment 2" at bounding box center [562, 284] width 204 height 39
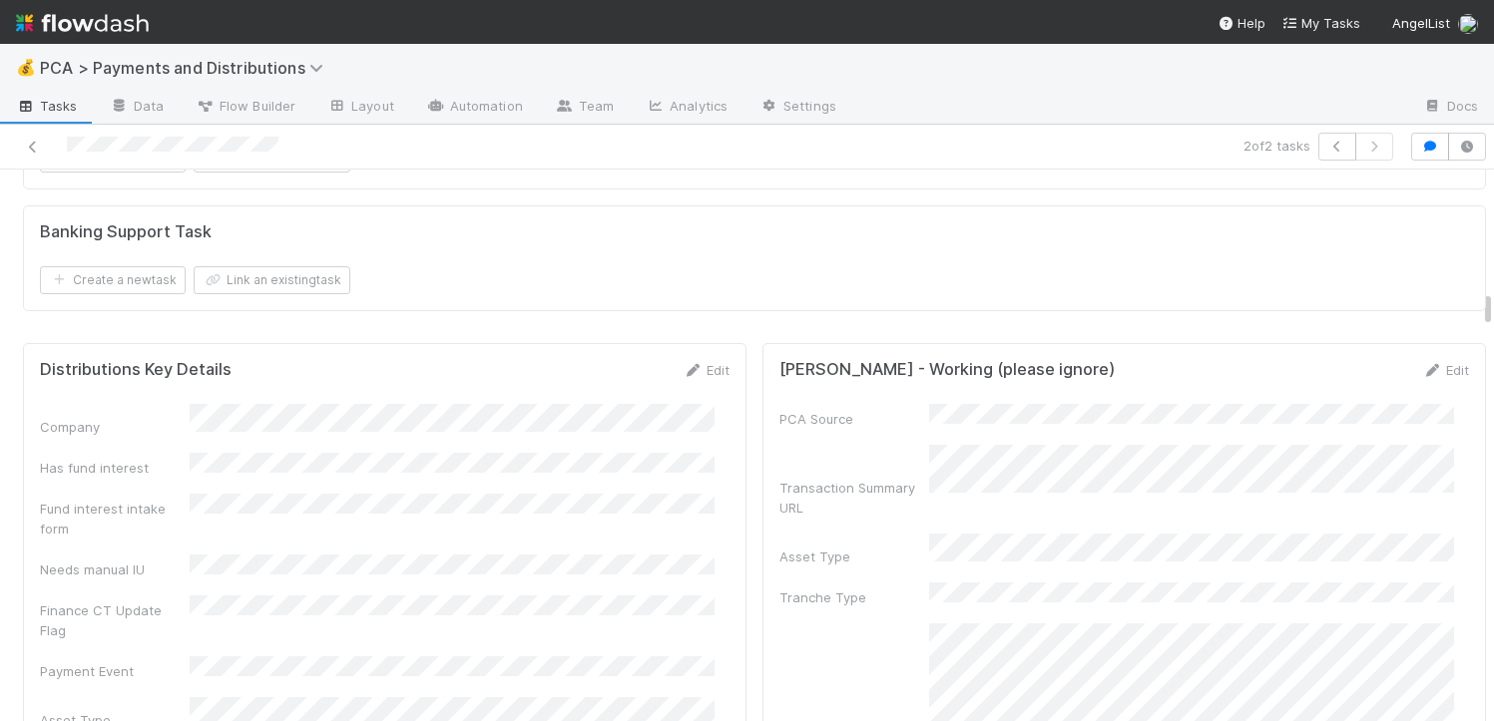
scroll to position [3264, 0]
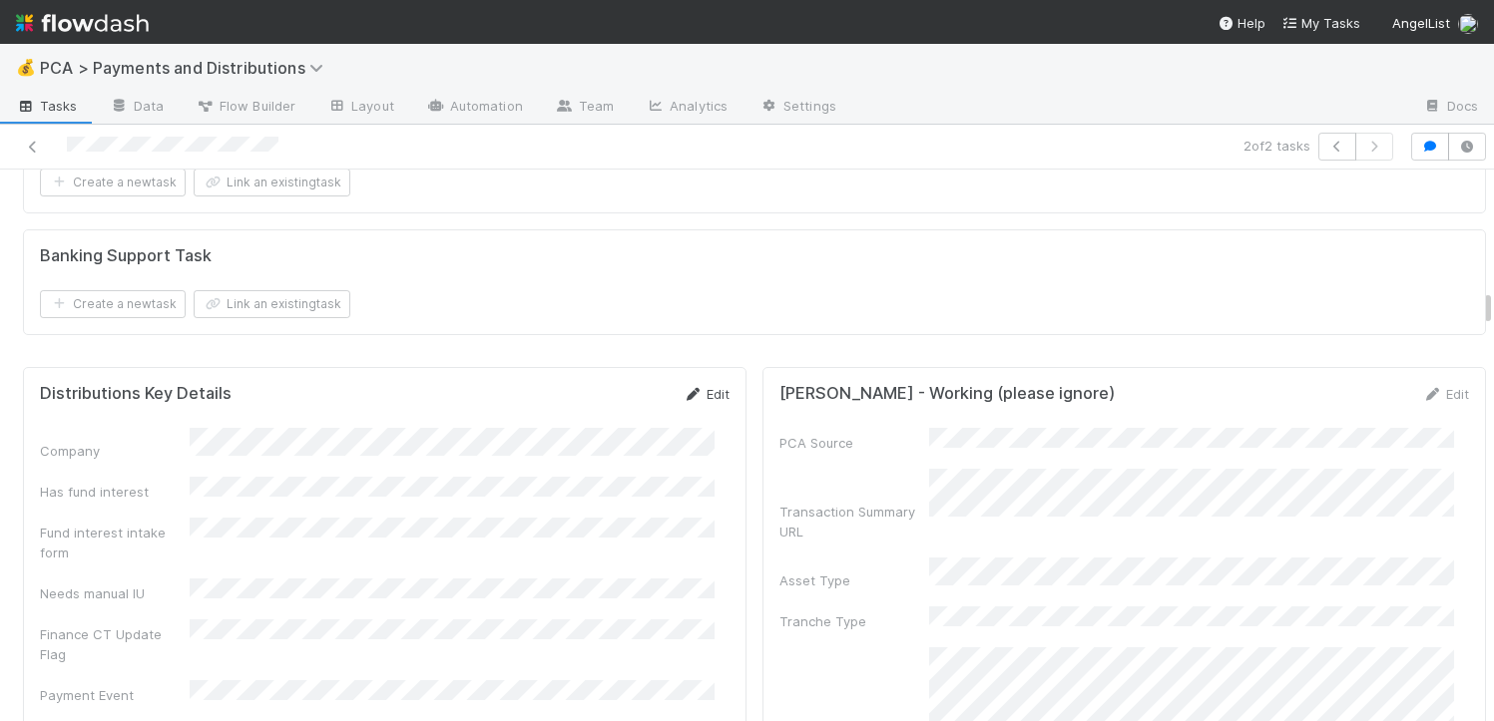
click at [696, 386] on link "Edit" at bounding box center [706, 394] width 47 height 16
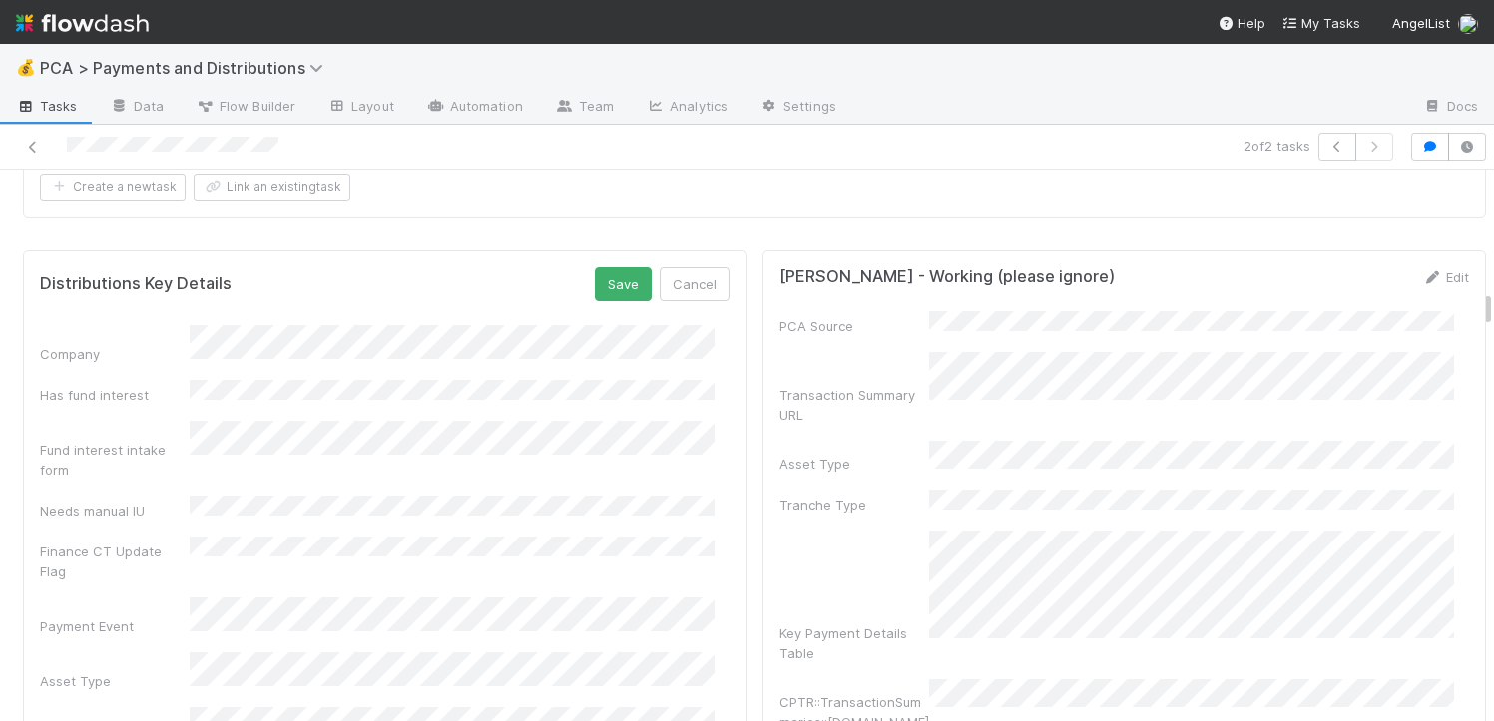
scroll to position [3405, 0]
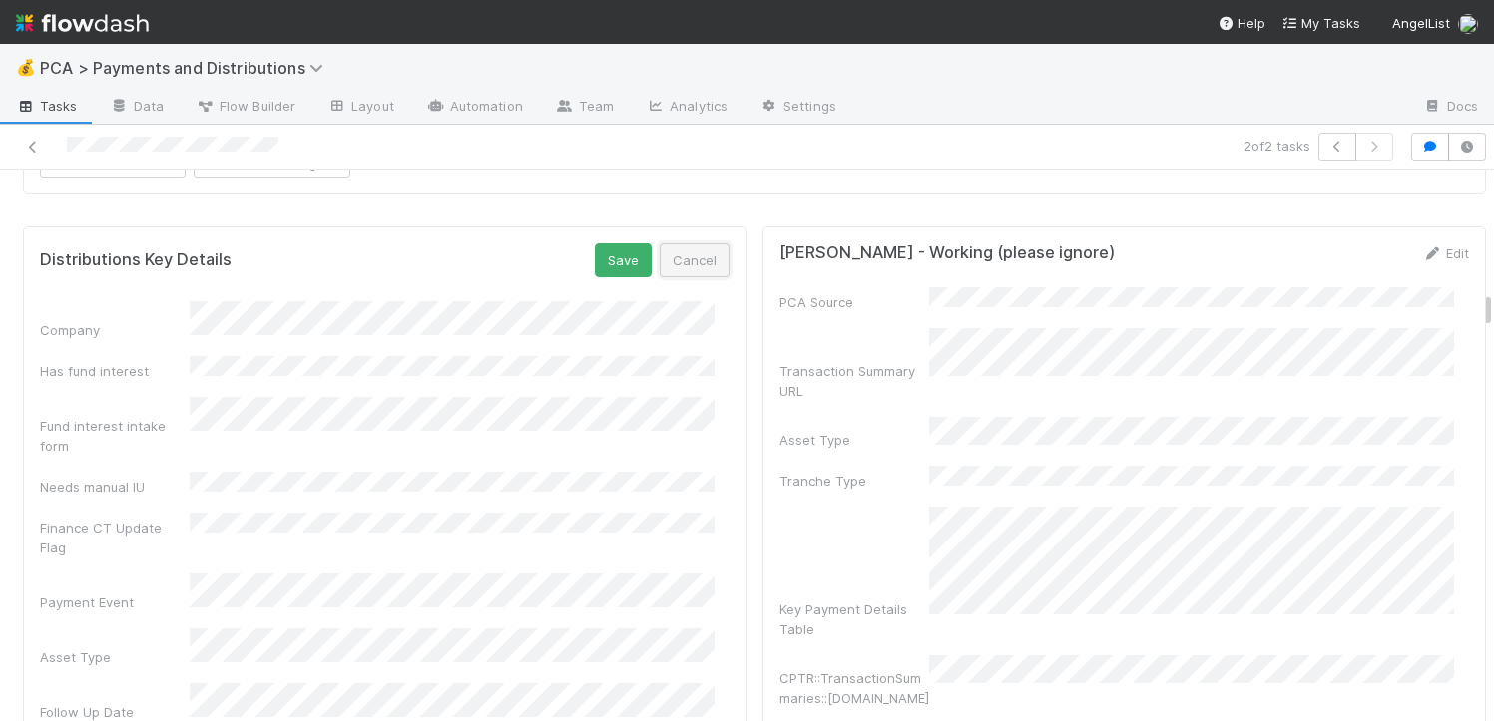
click at [695, 257] on button "Cancel" at bounding box center [695, 260] width 70 height 34
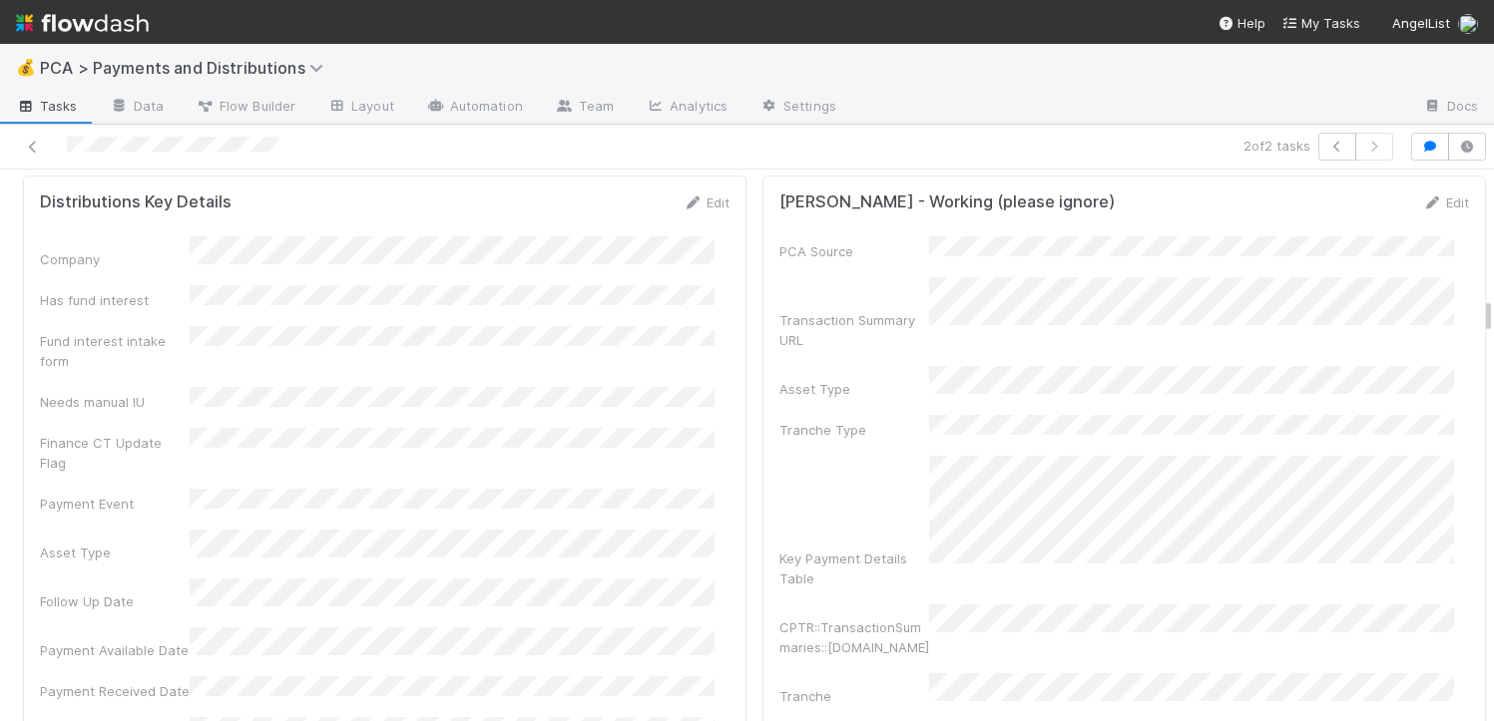
scroll to position [3417, 0]
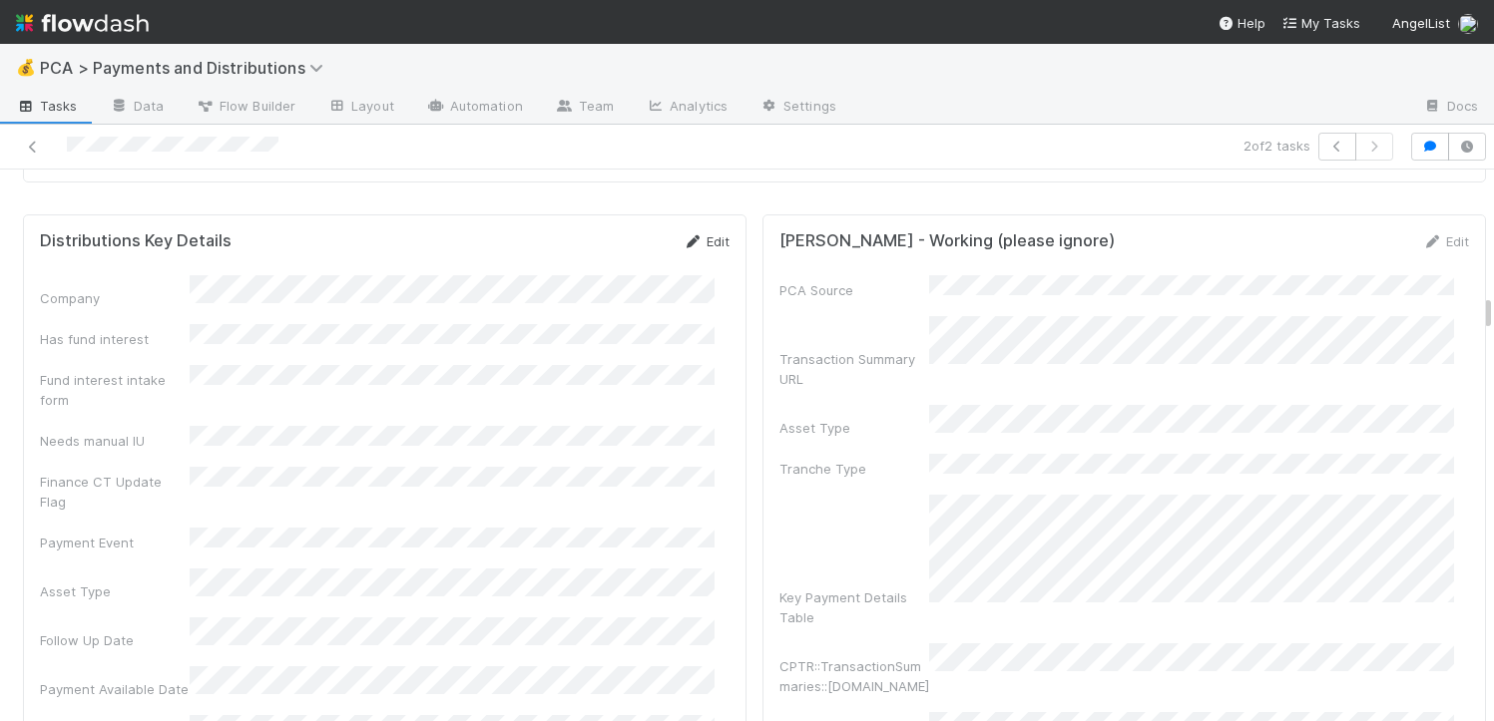
click at [700, 238] on link "Edit" at bounding box center [706, 242] width 47 height 16
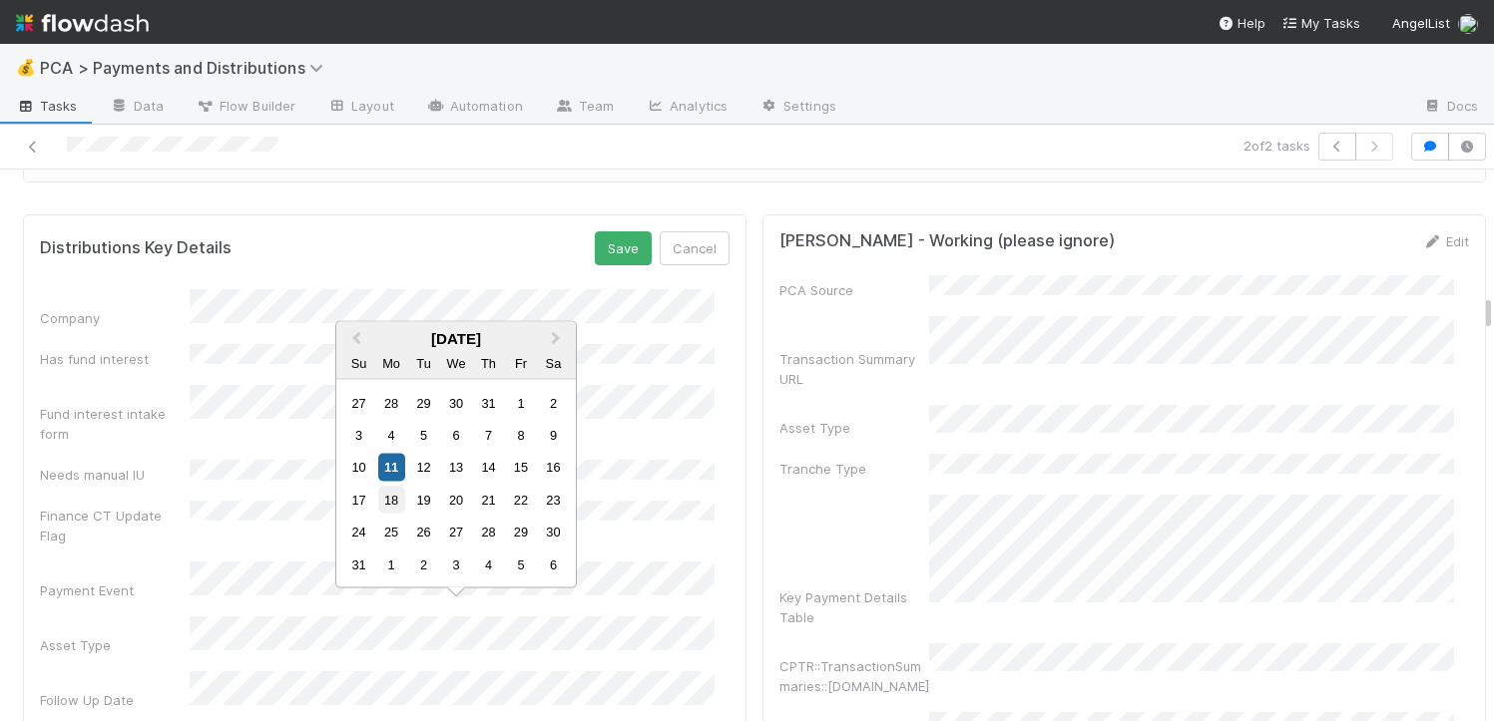
click at [399, 501] on div "18" at bounding box center [391, 499] width 27 height 27
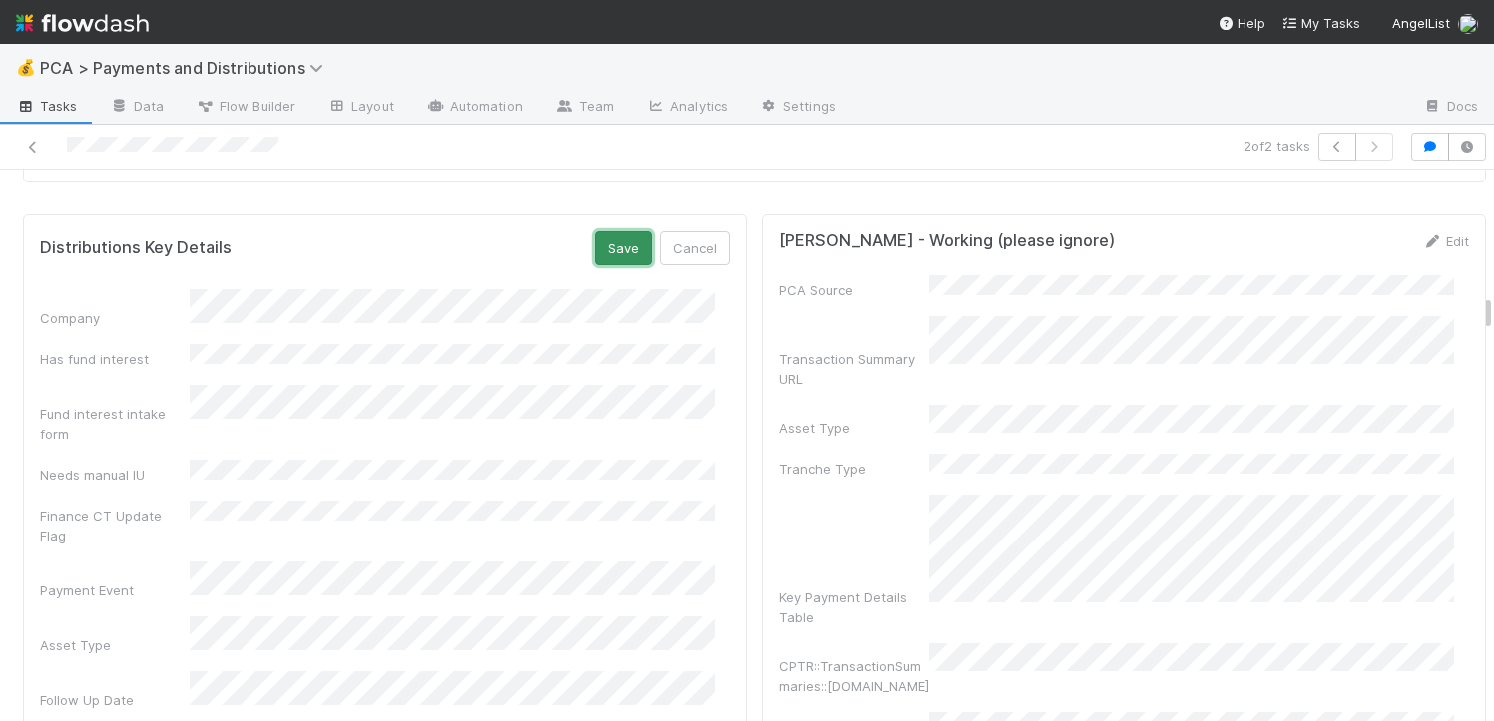
click at [612, 232] on button "Save" at bounding box center [623, 249] width 57 height 34
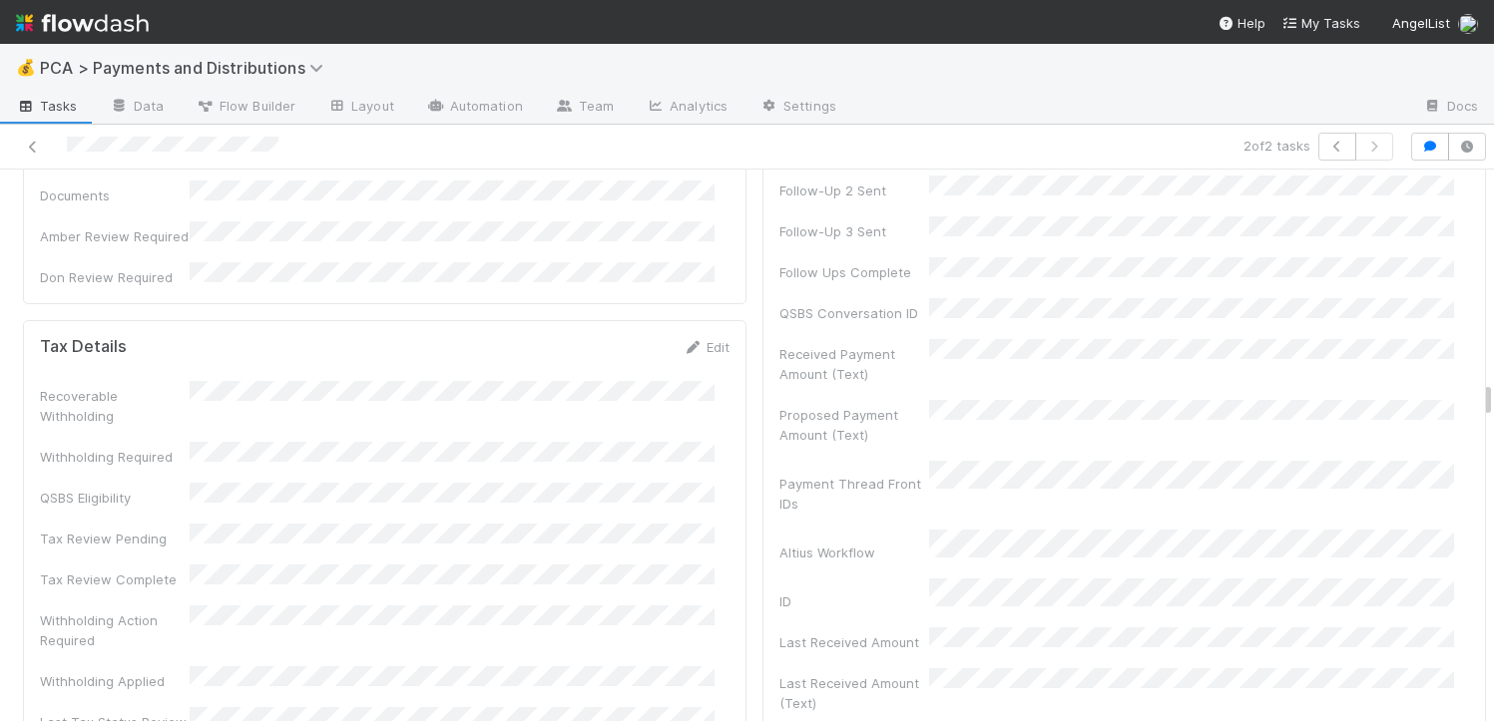
scroll to position [5803, 0]
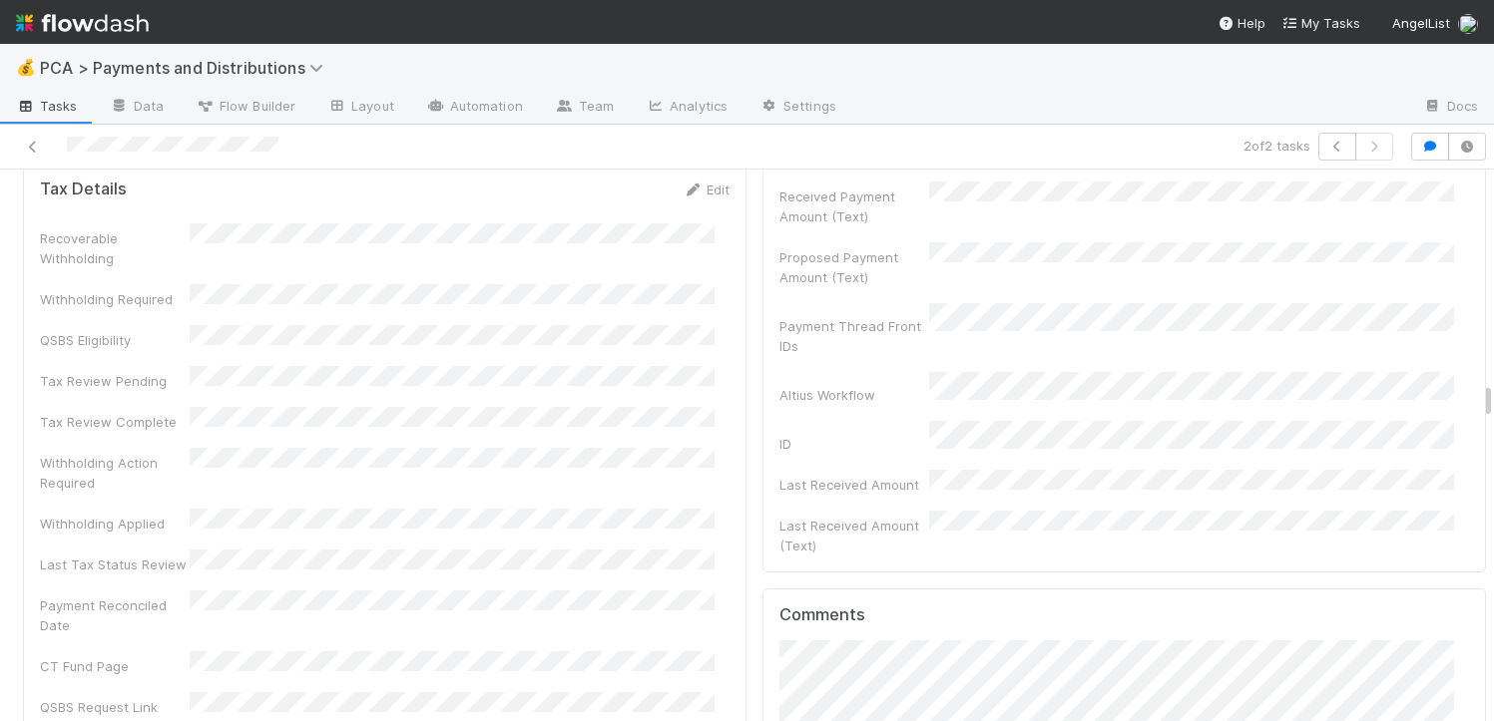
click at [39, 143] on icon at bounding box center [33, 147] width 20 height 13
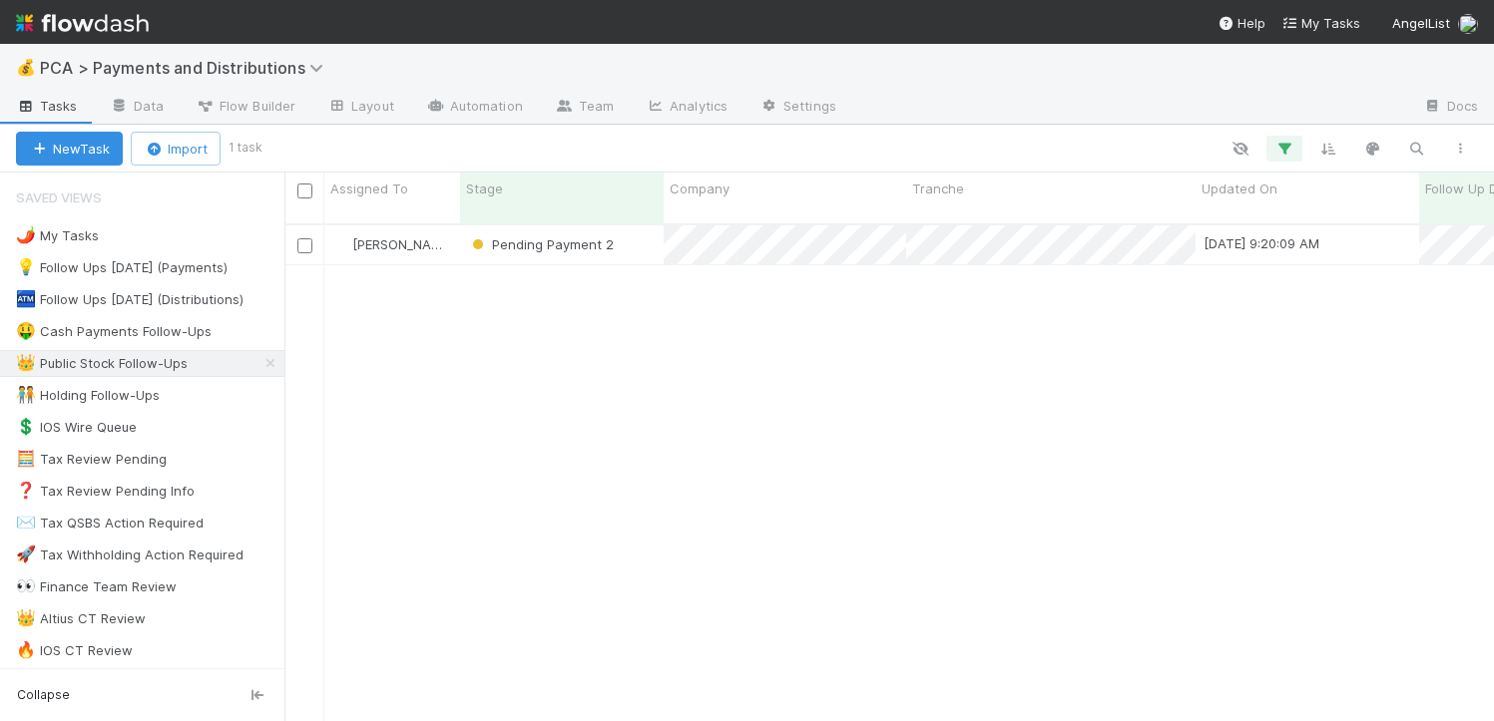
scroll to position [498, 1194]
click at [641, 233] on div "Pending Payment 2" at bounding box center [562, 245] width 204 height 39
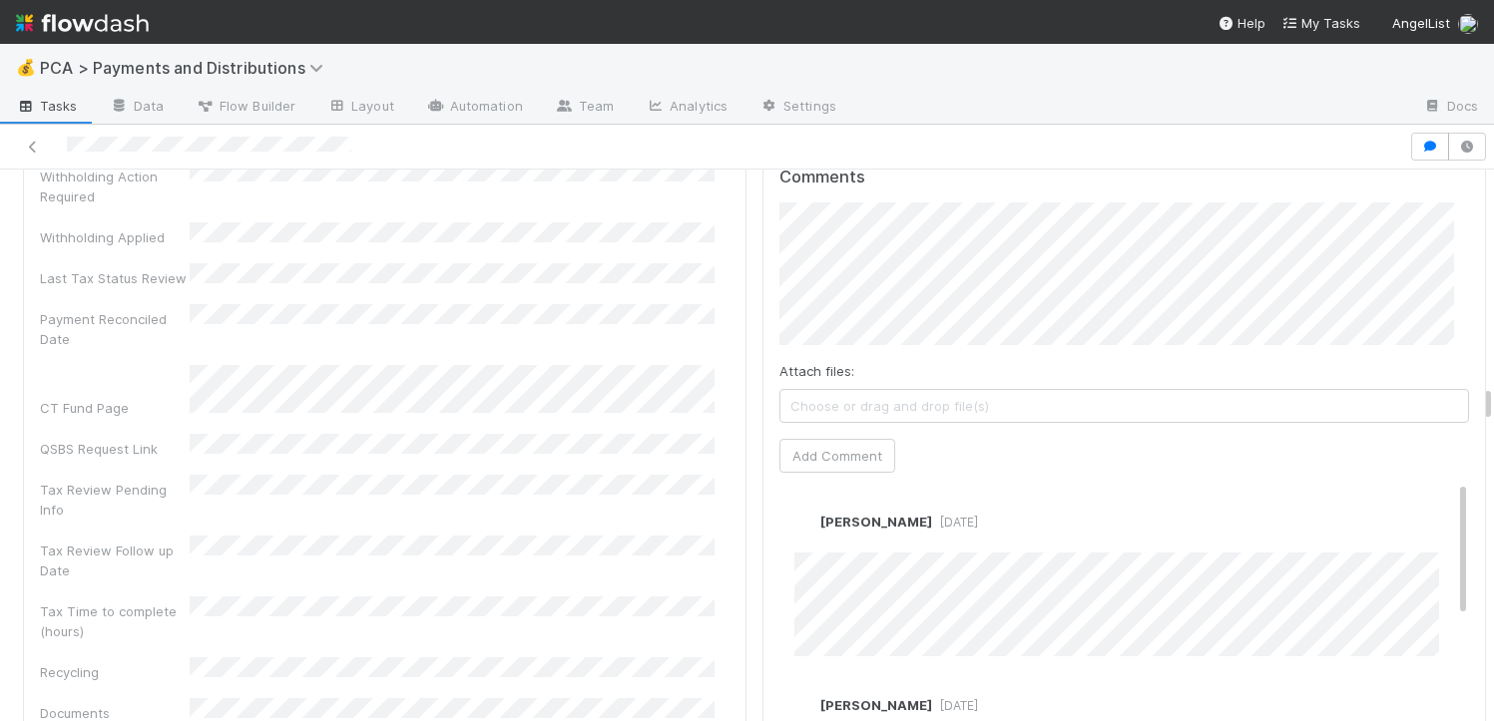
scroll to position [5913, 0]
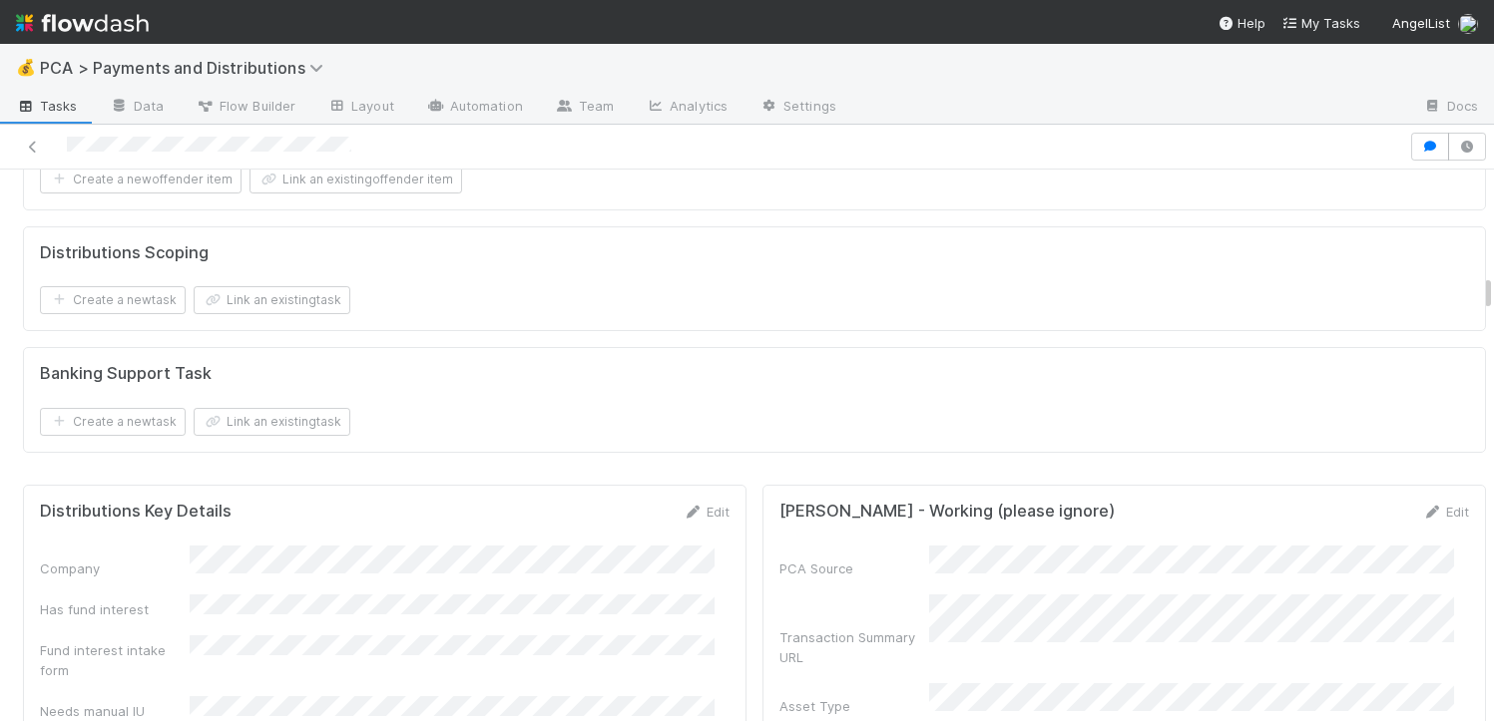
scroll to position [2832, 0]
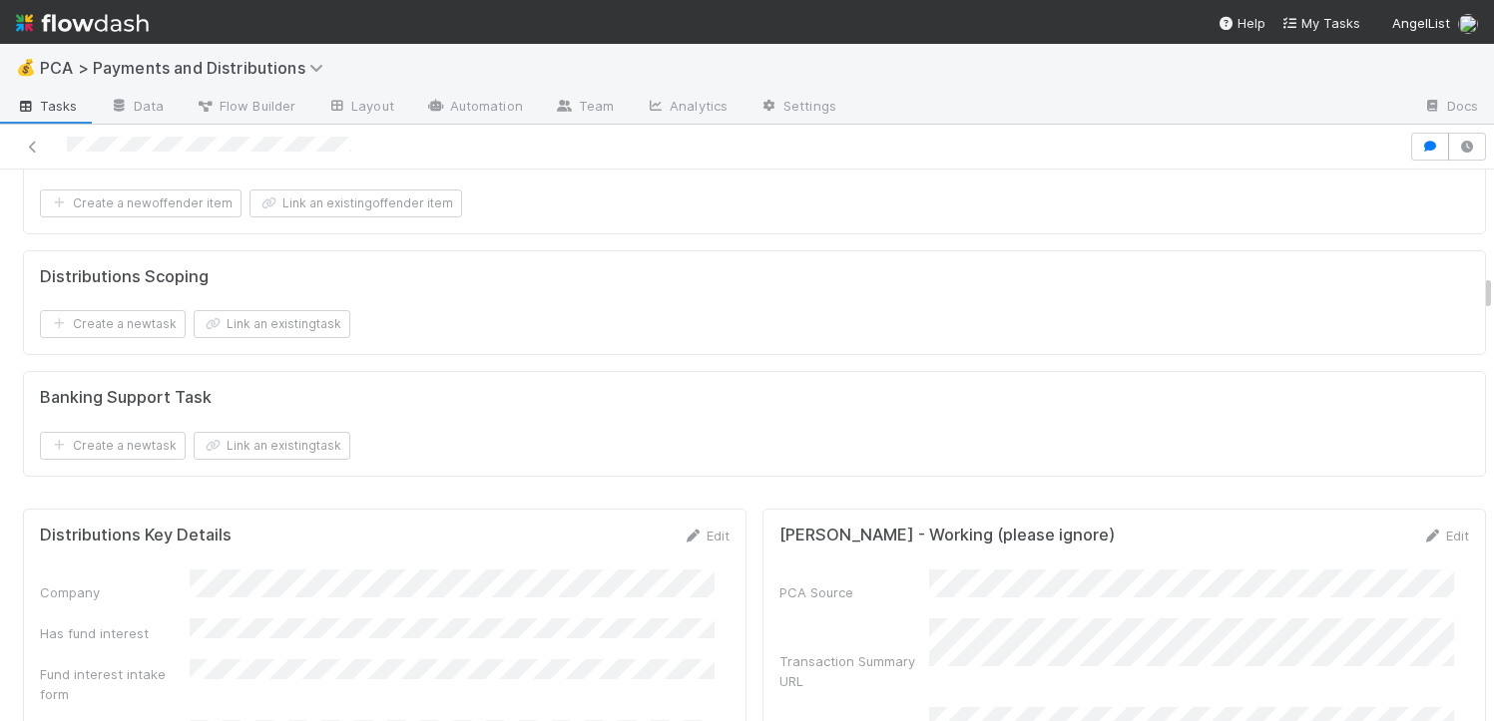
click at [693, 526] on div "Edit" at bounding box center [706, 536] width 47 height 20
click at [693, 528] on link "Edit" at bounding box center [706, 536] width 47 height 16
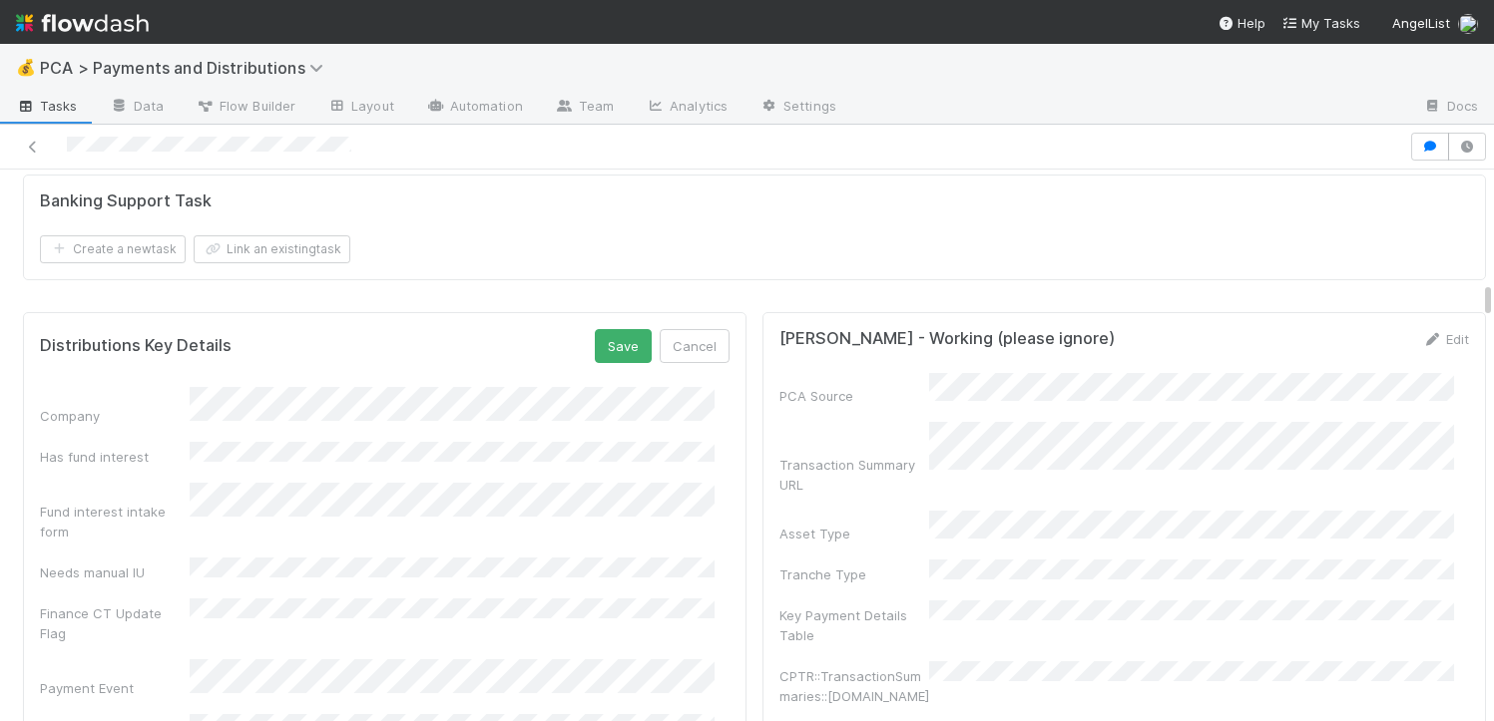
scroll to position [3110, 0]
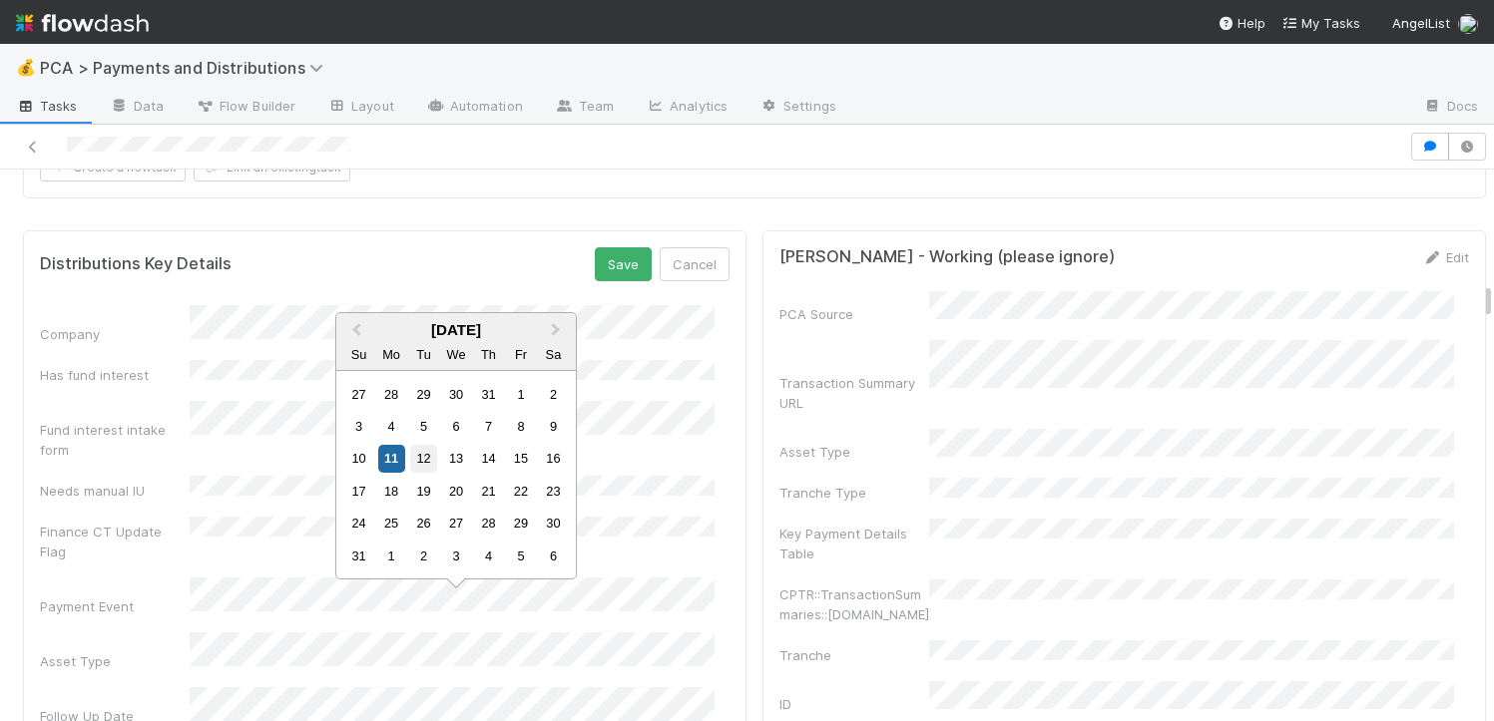
click at [420, 453] on div "12" at bounding box center [423, 458] width 27 height 27
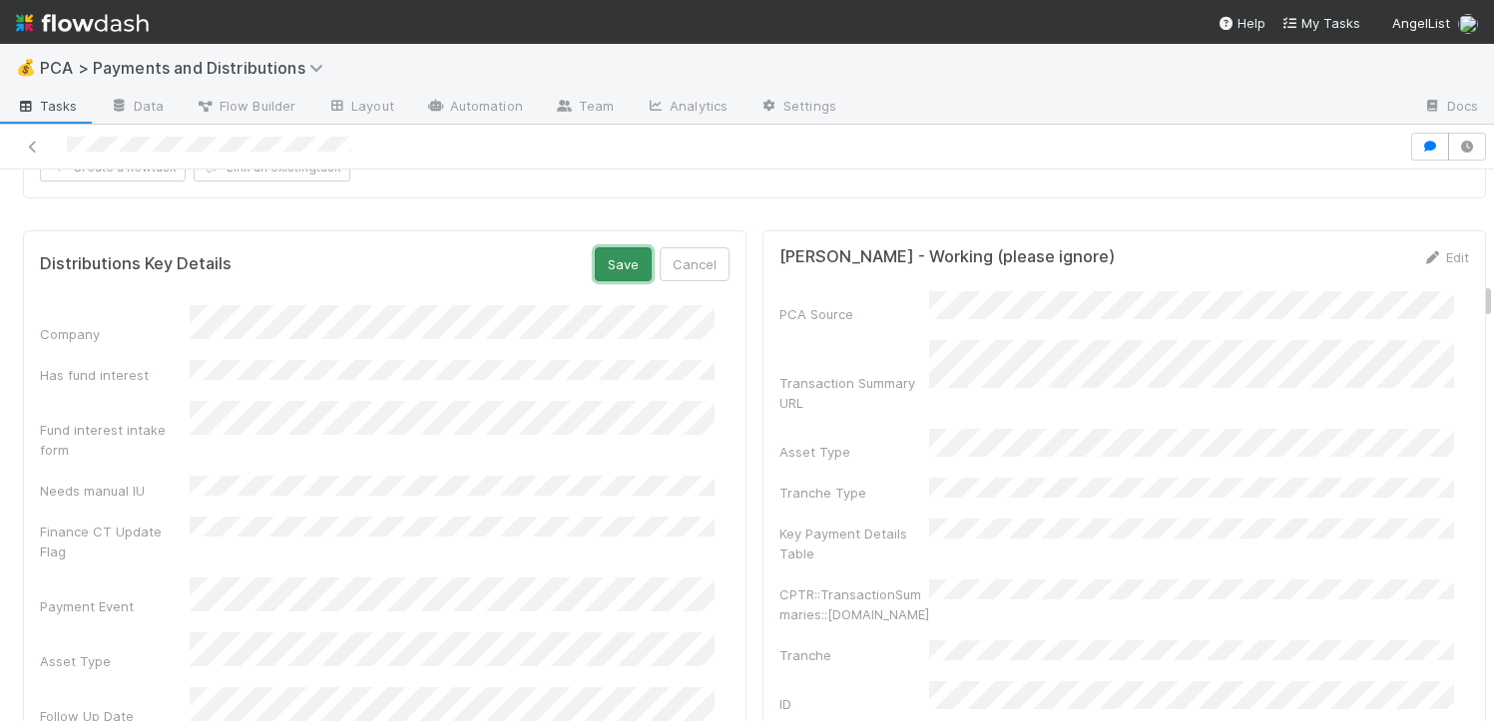
click at [620, 247] on button "Save" at bounding box center [623, 264] width 57 height 34
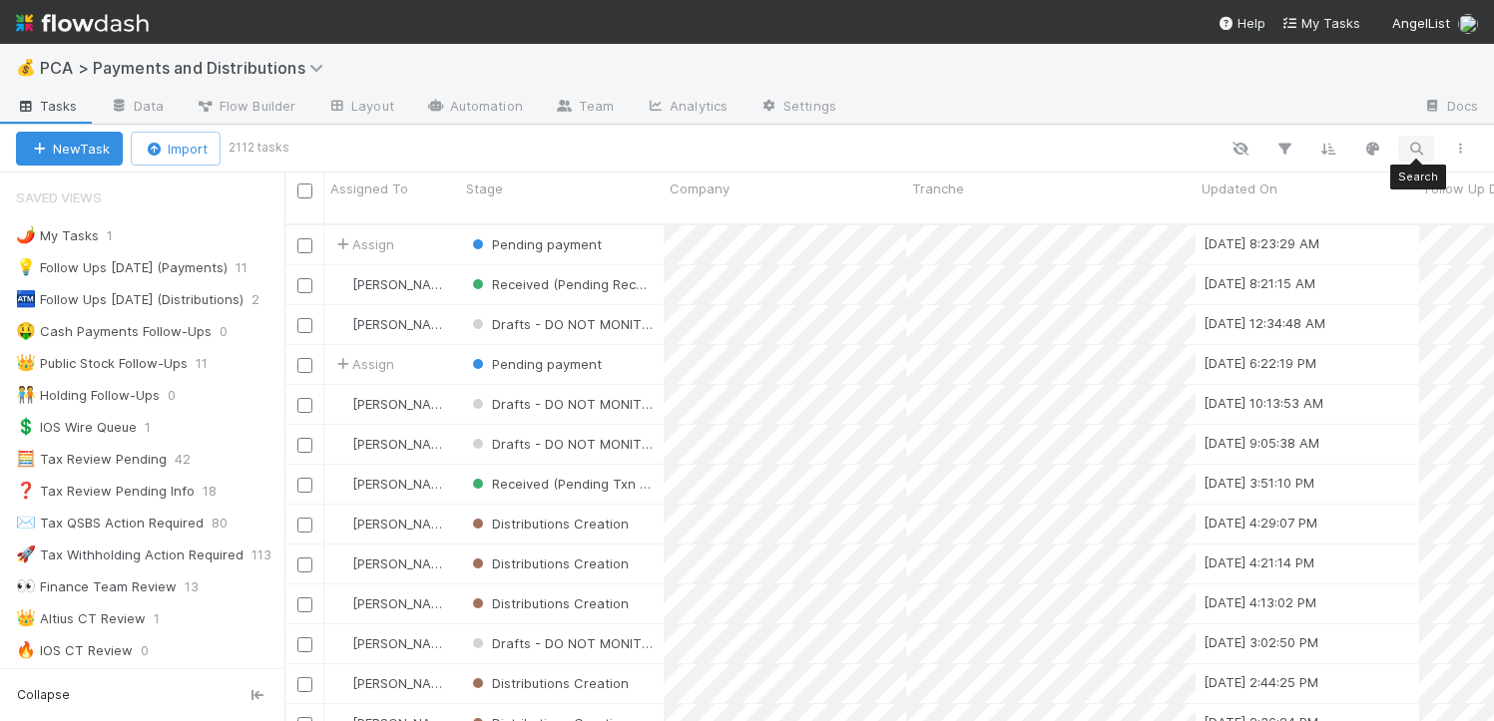
scroll to position [498, 1194]
click at [1405, 145] on button "button" at bounding box center [1416, 149] width 36 height 26
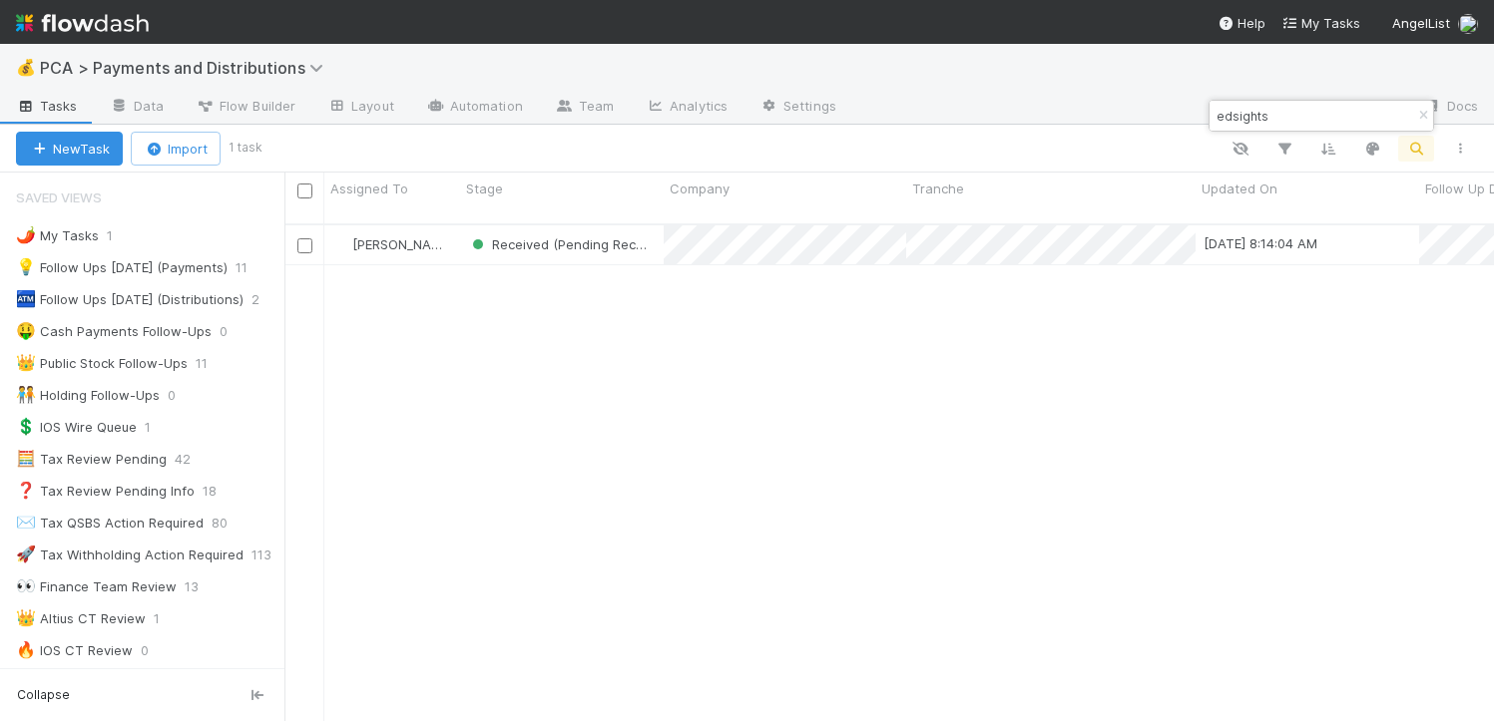
type input "edsights"
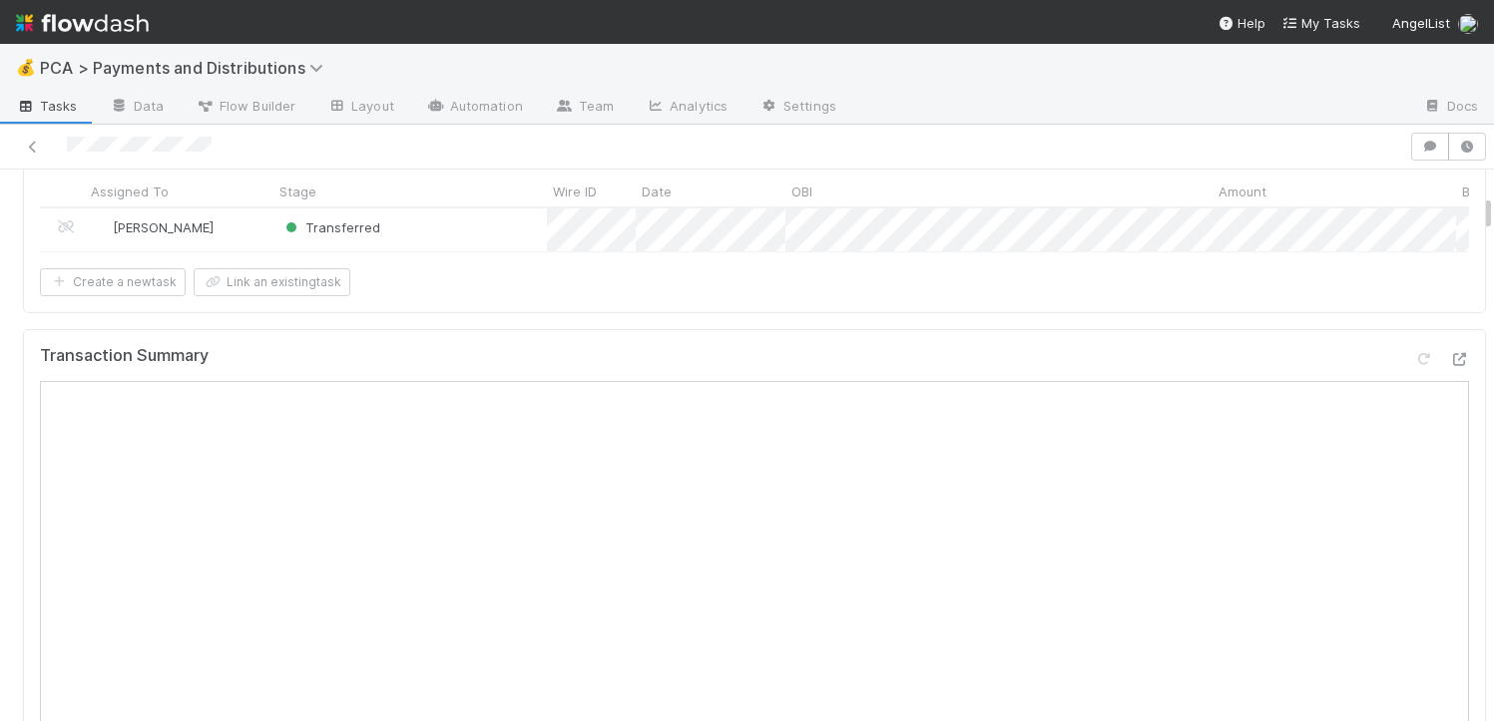
scroll to position [778, 0]
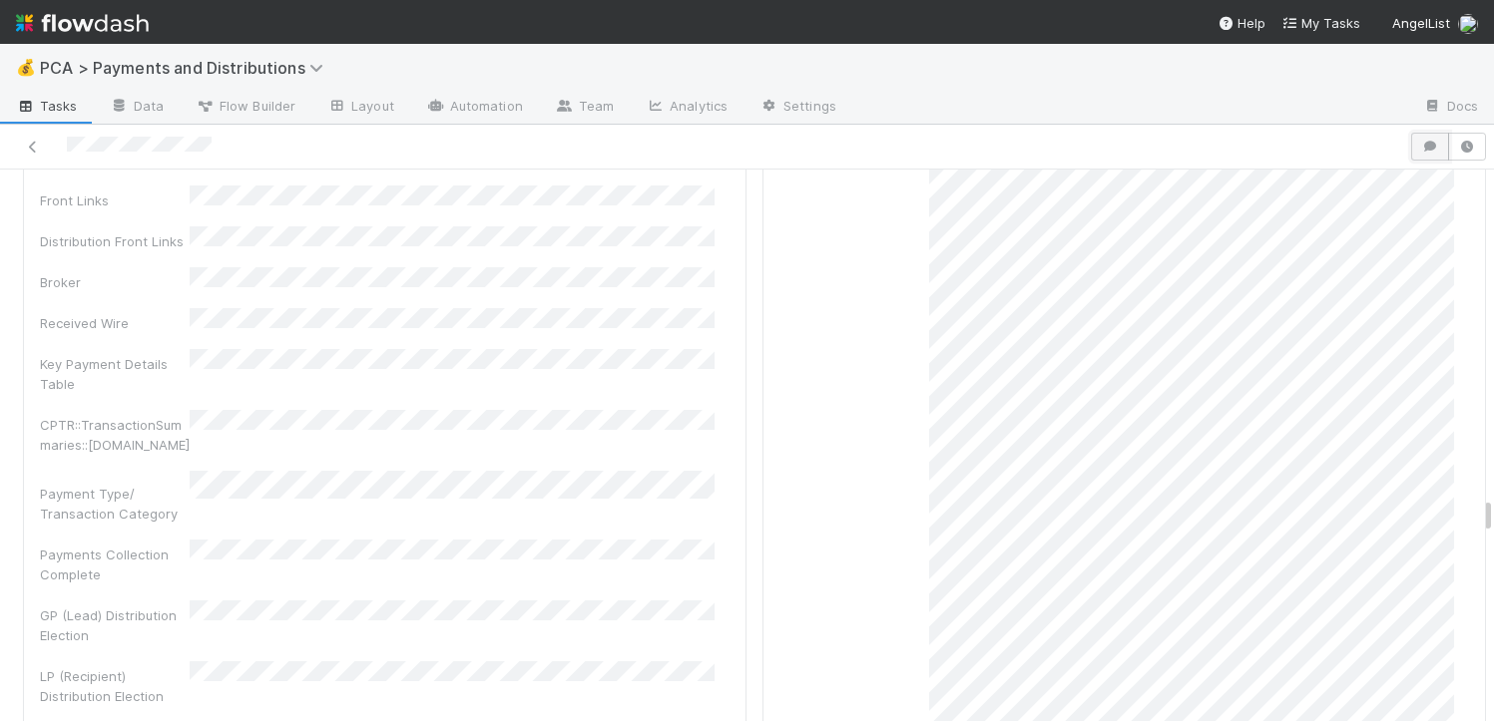
click at [1417, 156] on button "button" at bounding box center [1430, 147] width 38 height 28
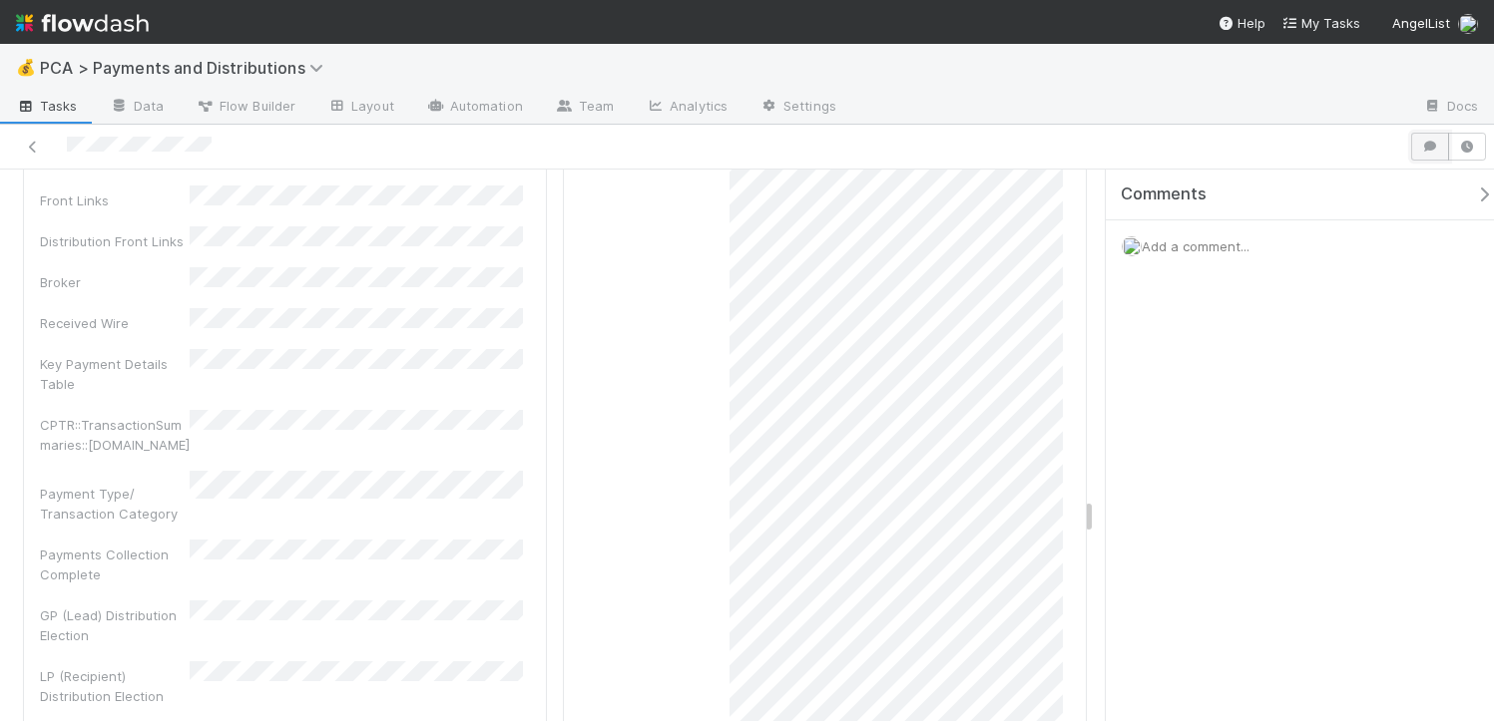
click at [1417, 156] on button "button" at bounding box center [1430, 147] width 38 height 28
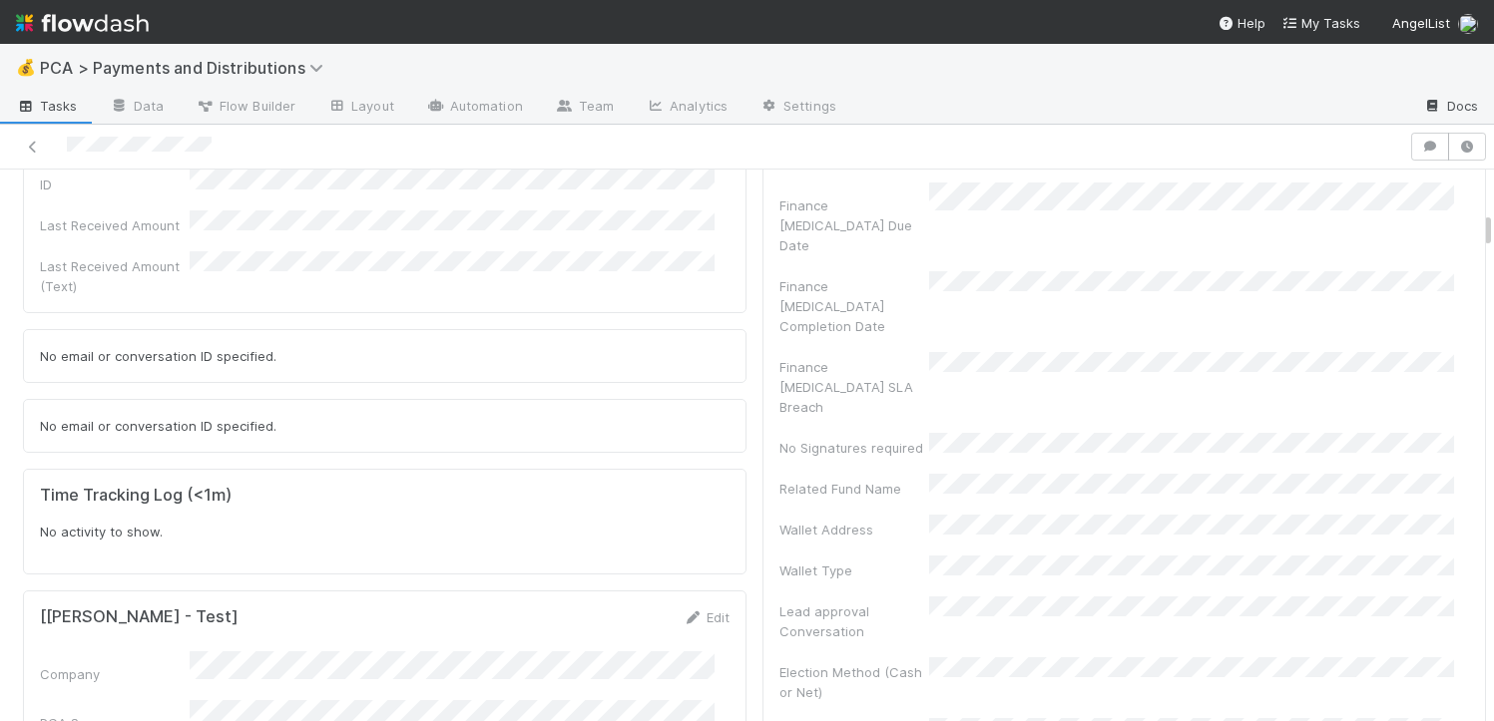
scroll to position [0, 0]
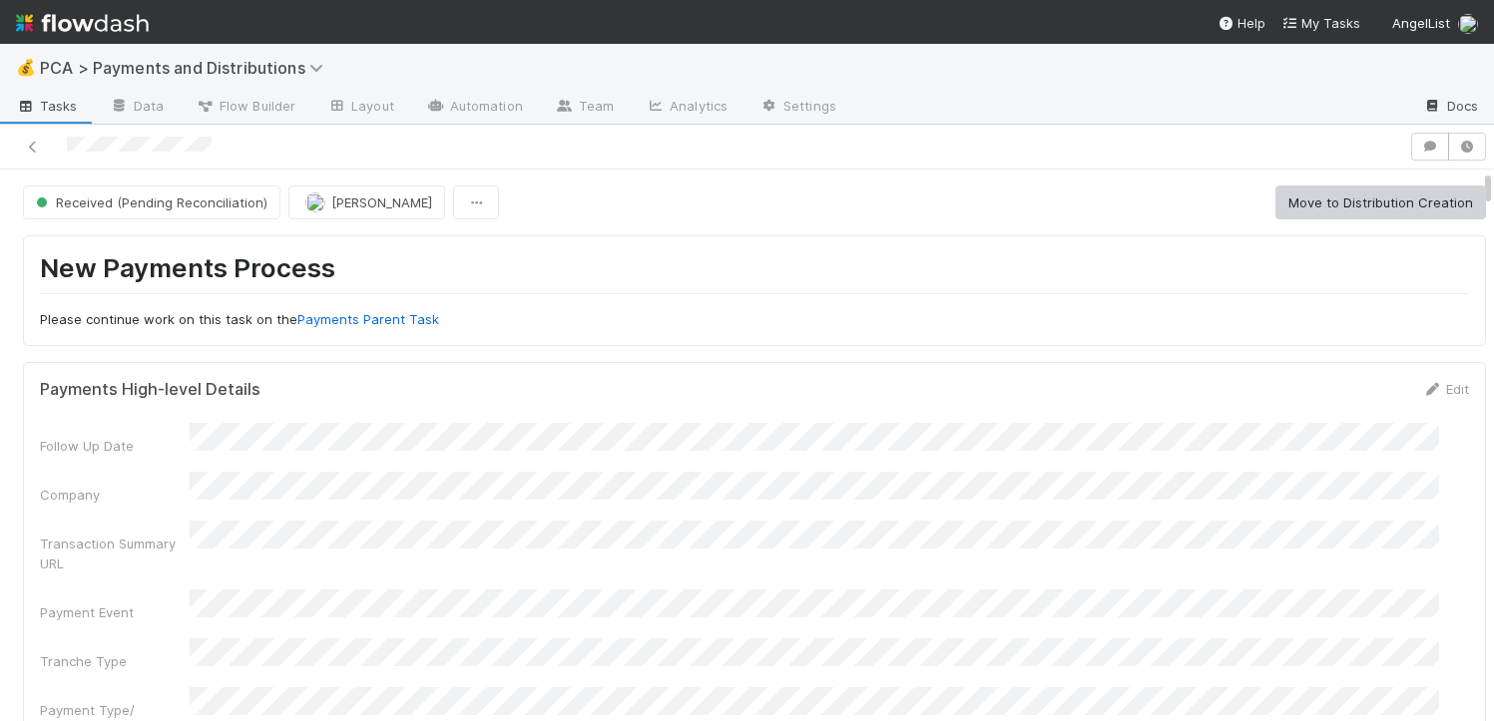
drag, startPoint x: 1474, startPoint y: 513, endPoint x: 1432, endPoint y: 98, distance: 417.2
click at [1432, 98] on div "💰 PCA > Payments and Distributions Tasks Data Flow Builder Layout Automation Te…" at bounding box center [747, 383] width 1494 height 678
click at [28, 147] on icon at bounding box center [33, 147] width 20 height 13
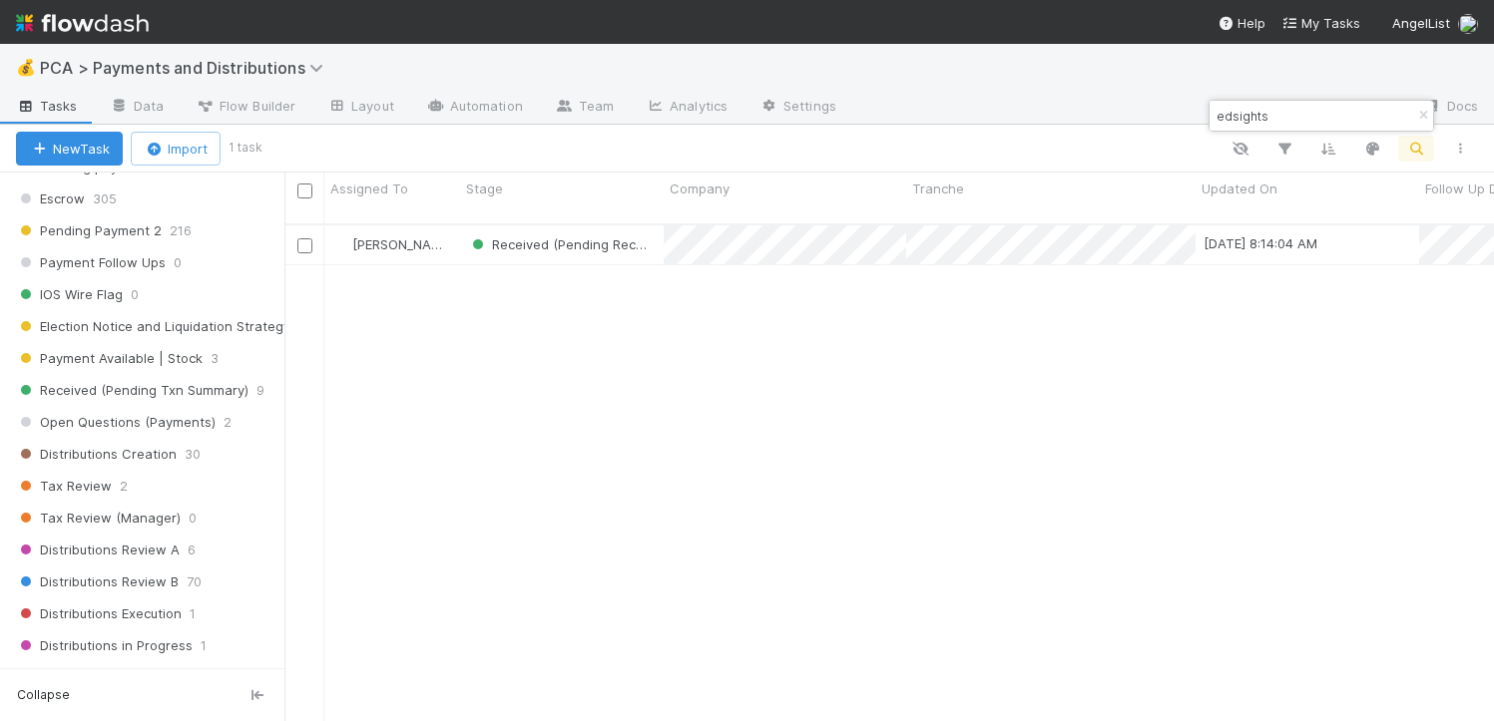
scroll to position [1320, 0]
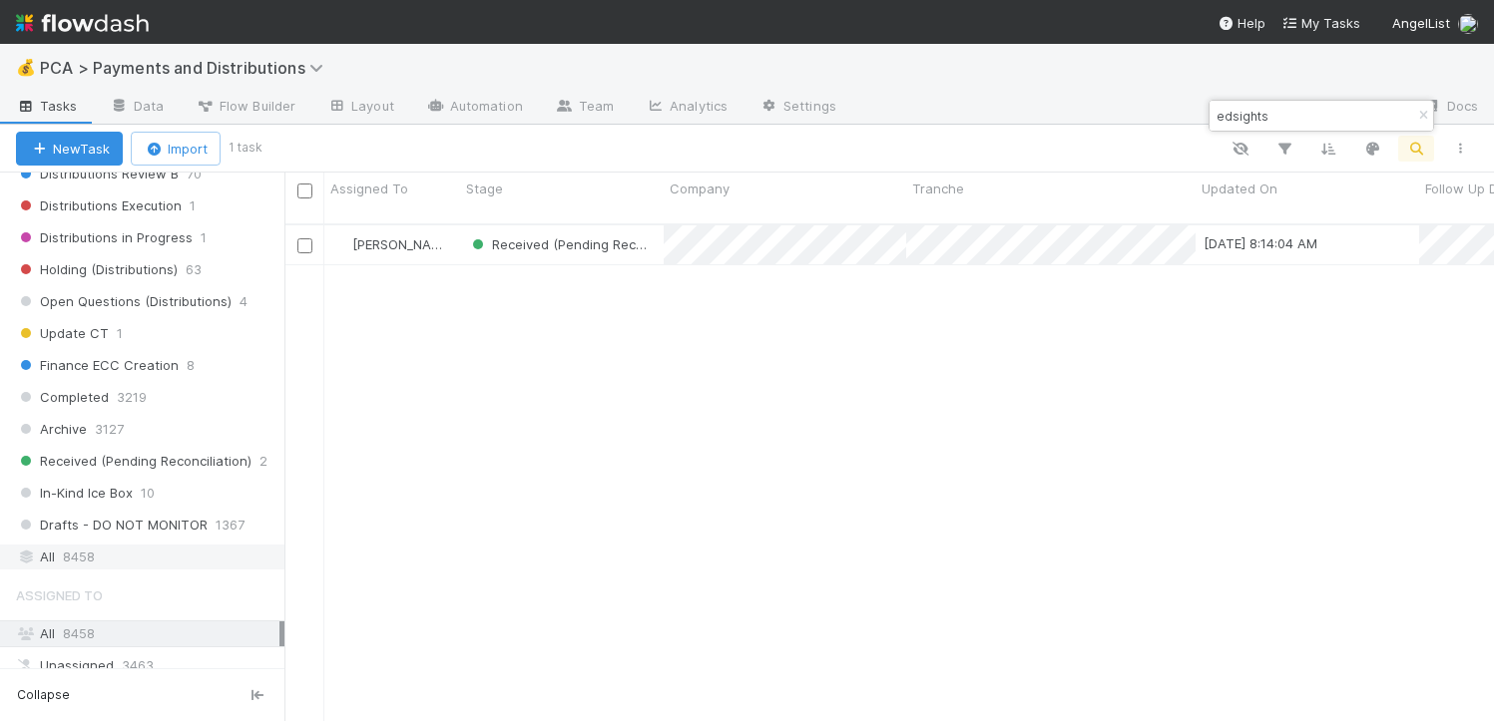
click at [142, 563] on div "All 8458" at bounding box center [147, 557] width 263 height 25
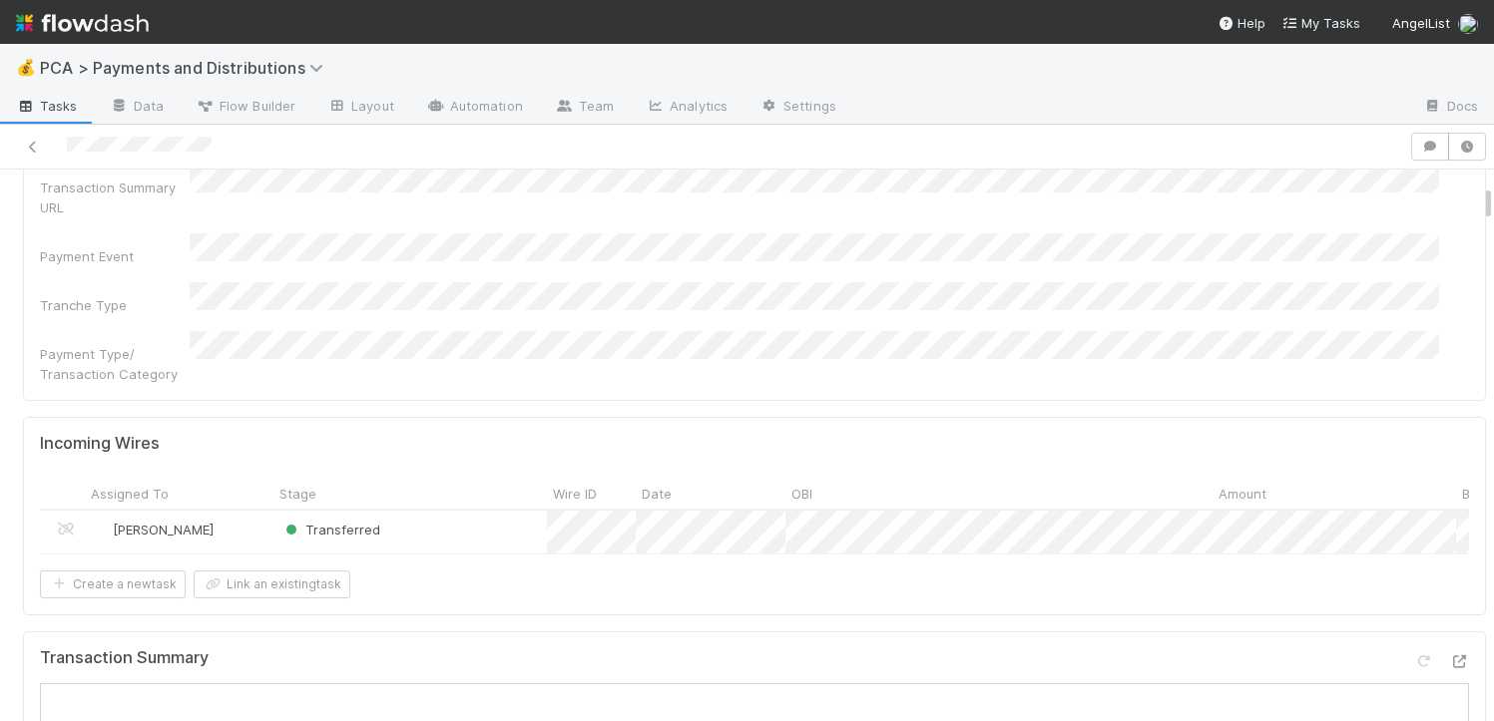
scroll to position [471, 0]
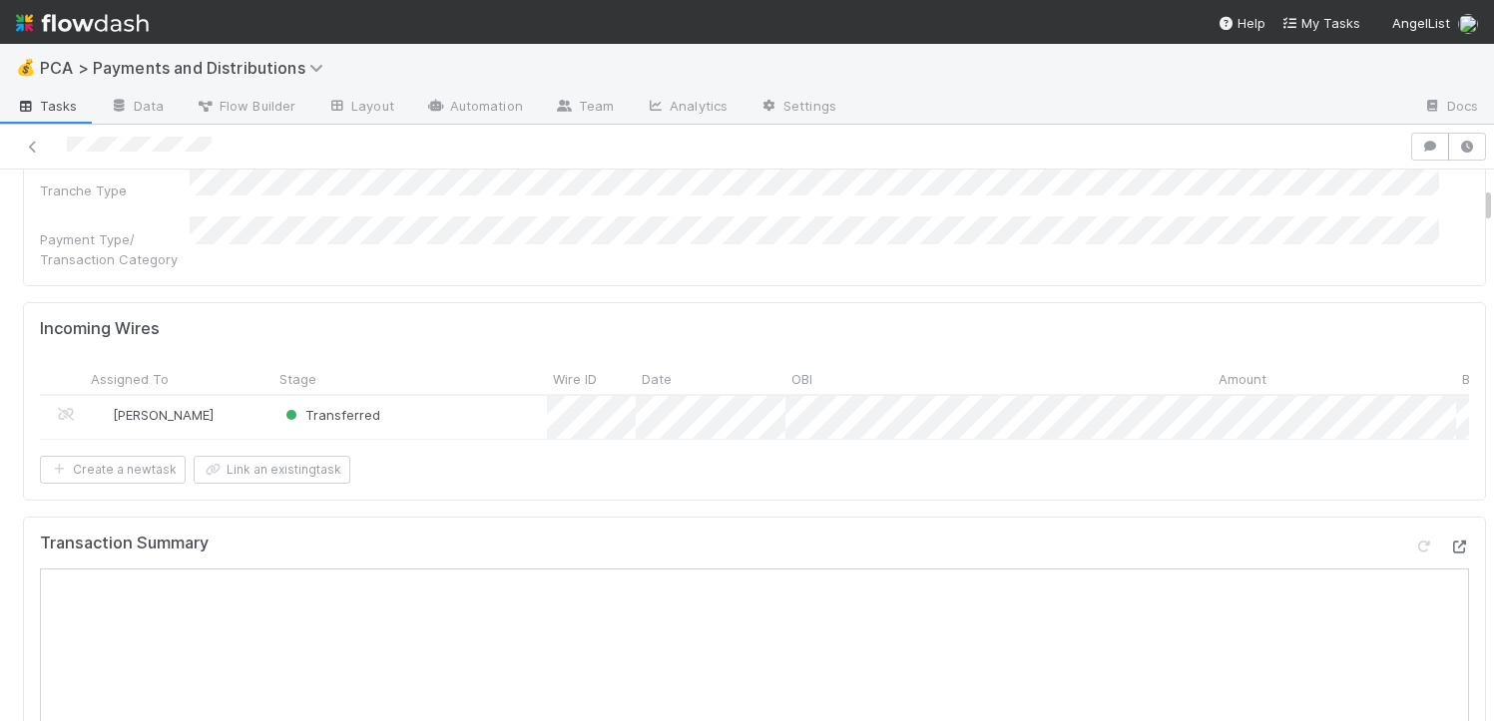
click at [1449, 541] on icon at bounding box center [1459, 547] width 20 height 13
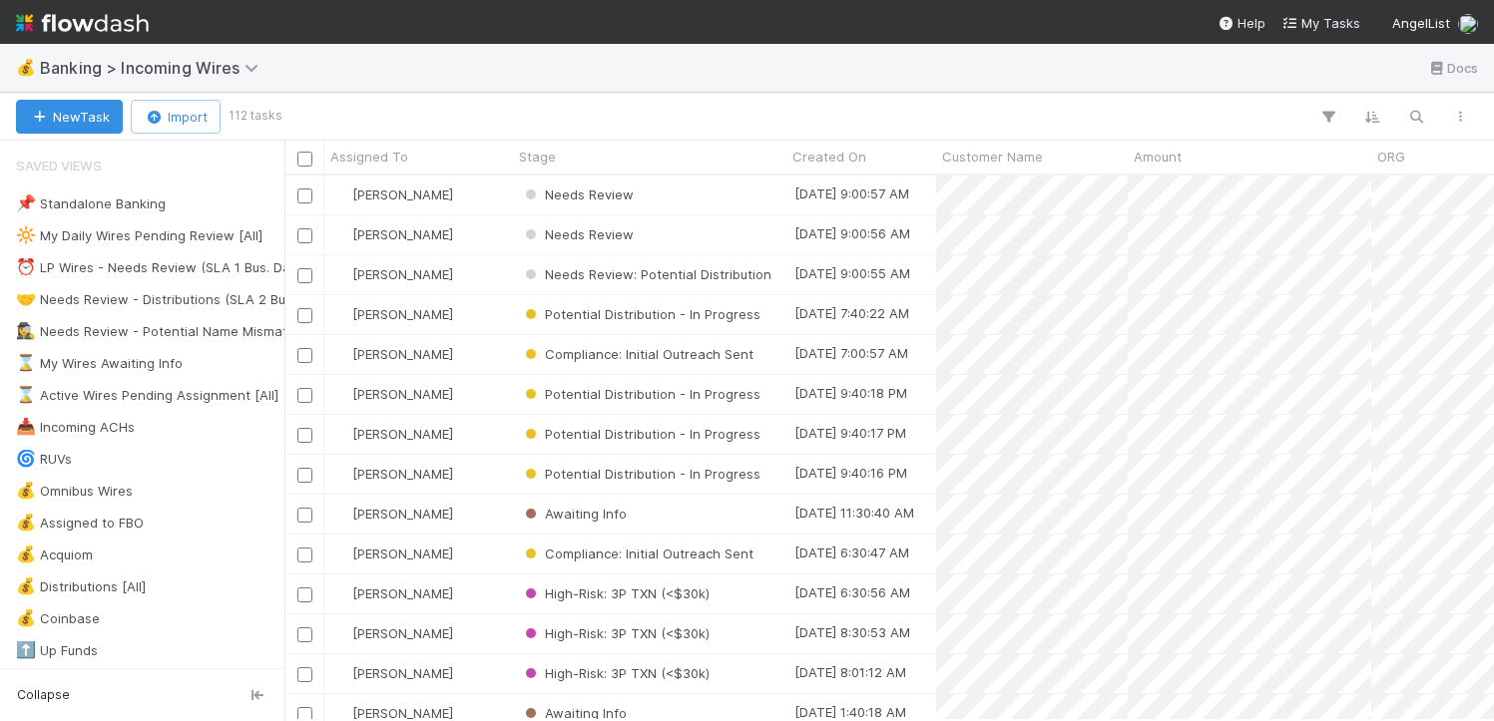
scroll to position [530, 1194]
click at [1405, 127] on button "button" at bounding box center [1416, 117] width 36 height 26
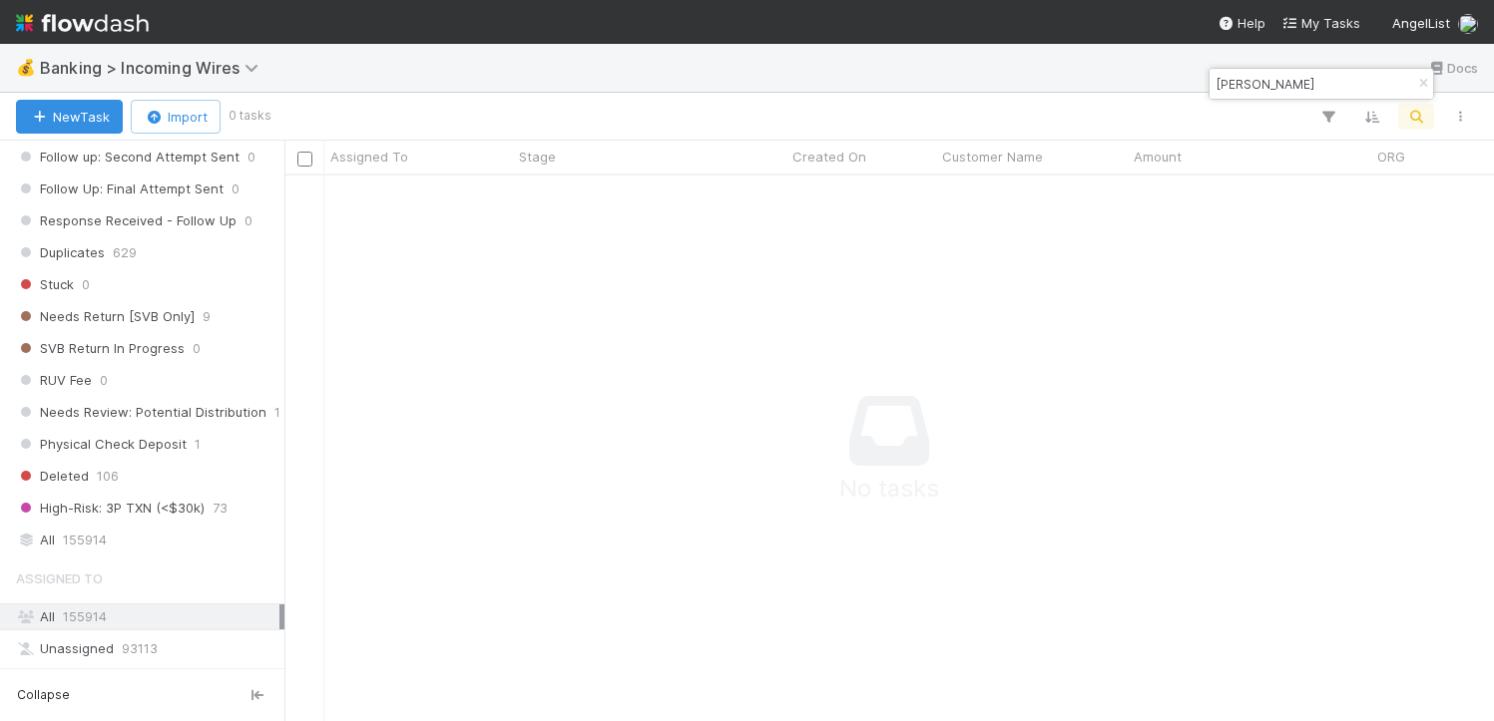
scroll to position [1221, 0]
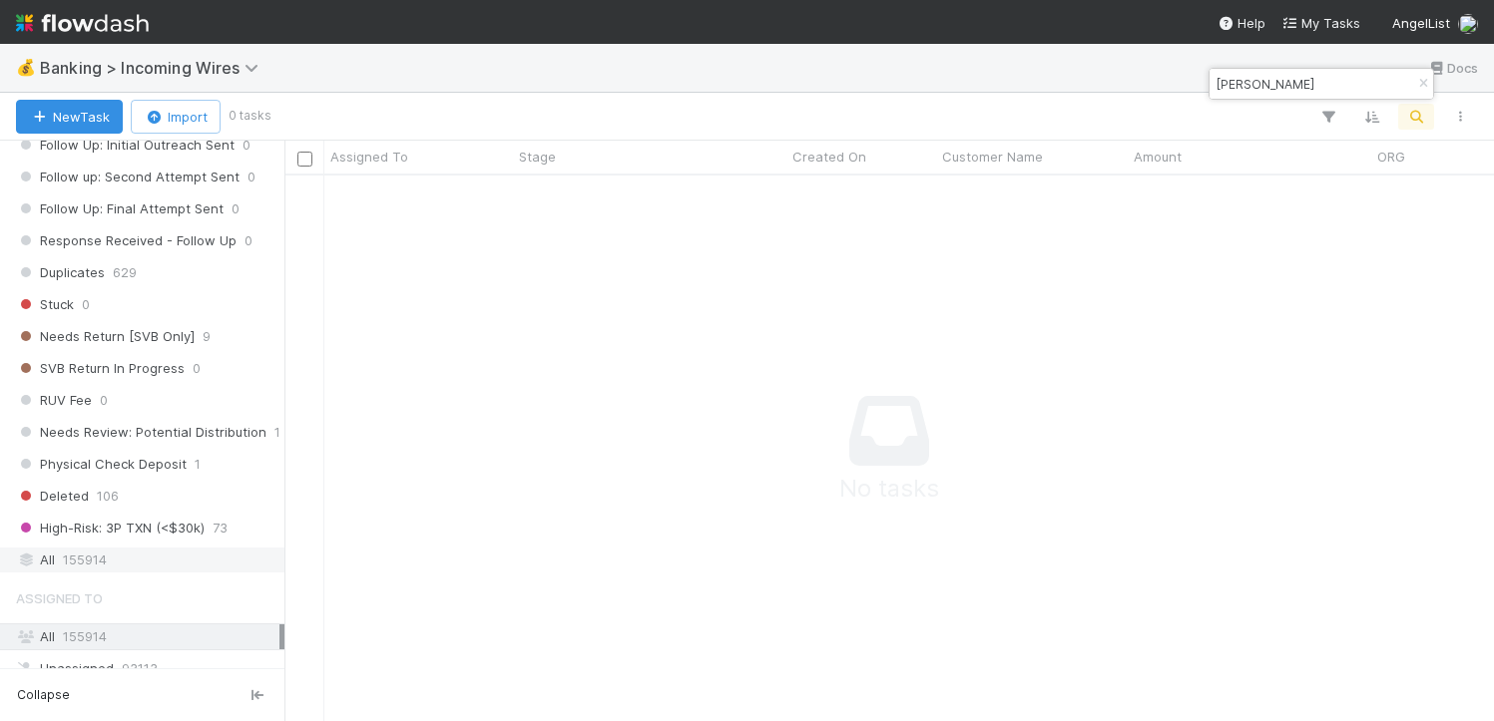
type input "[PERSON_NAME]"
click at [115, 556] on div "All 155914" at bounding box center [147, 560] width 263 height 25
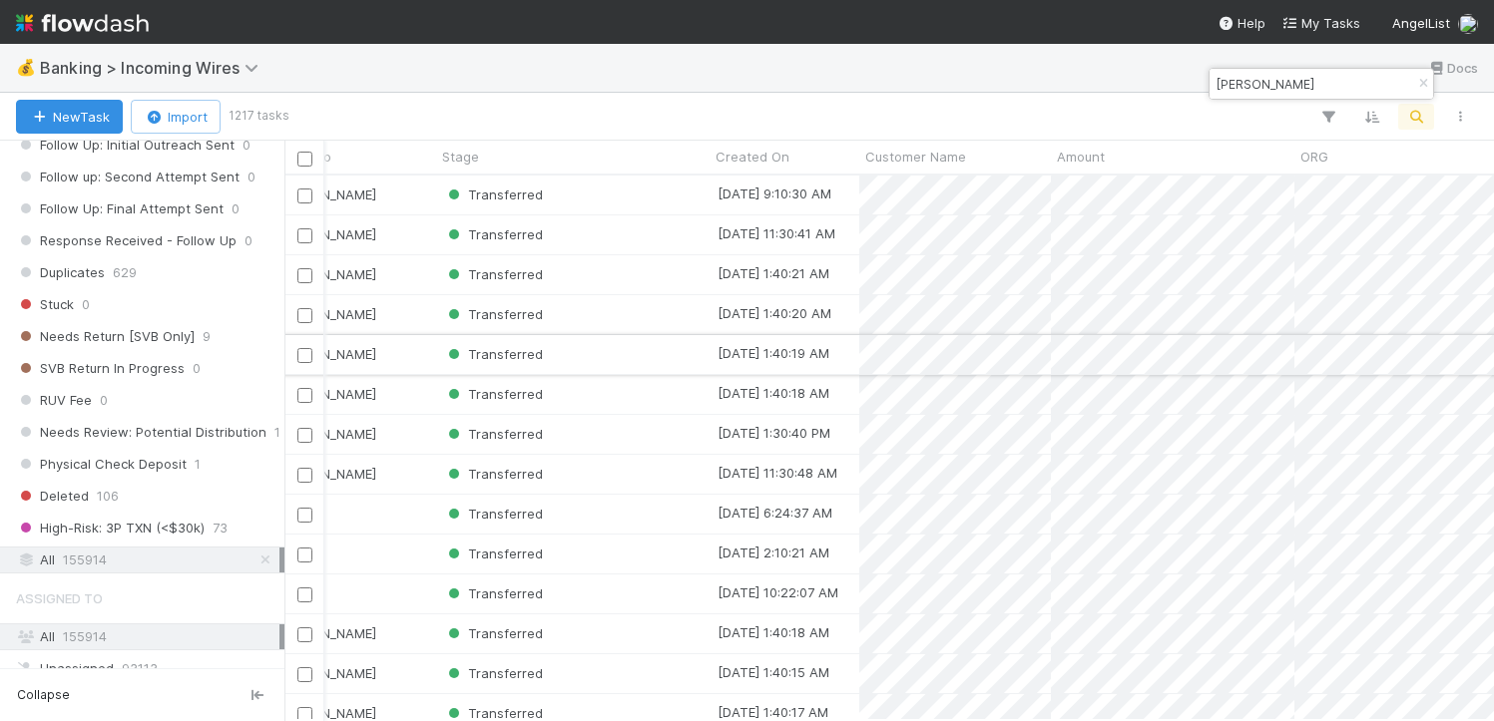
scroll to position [0, 84]
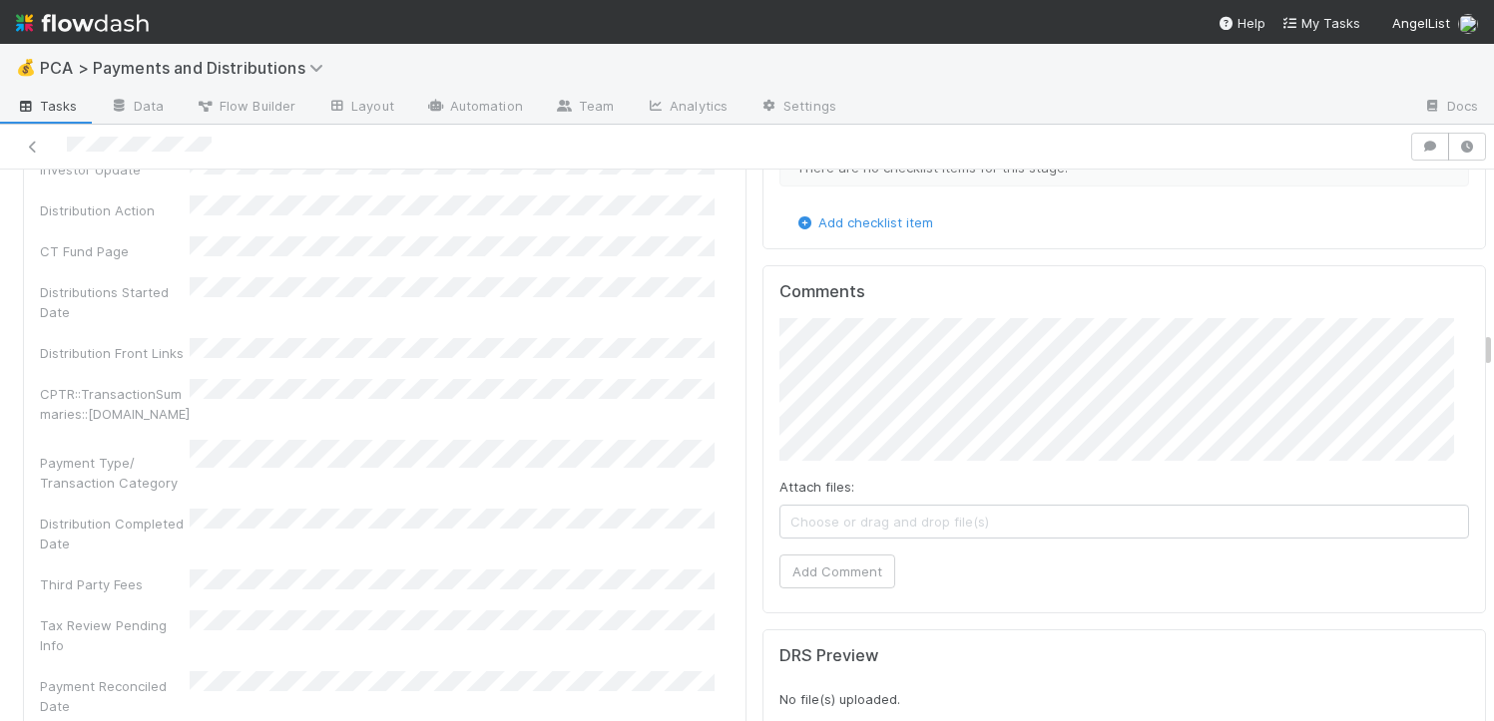
scroll to position [4372, 0]
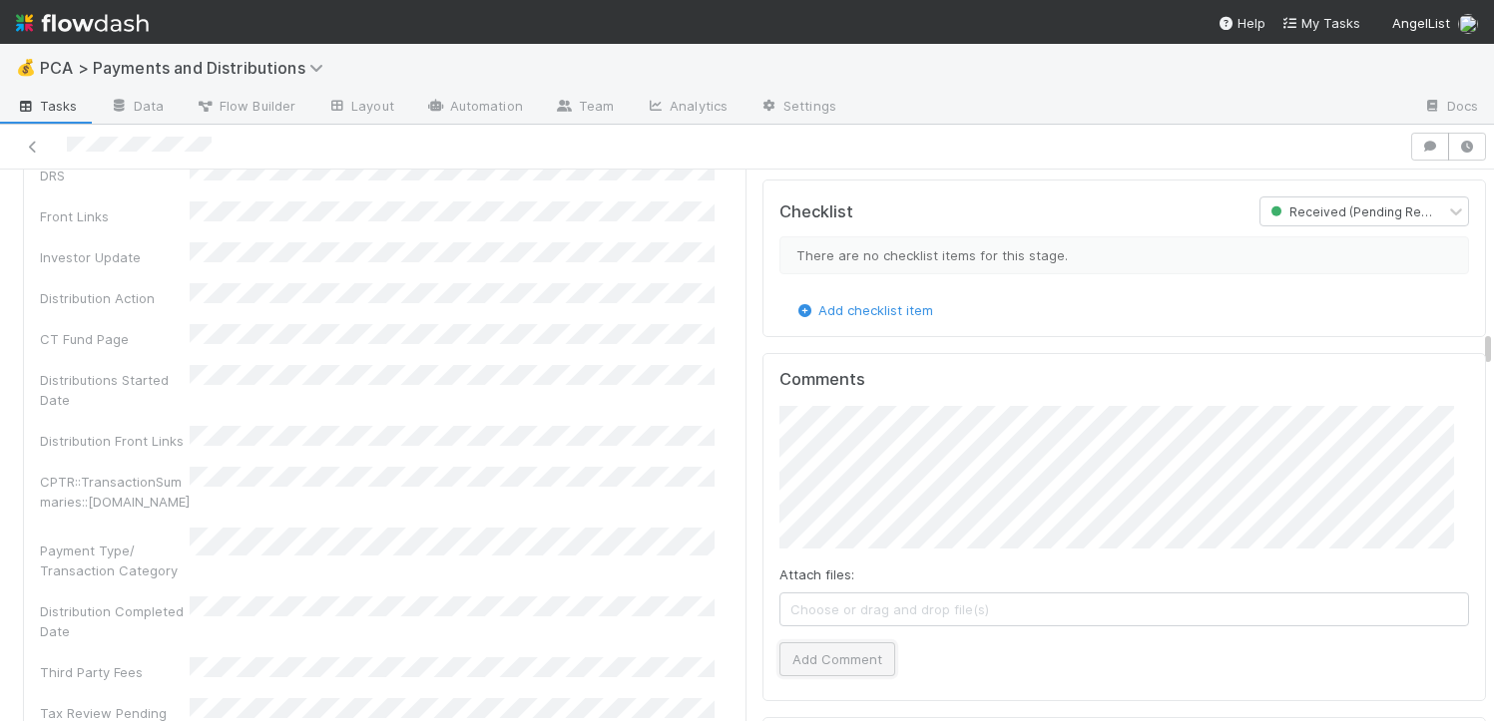
click at [837, 643] on button "Add Comment" at bounding box center [837, 660] width 116 height 34
